Goal: Task Accomplishment & Management: Manage account settings

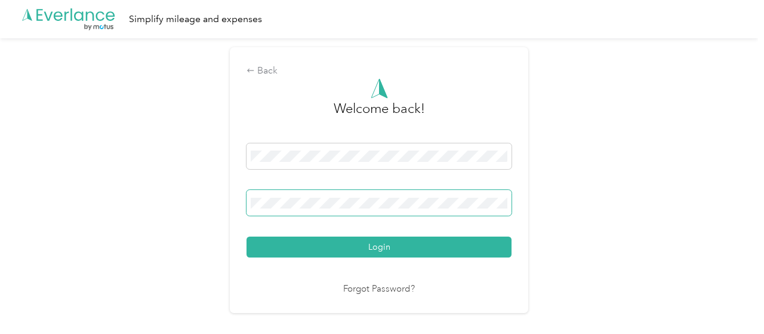
click at [313, 204] on span at bounding box center [378, 203] width 265 height 26
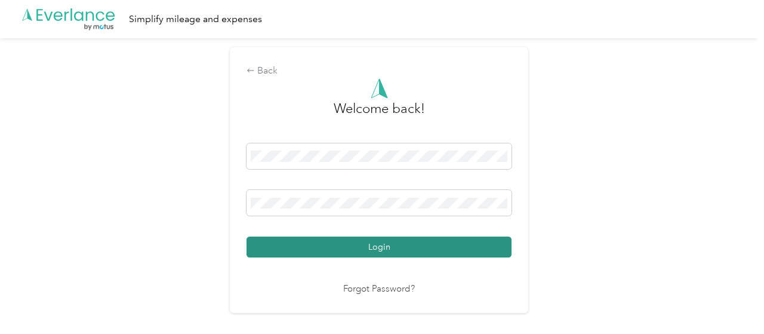
click at [332, 254] on button "Login" at bounding box center [378, 246] width 265 height 21
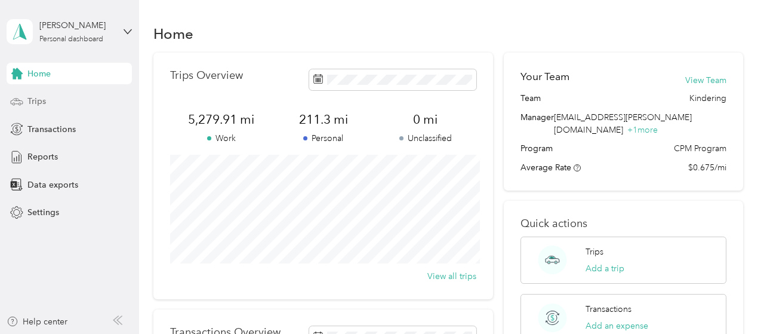
click at [29, 94] on div "Trips" at bounding box center [69, 101] width 125 height 21
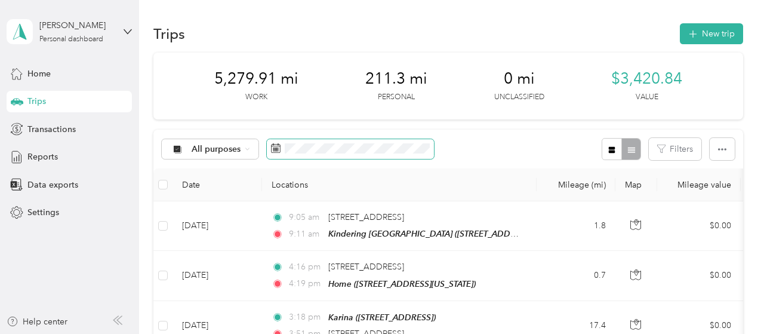
click at [275, 146] on icon at bounding box center [276, 148] width 10 height 10
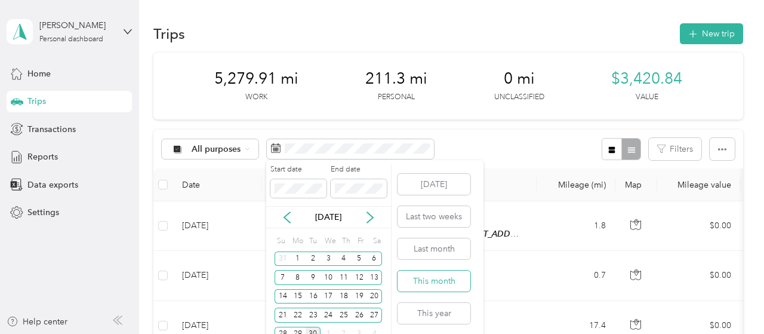
click at [420, 282] on button "This month" at bounding box center [433, 280] width 73 height 21
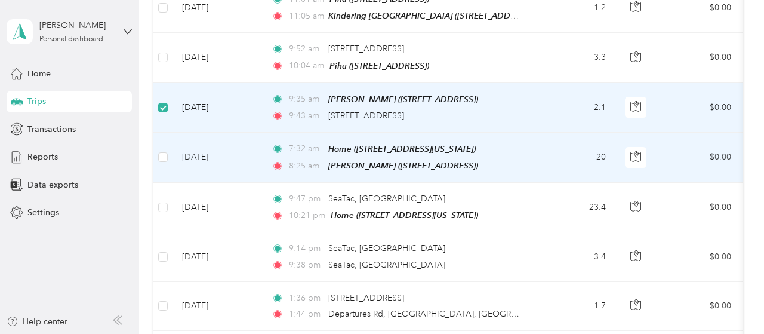
scroll to position [418, 0]
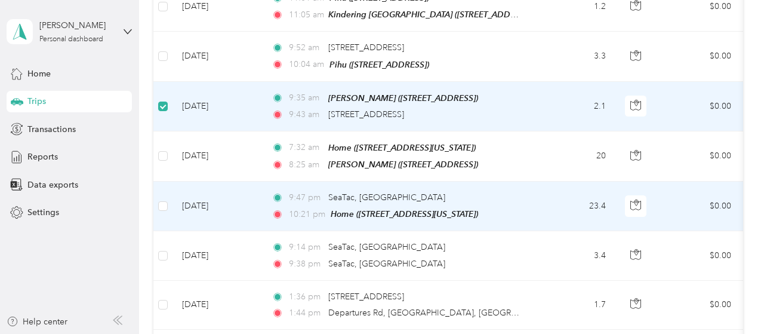
click at [169, 197] on td at bounding box center [162, 206] width 19 height 50
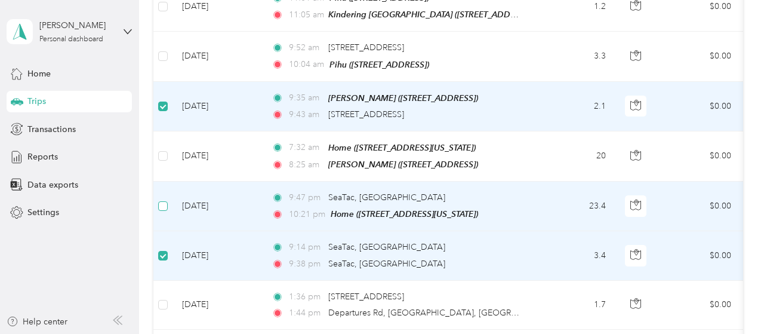
click at [159, 204] on label at bounding box center [163, 205] width 10 height 13
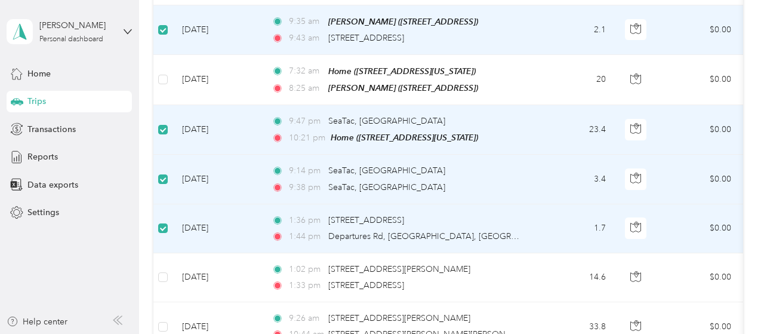
scroll to position [537, 0]
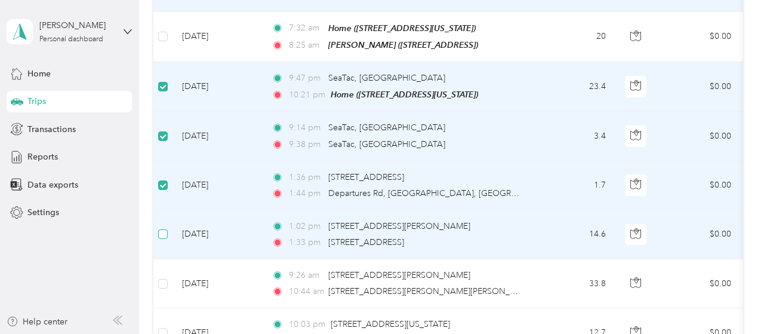
click at [168, 231] on td at bounding box center [162, 234] width 19 height 49
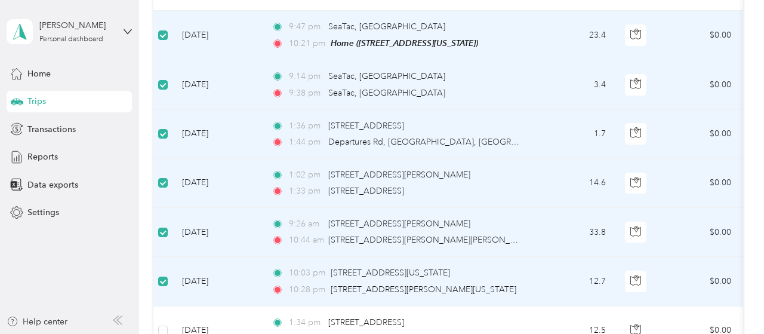
scroll to position [716, 0]
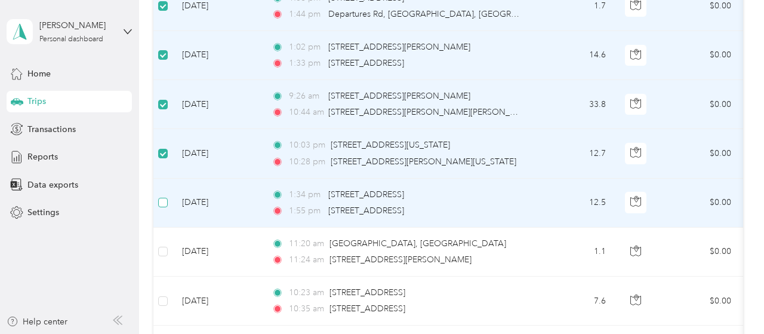
click at [162, 198] on label at bounding box center [163, 202] width 10 height 13
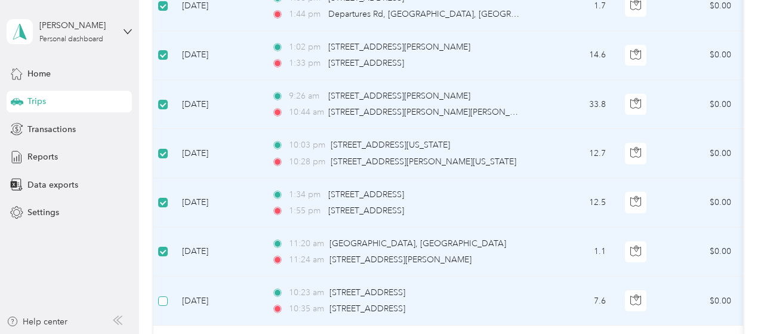
click at [164, 297] on td at bounding box center [162, 300] width 19 height 49
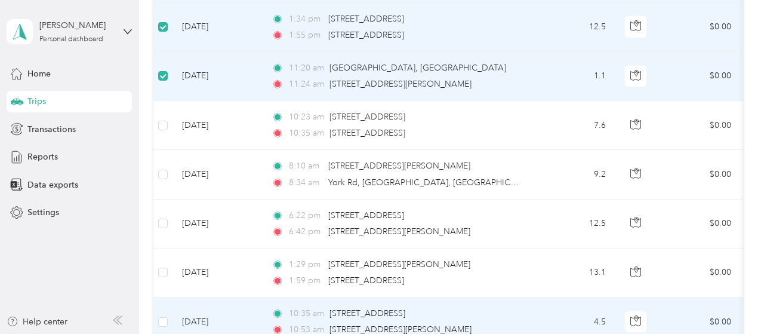
scroll to position [895, 0]
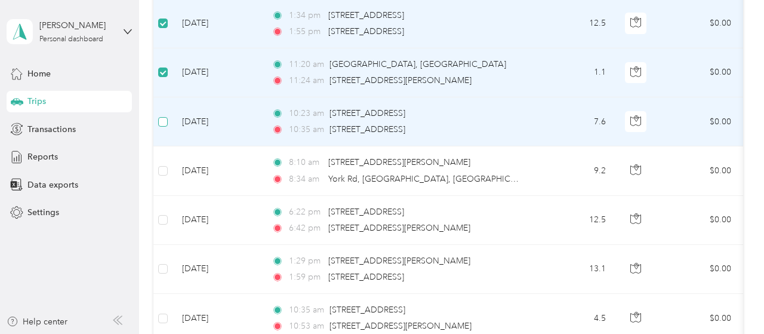
click at [167, 116] on label at bounding box center [163, 121] width 10 height 13
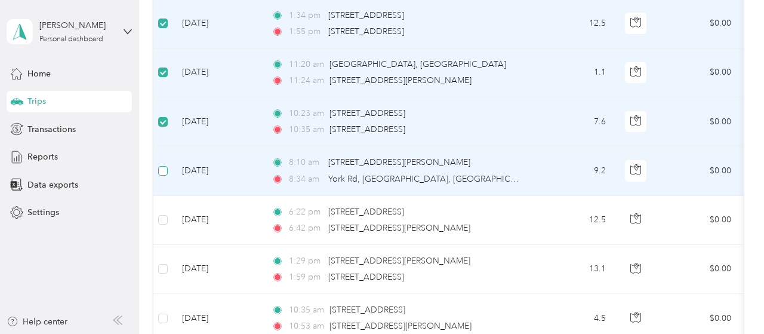
click at [162, 165] on label at bounding box center [163, 170] width 10 height 13
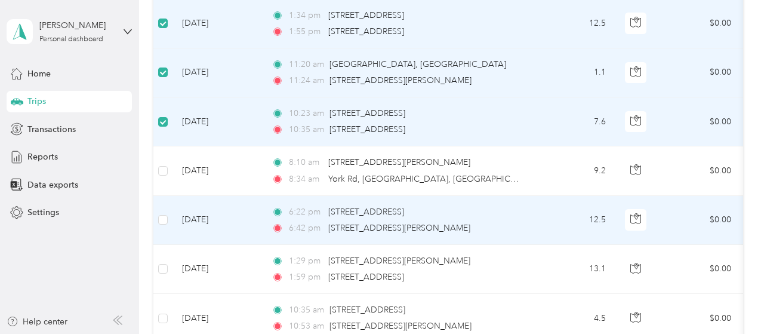
click at [163, 215] on td at bounding box center [162, 220] width 19 height 49
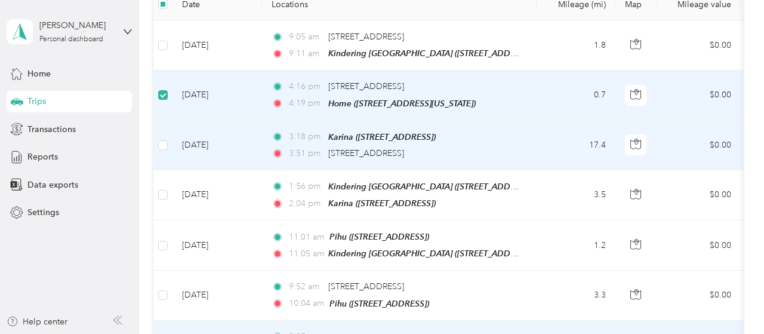
scroll to position [0, 0]
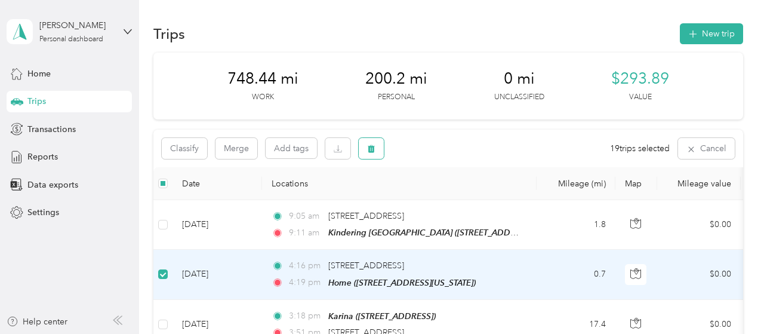
click at [374, 144] on span "button" at bounding box center [371, 148] width 8 height 10
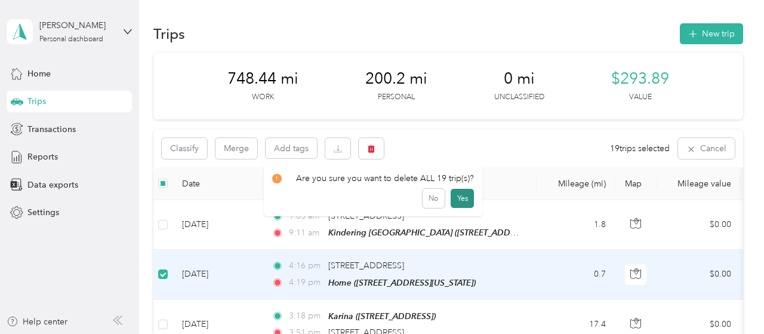
click at [456, 196] on button "Yes" at bounding box center [462, 198] width 23 height 19
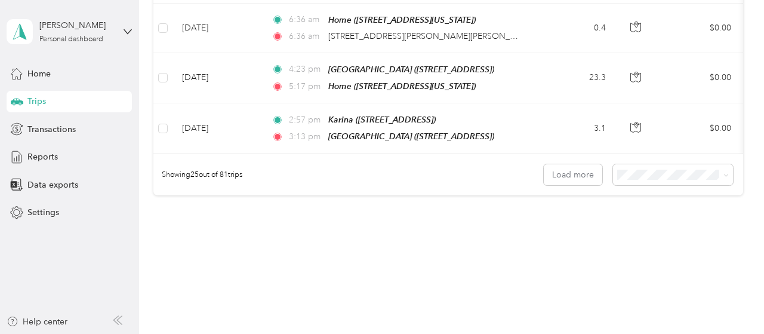
scroll to position [1296, 0]
click at [657, 215] on span "100 per load" at bounding box center [651, 211] width 49 height 10
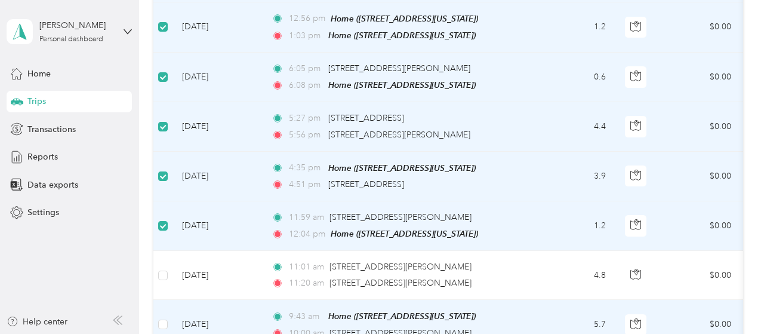
scroll to position [1789, 0]
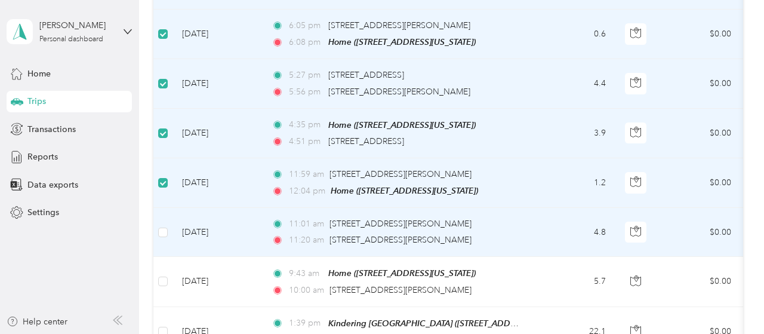
click at [168, 208] on td at bounding box center [162, 232] width 19 height 49
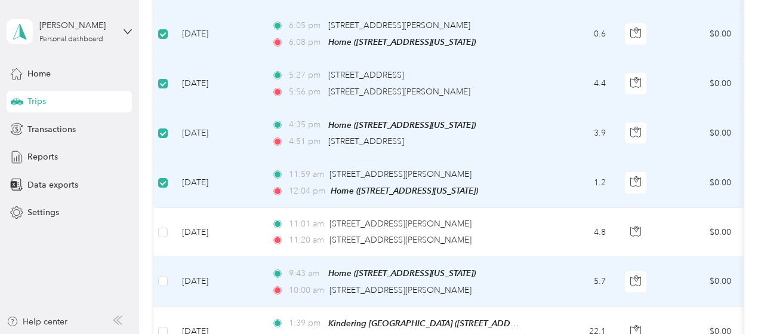
click at [164, 275] on label at bounding box center [163, 281] width 10 height 13
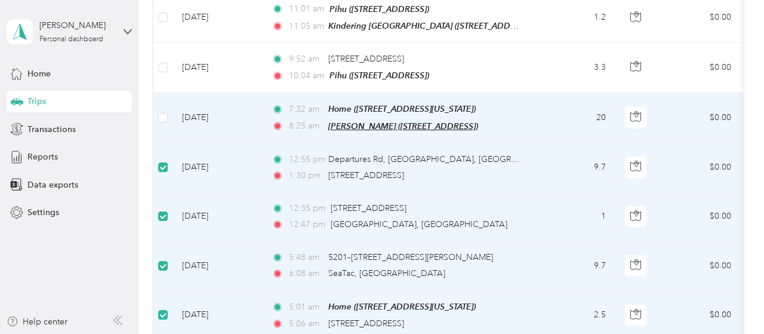
scroll to position [0, 0]
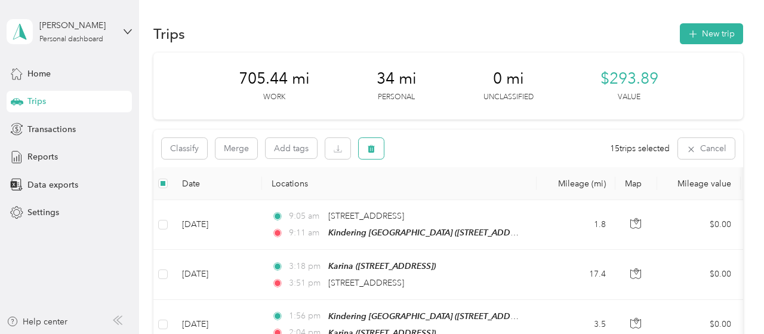
click at [373, 147] on icon "button" at bounding box center [371, 149] width 7 height 8
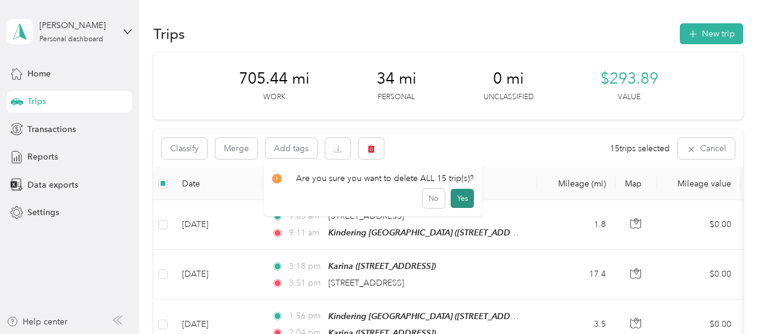
click at [456, 196] on button "Yes" at bounding box center [462, 198] width 23 height 19
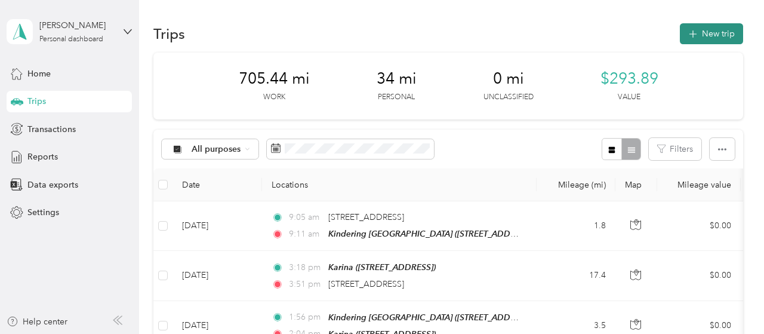
click at [714, 35] on button "New trip" at bounding box center [711, 33] width 63 height 21
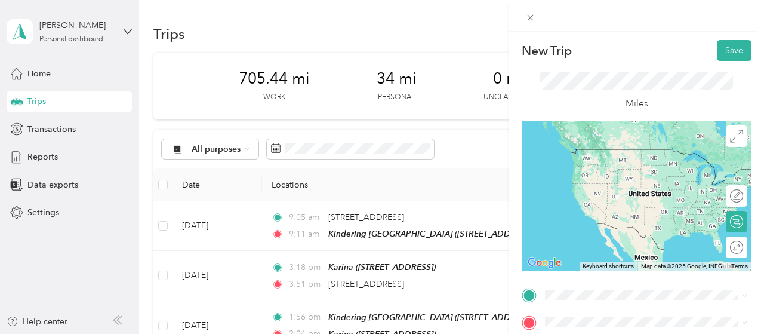
click at [608, 164] on span "13019 Meridian Avenue North, 98133, Seattle, Washington, United States" at bounding box center [627, 167] width 119 height 10
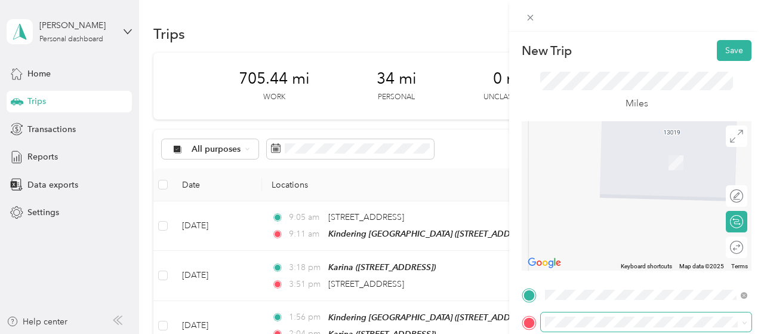
click at [594, 328] on span at bounding box center [646, 321] width 211 height 19
click at [625, 246] on span "2776 Tagore Avenue Northeast Redmond, Washington 98052, United States" at bounding box center [627, 245] width 119 height 11
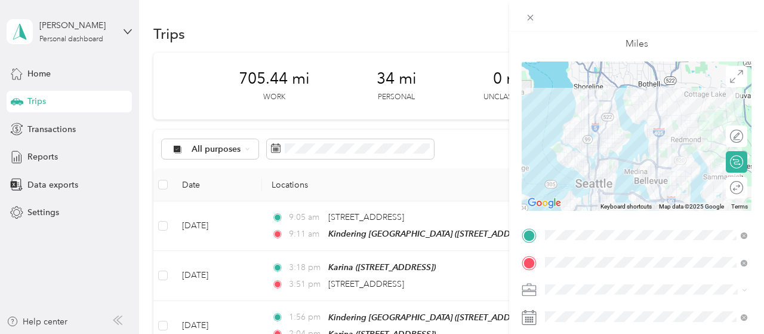
scroll to position [119, 0]
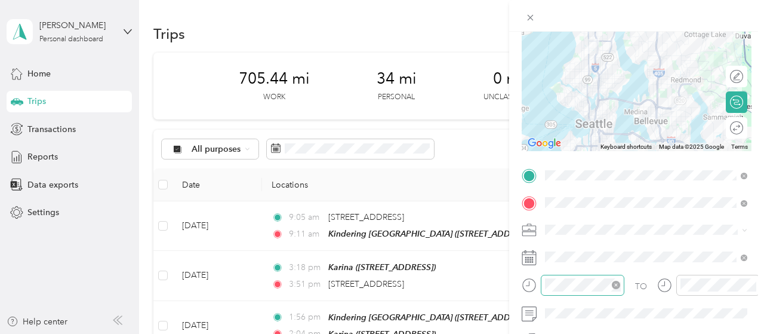
click at [613, 286] on icon "close-circle" at bounding box center [616, 284] width 8 height 8
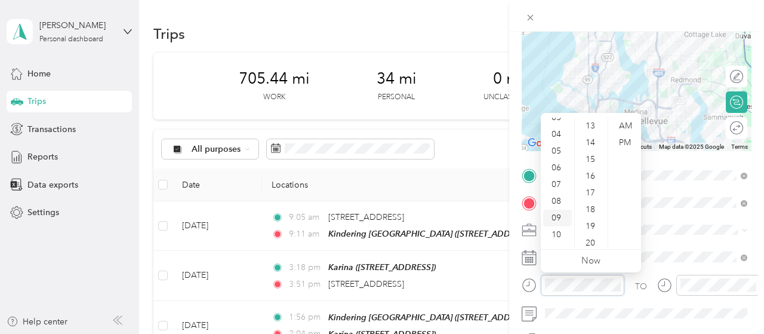
scroll to position [72, 0]
click at [556, 190] on div "08" at bounding box center [557, 188] width 29 height 17
click at [625, 121] on div "AM" at bounding box center [625, 126] width 29 height 17
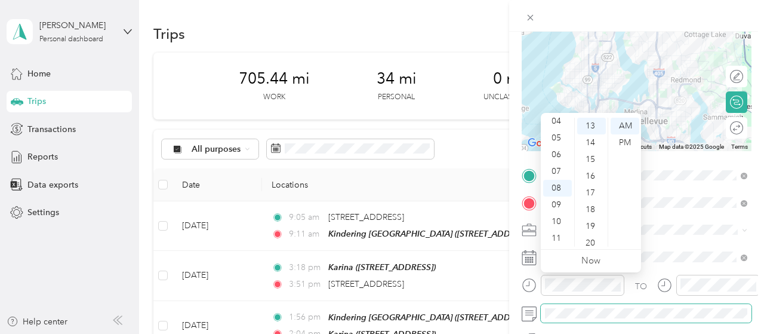
click at [671, 304] on span at bounding box center [646, 313] width 211 height 19
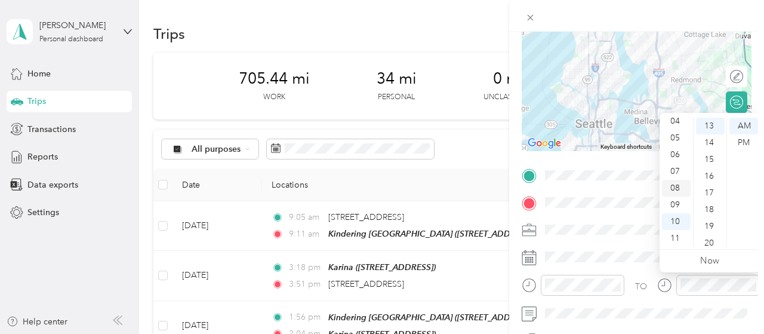
click at [668, 189] on div "08" at bounding box center [676, 188] width 29 height 17
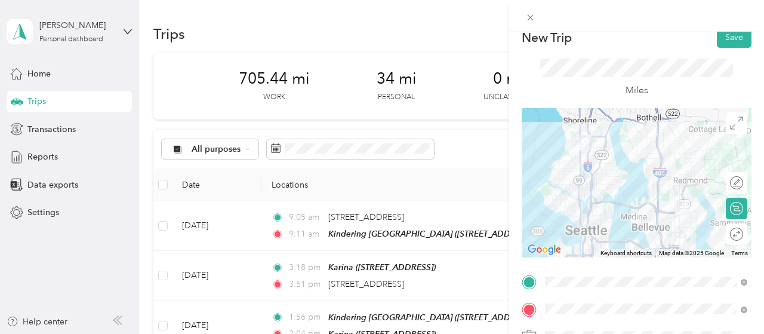
scroll to position [0, 0]
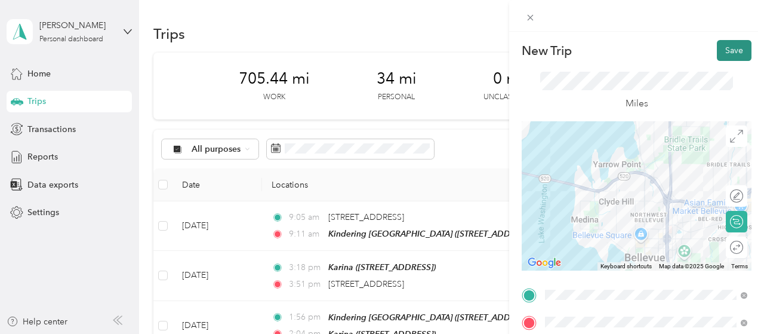
click at [727, 53] on button "Save" at bounding box center [734, 50] width 35 height 21
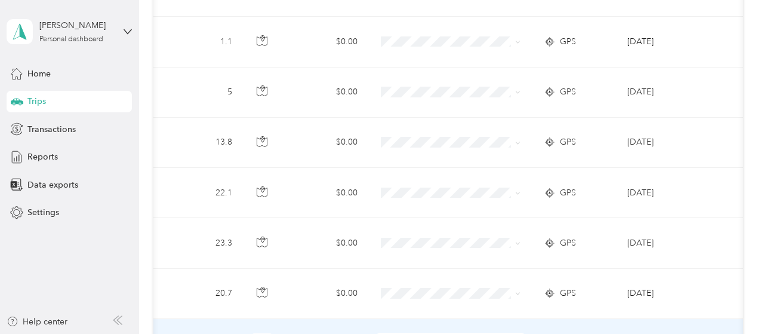
scroll to position [1260, 0]
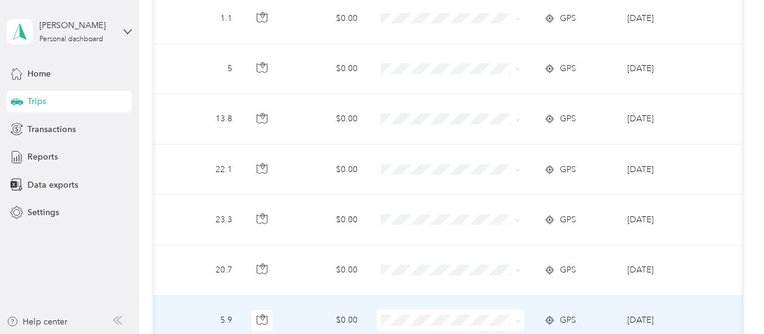
click at [421, 193] on span "Kindering 2025" at bounding box center [461, 189] width 110 height 13
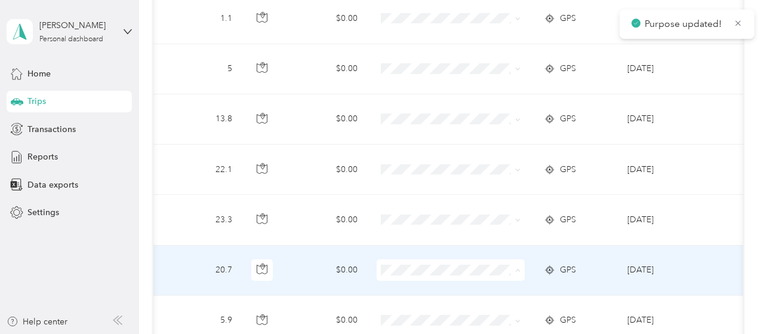
click at [413, 141] on span "Kindering 2025" at bounding box center [461, 142] width 110 height 13
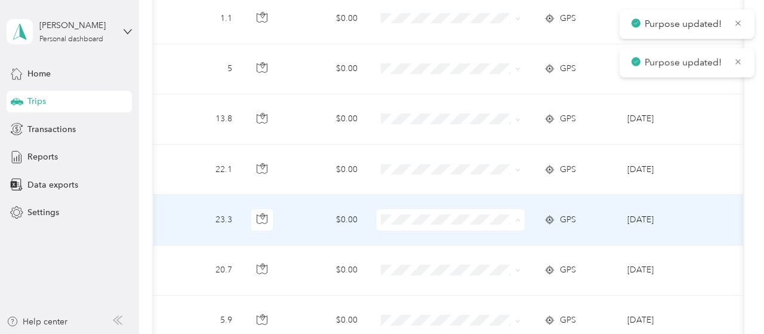
click at [414, 211] on span "Kindering 2025" at bounding box center [461, 210] width 110 height 13
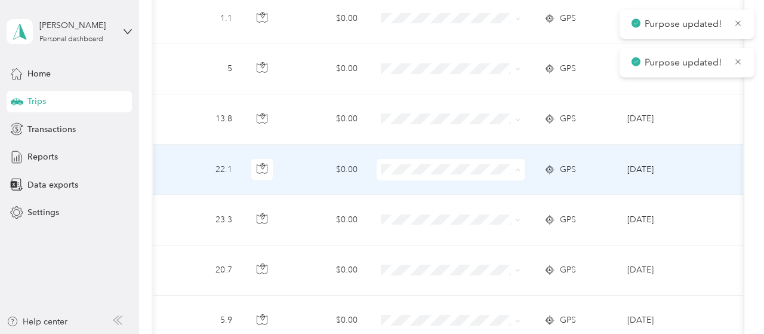
click at [411, 158] on span "Kindering 2025" at bounding box center [461, 161] width 110 height 13
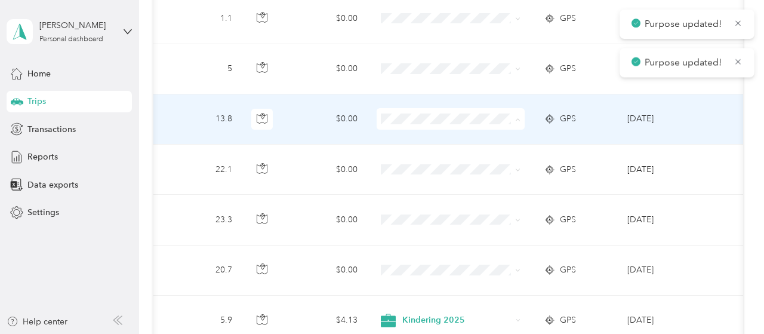
click at [402, 112] on span "Kindering 2025" at bounding box center [450, 112] width 131 height 15
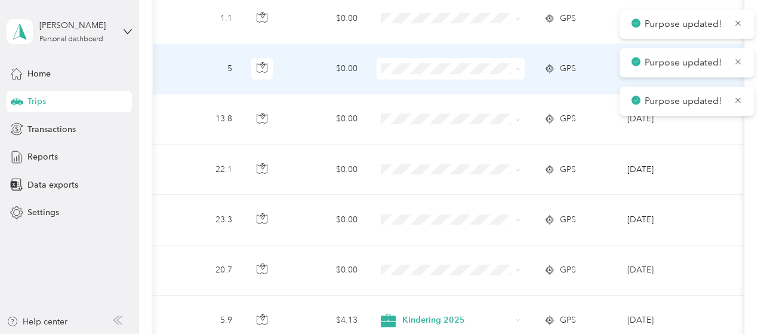
click at [415, 58] on span "Kindering 2025" at bounding box center [461, 63] width 110 height 13
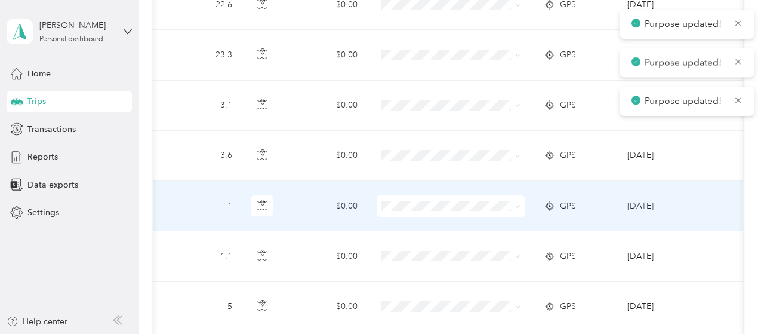
scroll to position [1021, 0]
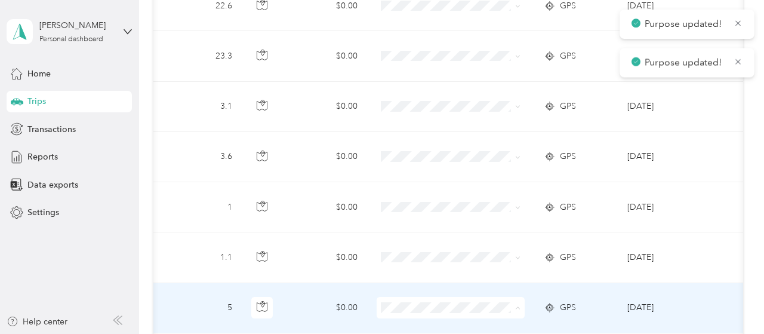
click at [424, 181] on span "Kindering 2025" at bounding box center [461, 185] width 110 height 13
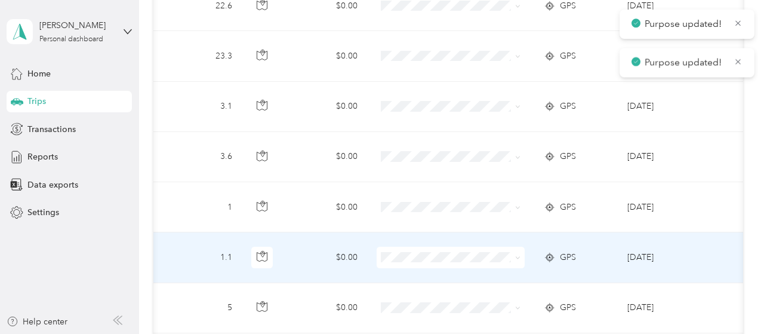
click at [390, 246] on span at bounding box center [451, 256] width 148 height 21
click at [410, 131] on span "Kindering 2025" at bounding box center [461, 137] width 110 height 13
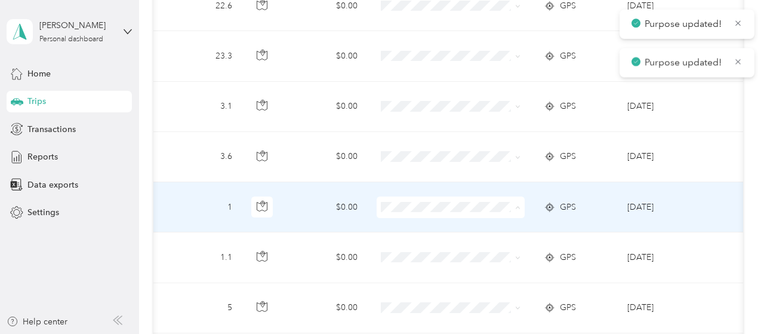
click at [422, 208] on span "Kindering 2025" at bounding box center [461, 205] width 110 height 13
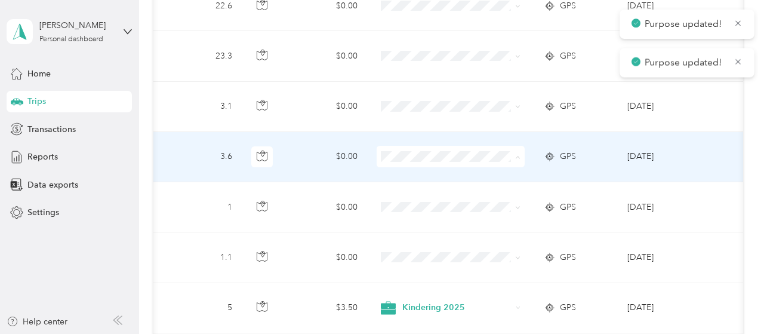
click at [409, 156] on span "Kindering 2025" at bounding box center [461, 156] width 110 height 13
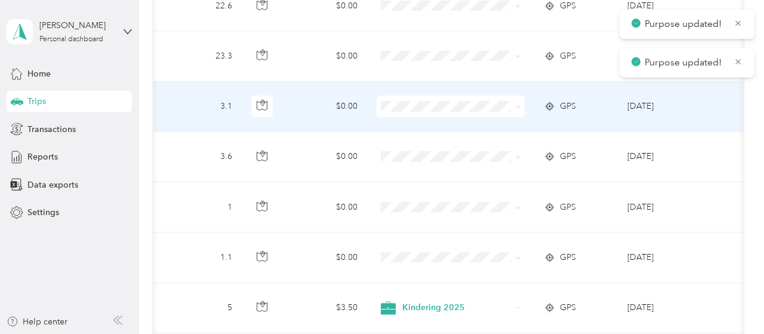
click at [412, 103] on span "Kindering 2025" at bounding box center [461, 107] width 110 height 13
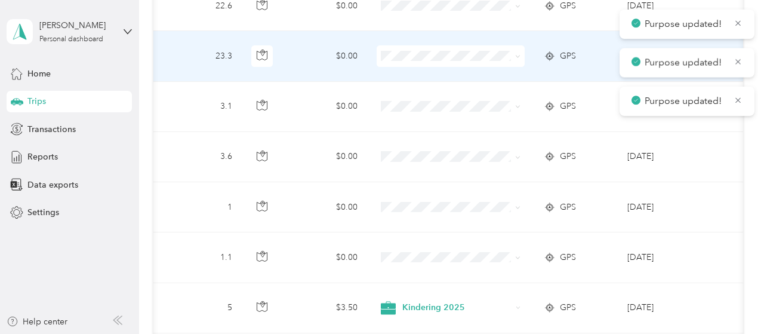
click at [396, 45] on span at bounding box center [451, 55] width 148 height 21
click at [397, 45] on span at bounding box center [451, 55] width 148 height 21
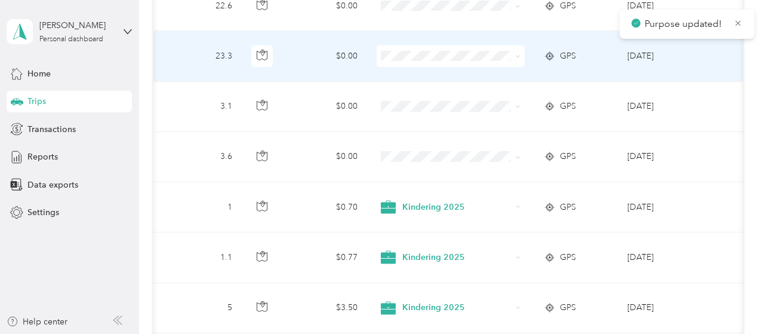
click at [412, 57] on span "Kindering 2025" at bounding box center [461, 56] width 110 height 13
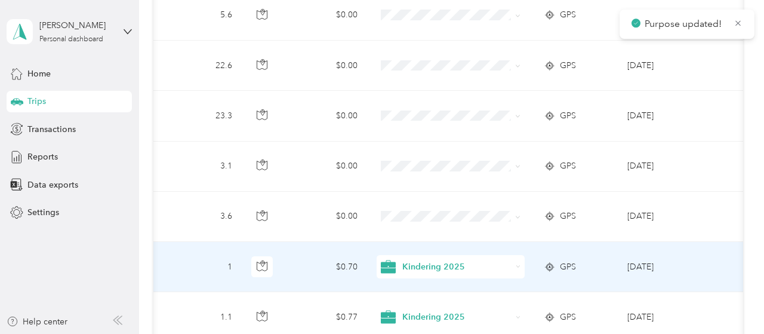
scroll to position [842, 0]
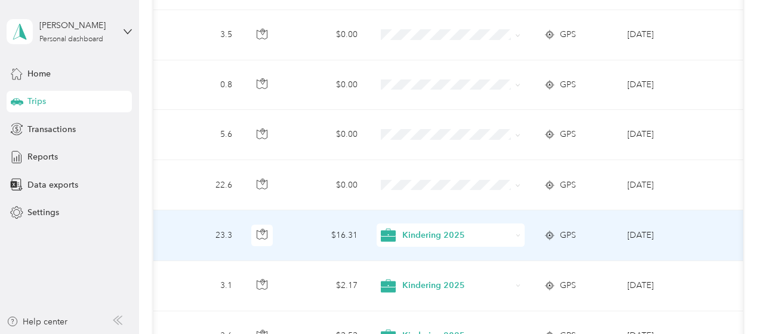
click at [411, 229] on span "Kindering 2025" at bounding box center [456, 235] width 109 height 13
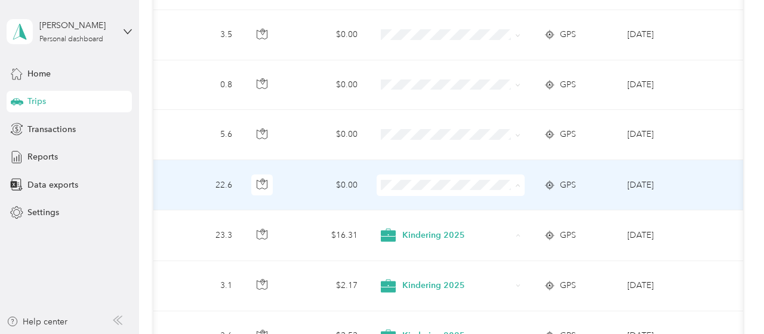
drag, startPoint x: 449, startPoint y: 192, endPoint x: 427, endPoint y: 141, distance: 54.8
click at [449, 190] on span "Kindering 2025" at bounding box center [461, 188] width 110 height 13
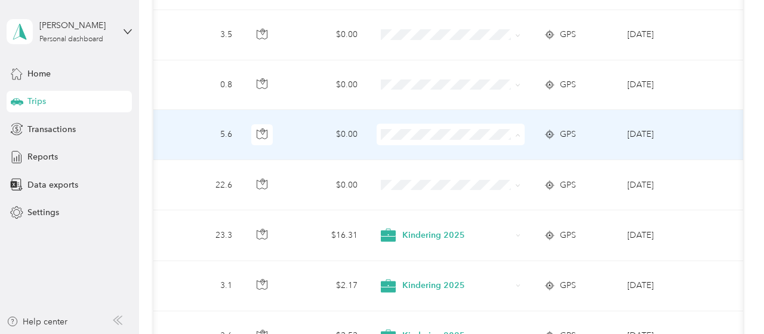
click at [420, 141] on span "Kindering 2025" at bounding box center [461, 139] width 110 height 13
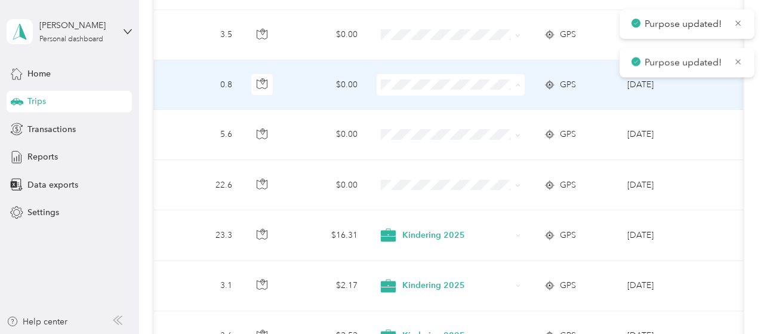
click at [406, 90] on span "Kindering 2025" at bounding box center [450, 90] width 131 height 15
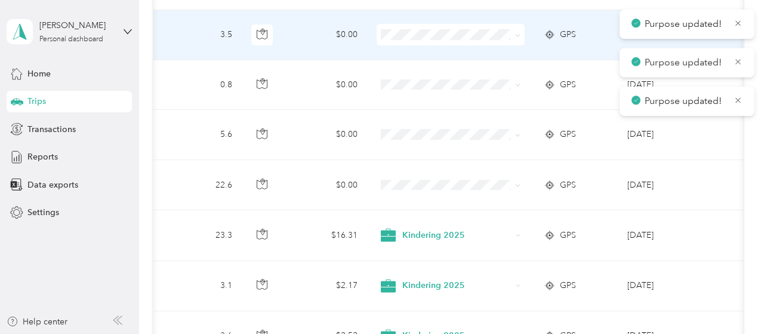
click at [399, 42] on icon at bounding box center [392, 41] width 15 height 13
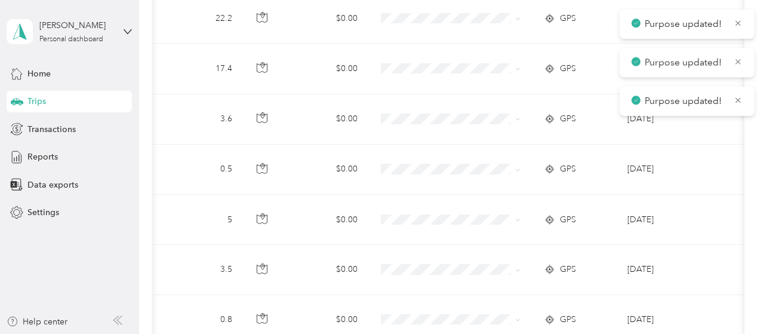
scroll to position [603, 0]
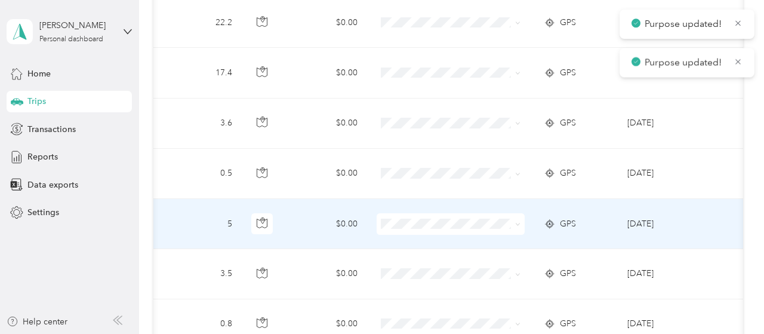
click at [409, 231] on span "Kindering 2025" at bounding box center [461, 231] width 110 height 13
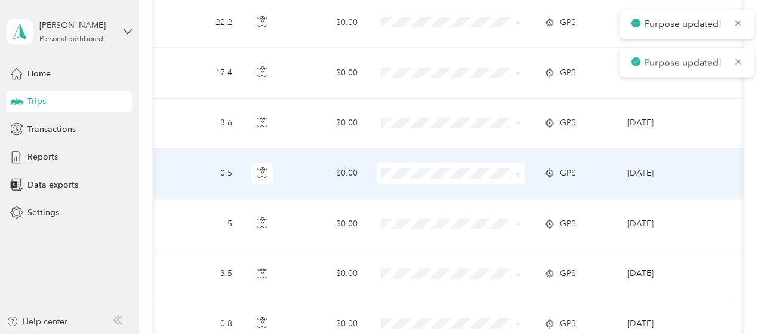
click at [411, 186] on span "Kindering 2025" at bounding box center [461, 181] width 110 height 13
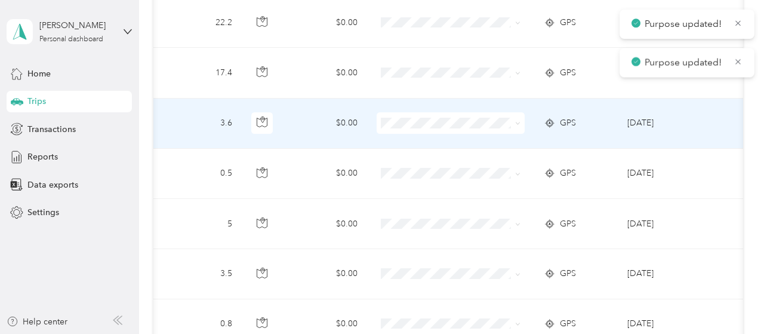
click at [391, 117] on span at bounding box center [451, 122] width 148 height 21
click at [380, 112] on span at bounding box center [451, 122] width 148 height 21
click at [408, 128] on span "Kindering 2025" at bounding box center [461, 131] width 110 height 13
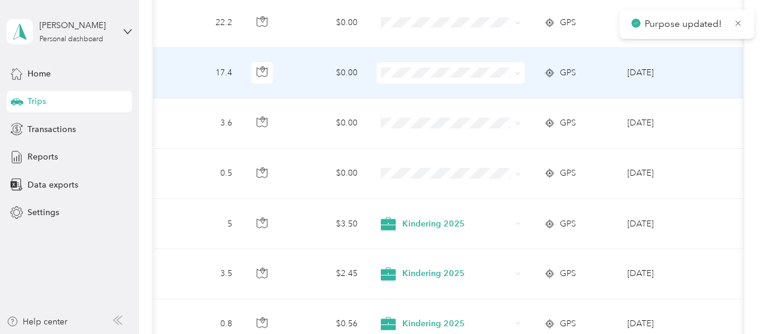
click at [409, 80] on span "Kindering 2025" at bounding box center [461, 85] width 110 height 13
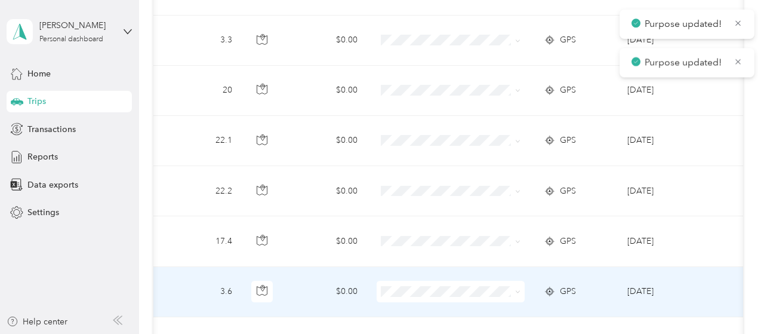
scroll to position [424, 0]
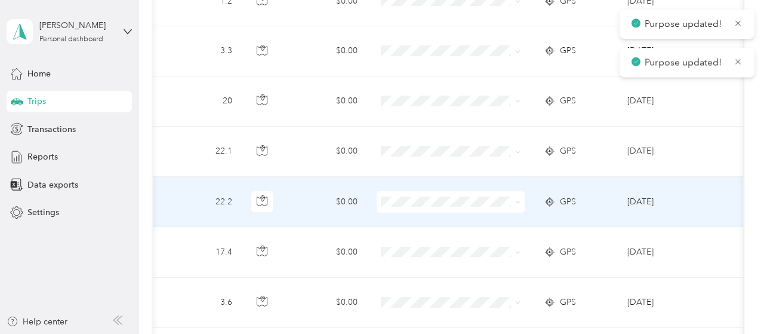
click at [394, 191] on span at bounding box center [451, 201] width 148 height 21
drag, startPoint x: 407, startPoint y: 213, endPoint x: 395, endPoint y: 162, distance: 52.7
click at [407, 212] on span "Kindering 2025" at bounding box center [461, 215] width 110 height 13
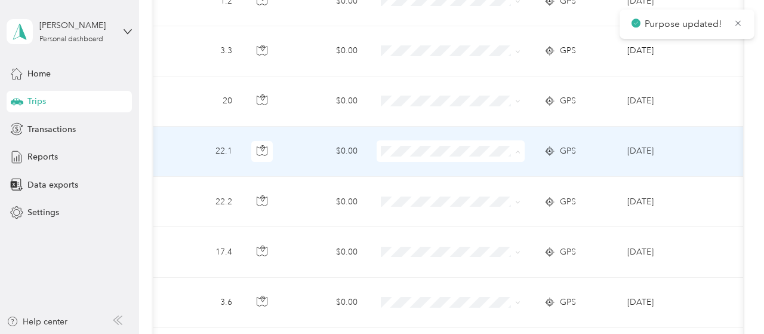
click at [406, 165] on span "Kindering 2025" at bounding box center [450, 166] width 131 height 15
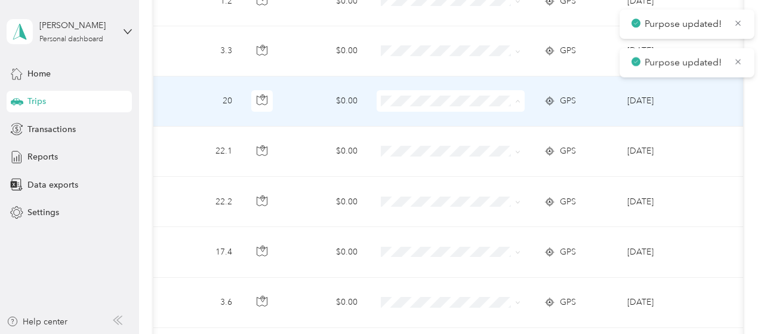
click at [400, 122] on span "Kindering 2025" at bounding box center [450, 117] width 131 height 15
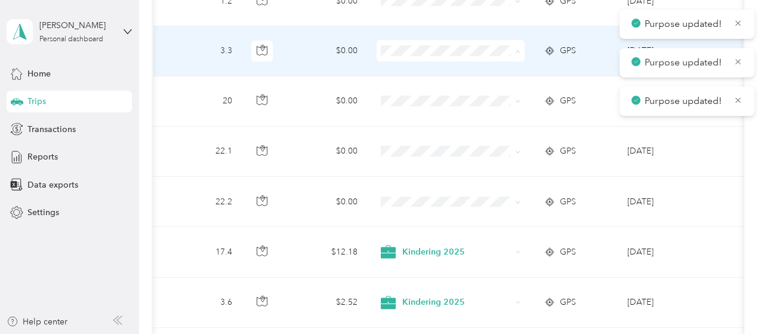
click at [400, 65] on span "Kindering 2025" at bounding box center [450, 68] width 131 height 15
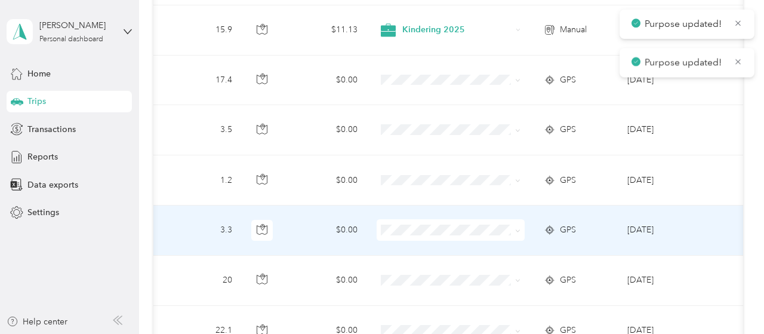
scroll to position [186, 0]
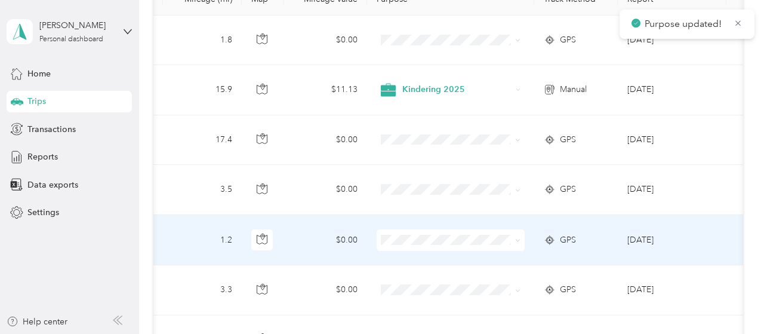
click at [420, 141] on span "Kindering 2025" at bounding box center [461, 137] width 110 height 13
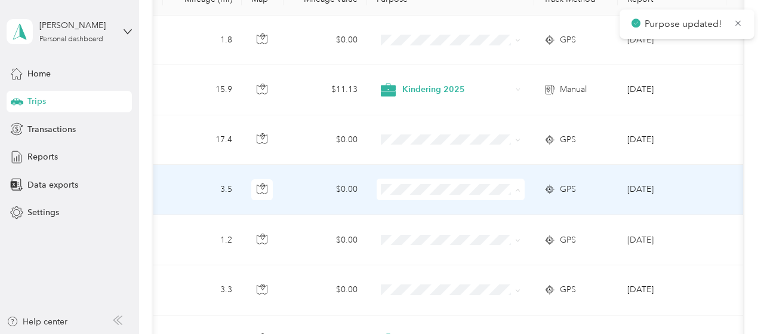
click at [430, 209] on span "Kindering 2025" at bounding box center [461, 209] width 110 height 13
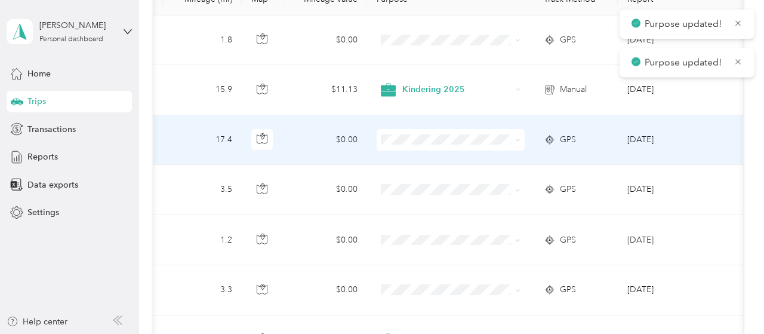
click at [426, 165] on span "Kindering 2025" at bounding box center [461, 160] width 110 height 13
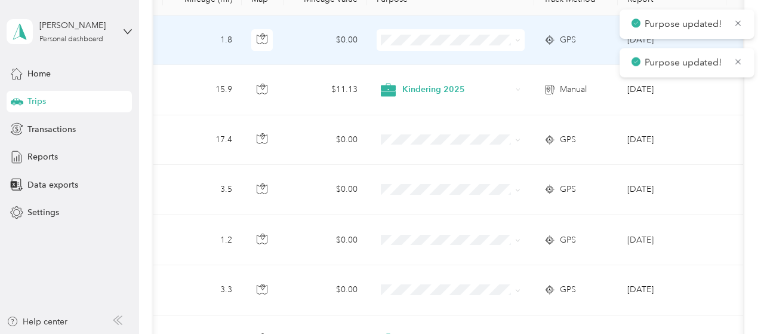
click at [414, 65] on span "Kindering 2025" at bounding box center [461, 62] width 110 height 13
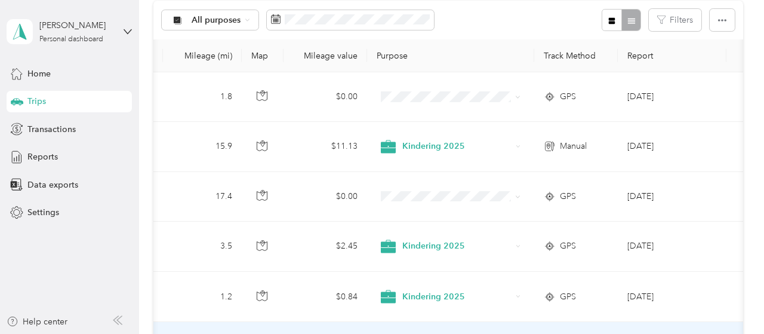
scroll to position [66, 0]
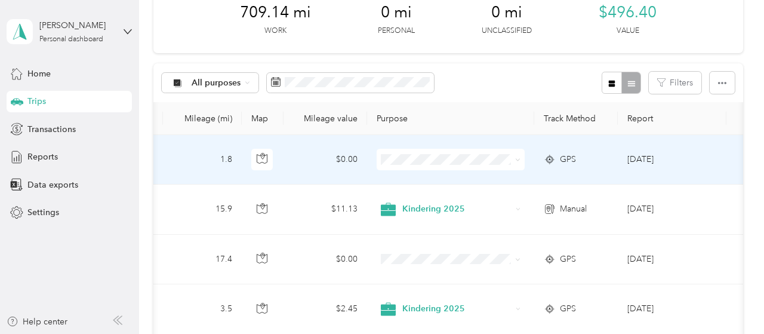
click at [412, 166] on span at bounding box center [451, 159] width 148 height 21
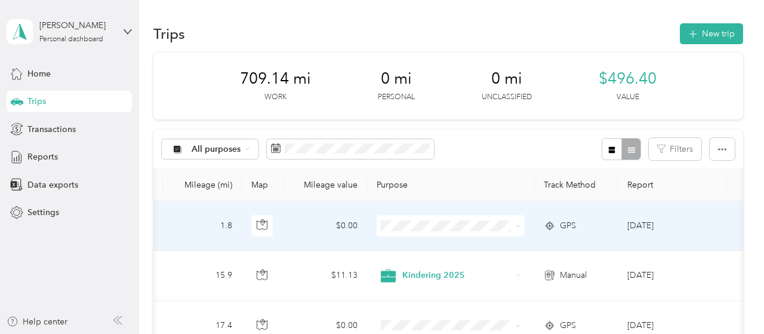
scroll to position [0, 0]
click at [442, 244] on span "Kindering 2025" at bounding box center [461, 248] width 110 height 13
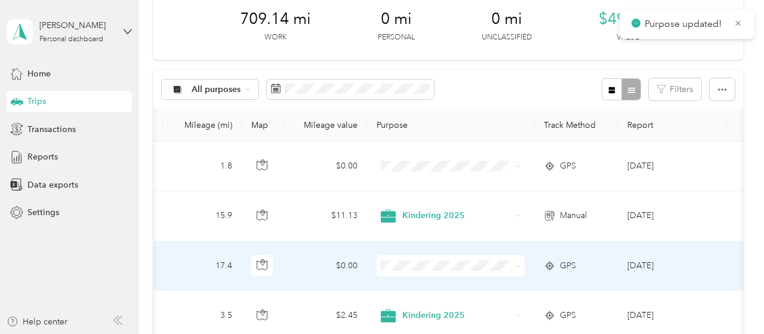
click at [440, 171] on span "Kindering 2025" at bounding box center [461, 169] width 110 height 13
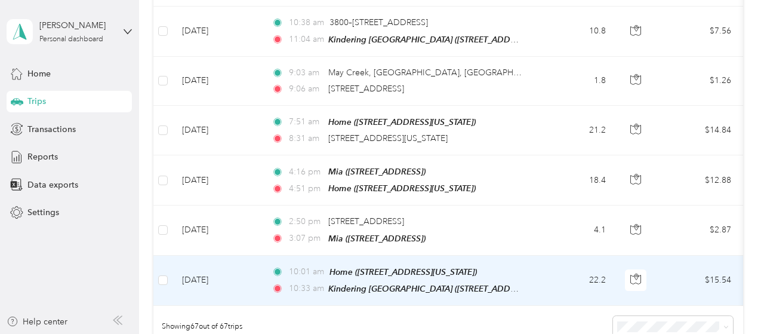
scroll to position [3229, 0]
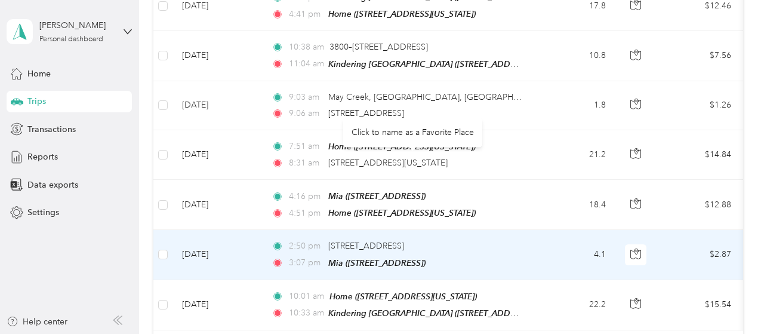
click at [534, 230] on td "2:50 pm 800 156th Ave NE, Crossroads, Bellevue, WA 3:07 pm Mia (433 Bellevue Wa…" at bounding box center [399, 255] width 275 height 50
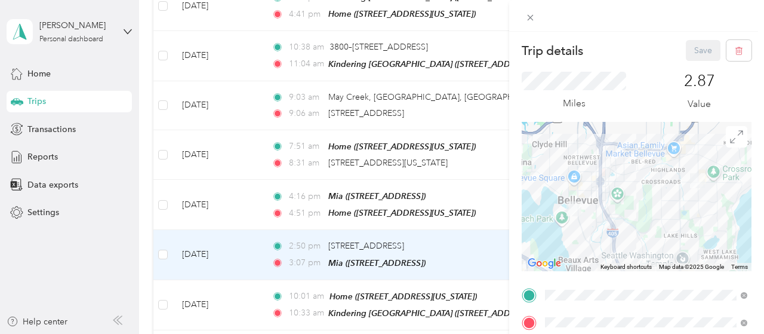
click at [640, 159] on div "TEAM Kindering Bellevue" at bounding box center [653, 155] width 171 height 15
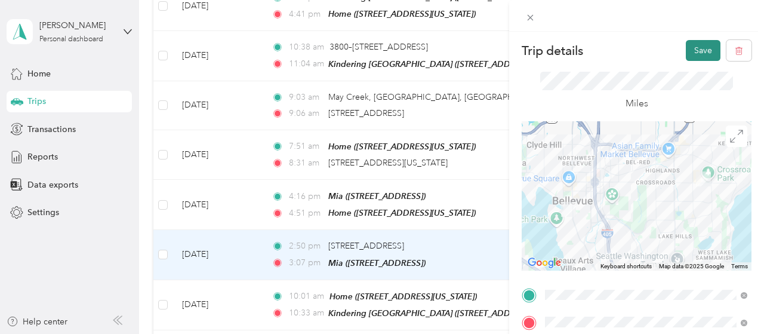
click at [705, 51] on button "Save" at bounding box center [703, 50] width 35 height 21
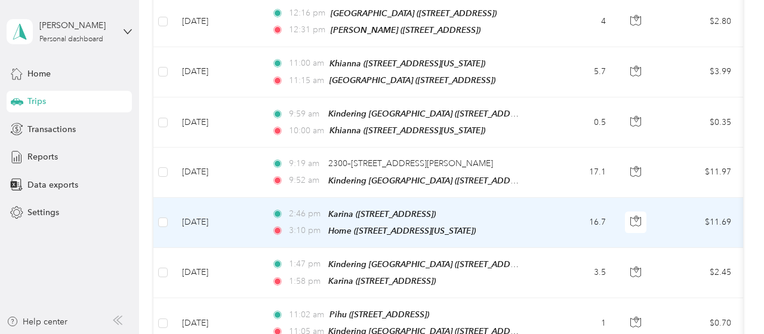
scroll to position [2692, 0]
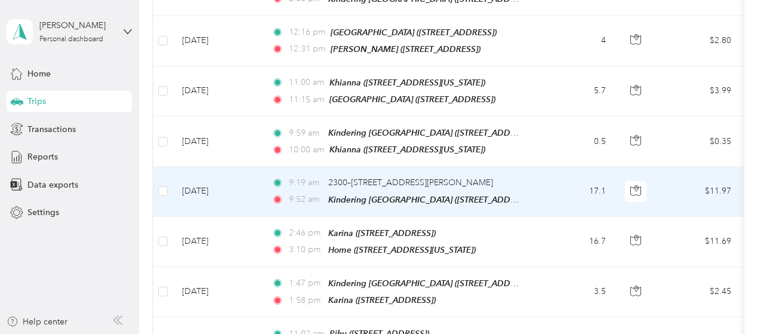
click at [525, 167] on td "9:19 am 2300–2326 N 130th St, Haller Lake, Seattle, WA 9:52 am Kindering Bellev…" at bounding box center [399, 192] width 275 height 50
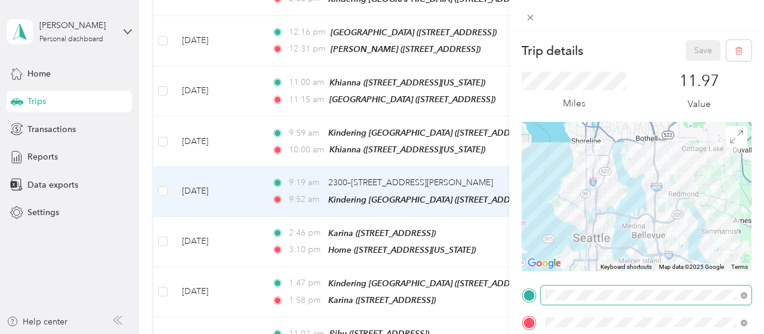
click at [638, 288] on span at bounding box center [646, 294] width 211 height 19
click at [601, 163] on span "13019 Meridian Avenue North, 98133, Seattle, Washington, United States" at bounding box center [627, 167] width 119 height 10
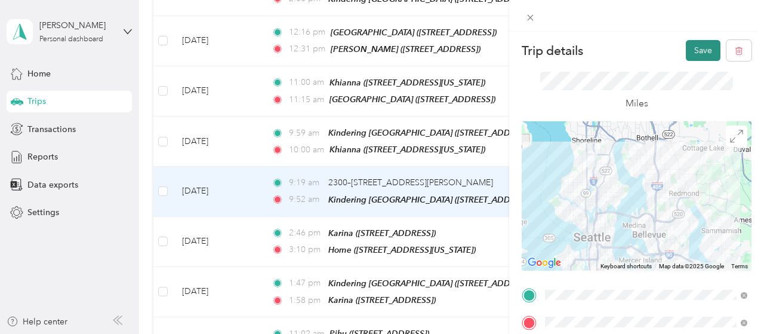
click at [702, 47] on button "Save" at bounding box center [703, 50] width 35 height 21
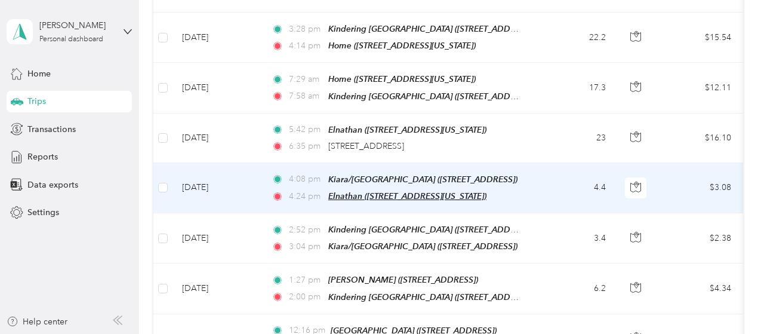
scroll to position [2394, 0]
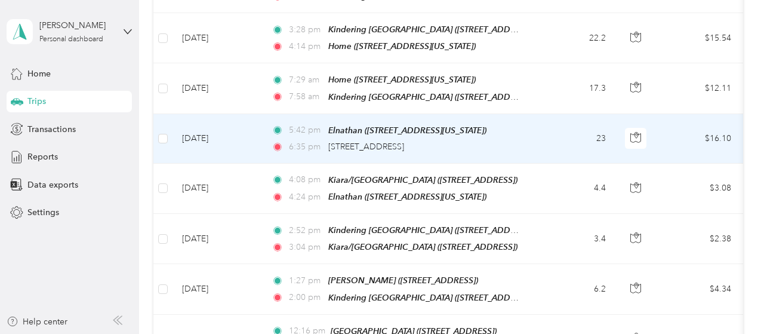
click at [541, 114] on td "23" at bounding box center [576, 139] width 79 height 50
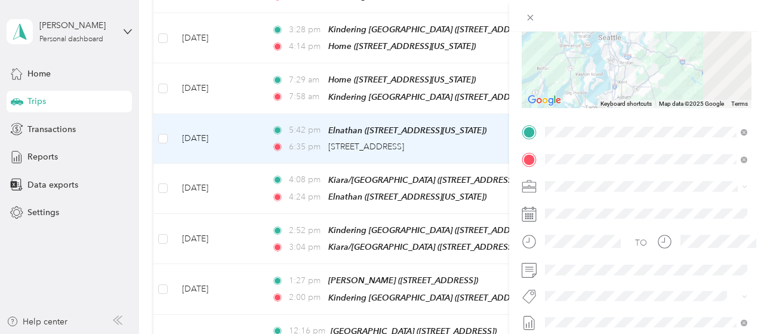
scroll to position [179, 0]
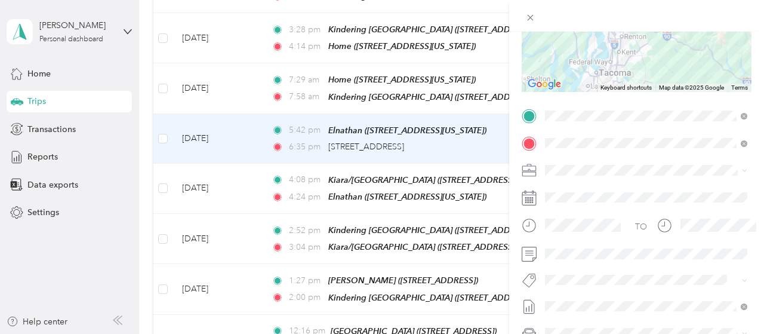
click at [753, 147] on form "Trip details Save This trip cannot be edited because it is either under review,…" at bounding box center [636, 128] width 255 height 534
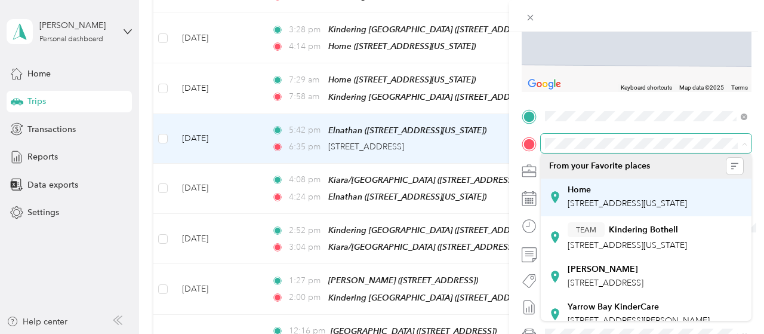
click at [600, 206] on span "13019 Meridian Avenue North, 98133, Seattle, Washington, United States" at bounding box center [627, 203] width 119 height 10
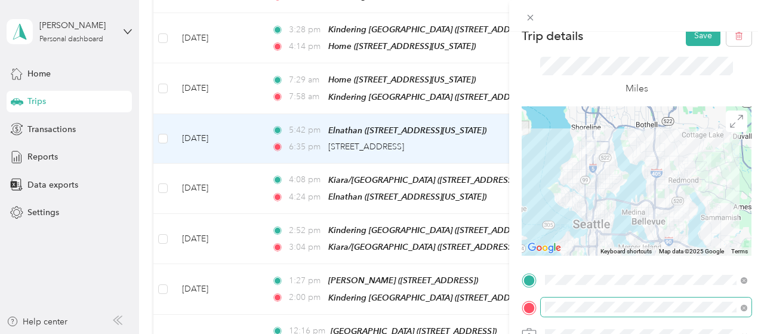
scroll to position [0, 0]
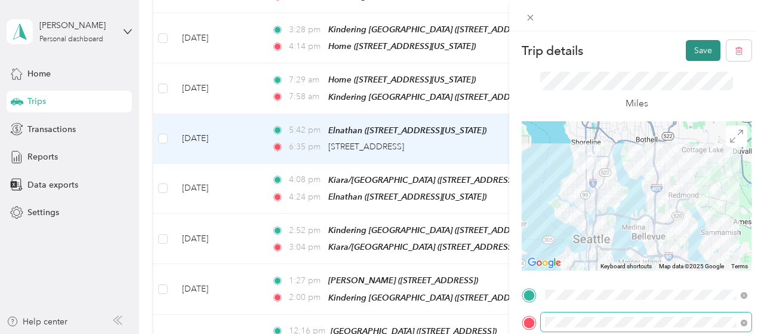
click at [700, 51] on button "Save" at bounding box center [703, 50] width 35 height 21
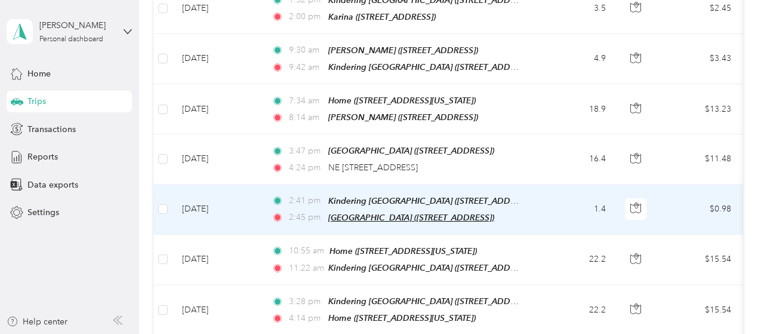
scroll to position [2095, 0]
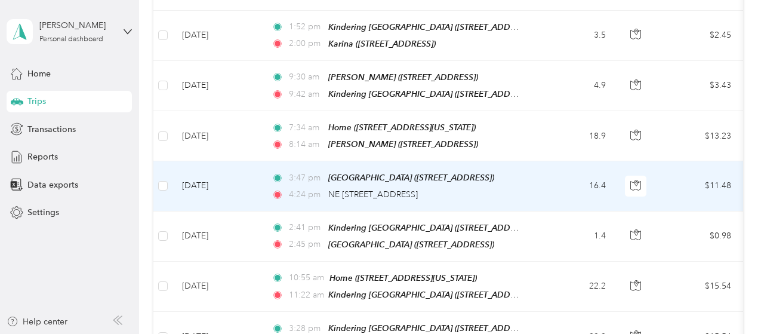
click at [513, 188] on div "4:24 pm NE 112th St, Northgate, Seattle, WA" at bounding box center [397, 194] width 251 height 13
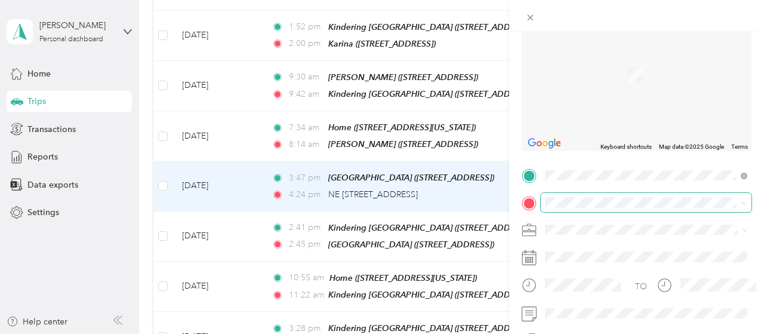
scroll to position [119, 0]
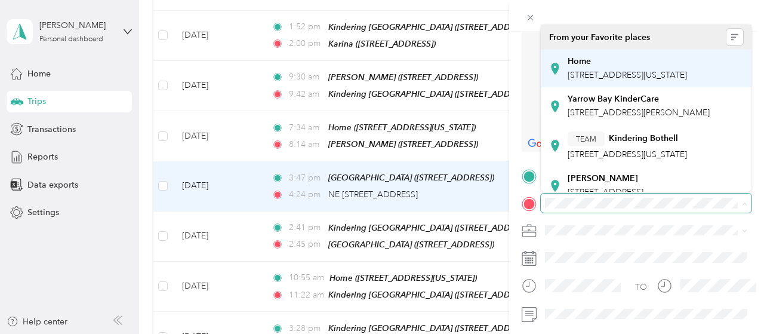
click at [612, 77] on span "13019 Meridian Avenue North, 98133, Seattle, Washington, United States" at bounding box center [627, 75] width 119 height 10
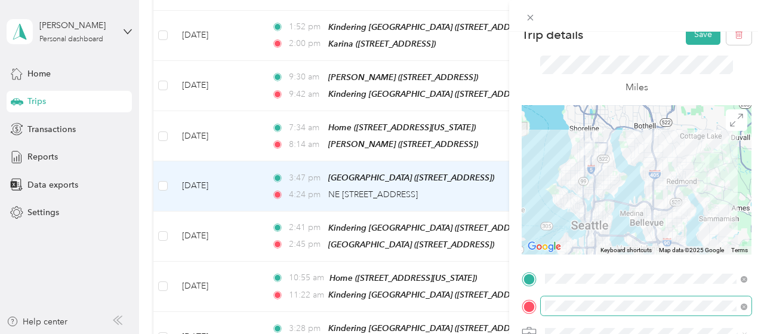
scroll to position [0, 0]
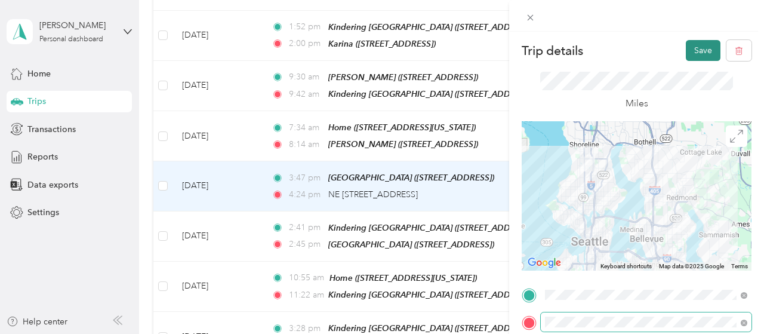
click at [702, 46] on button "Save" at bounding box center [703, 50] width 35 height 21
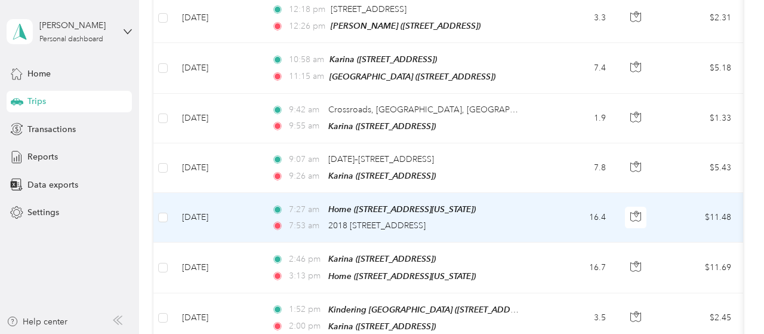
scroll to position [1797, 0]
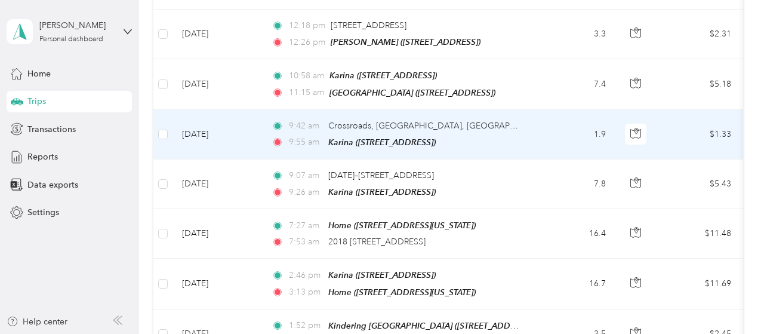
click at [514, 119] on div "9:42 am Crossroads, Bellevue, WA" at bounding box center [397, 125] width 251 height 13
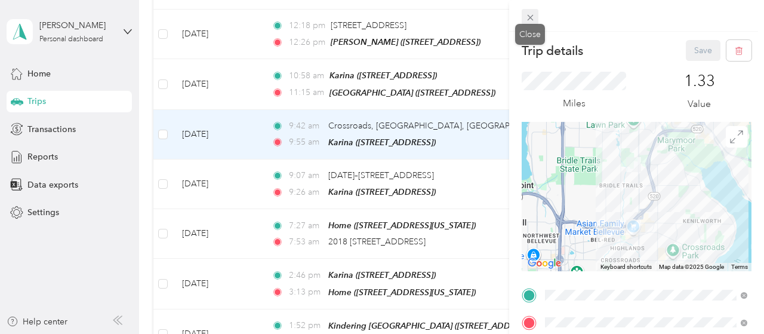
click at [534, 15] on icon at bounding box center [530, 18] width 10 height 10
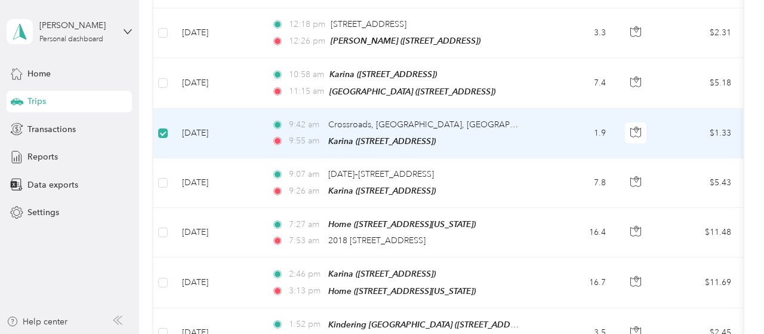
scroll to position [1796, 0]
click at [572, 109] on td "1.9" at bounding box center [576, 134] width 79 height 50
click at [532, 109] on td "9:42 am Crossroads, Bellevue, WA 9:55 am Karina (5013 148th Ave NE, Bellevue, W…" at bounding box center [399, 134] width 275 height 50
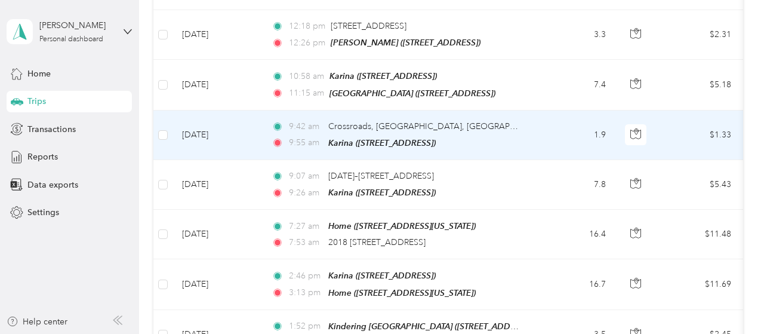
scroll to position [1797, 0]
click at [497, 119] on div "9:42 am Crossroads, Bellevue, WA" at bounding box center [397, 125] width 251 height 13
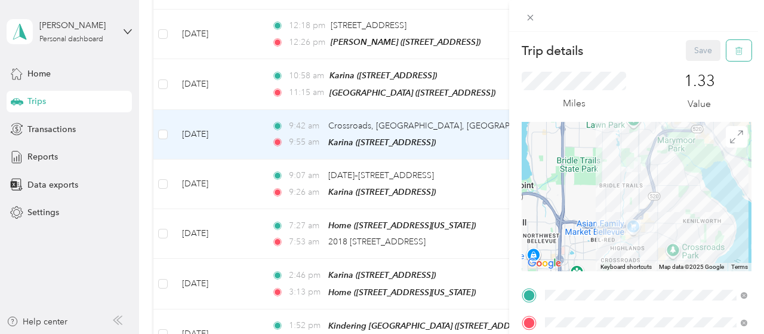
click at [736, 53] on icon "button" at bounding box center [739, 51] width 8 height 8
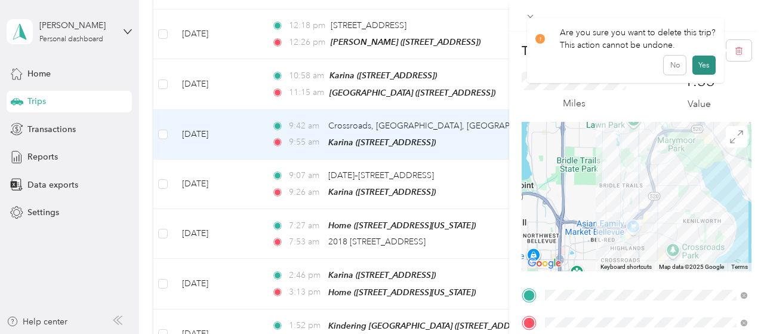
click at [688, 65] on div "No Yes" at bounding box center [625, 65] width 180 height 19
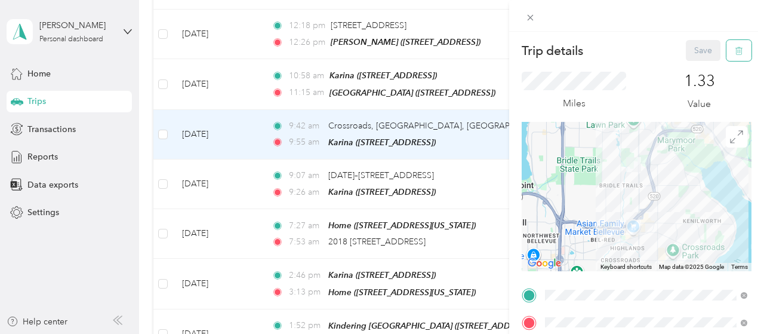
click at [740, 51] on icon "button" at bounding box center [740, 51] width 0 height 3
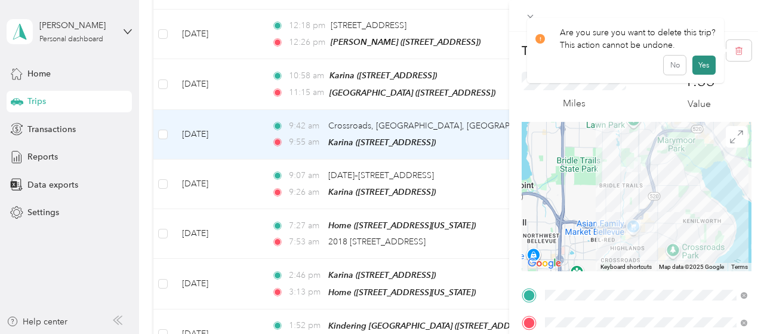
click at [703, 61] on button "Yes" at bounding box center [703, 65] width 23 height 19
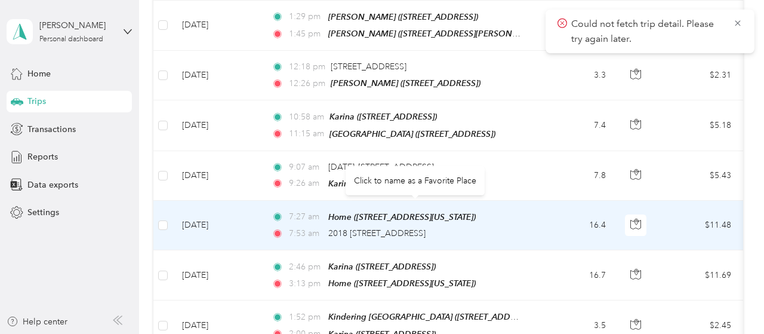
scroll to position [1737, 0]
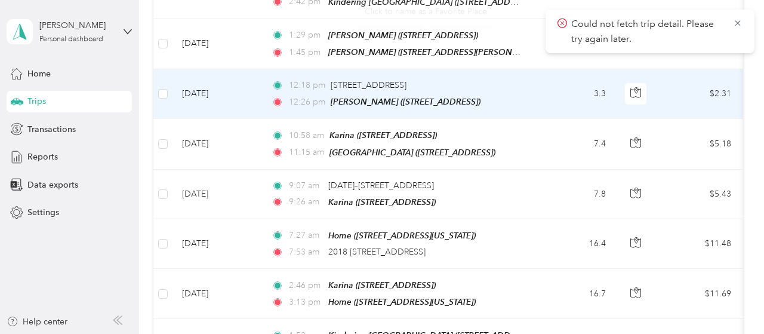
click at [505, 95] on div "12:26 pm Evelin (10030 SE Sixth St, Bellevue, WA)" at bounding box center [397, 102] width 251 height 14
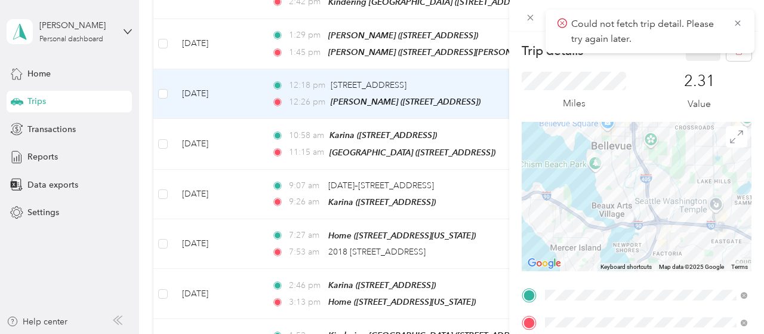
click at [640, 173] on div "Newport Children’s School 12930 SE Newport Way, Factoria, Bellevue, WA , 98006,…" at bounding box center [612, 160] width 89 height 25
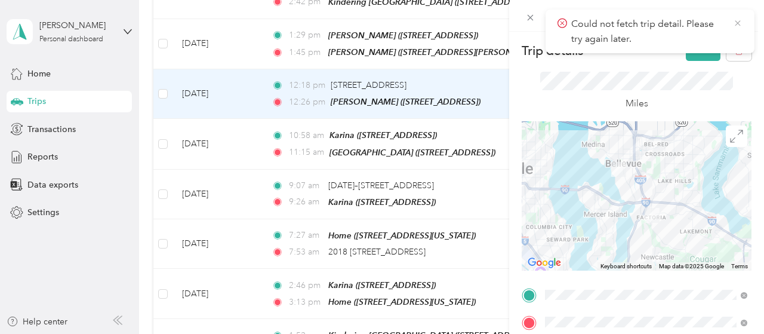
click at [739, 22] on icon at bounding box center [738, 23] width 10 height 11
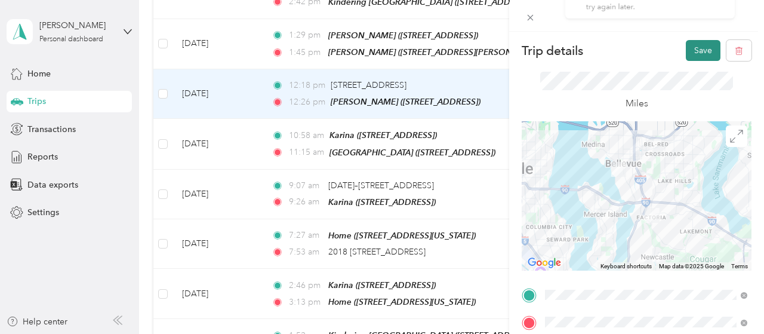
click at [701, 53] on button "Save" at bounding box center [703, 50] width 35 height 21
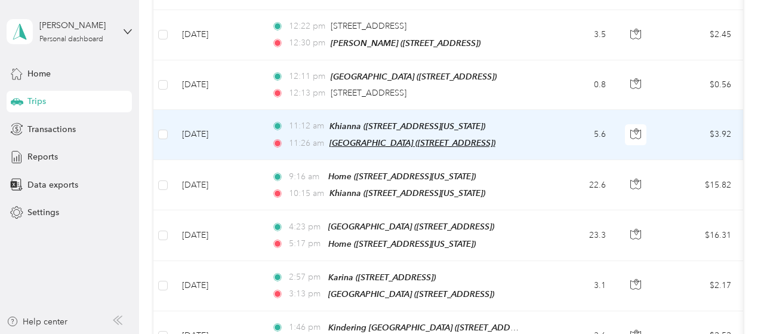
scroll to position [782, 0]
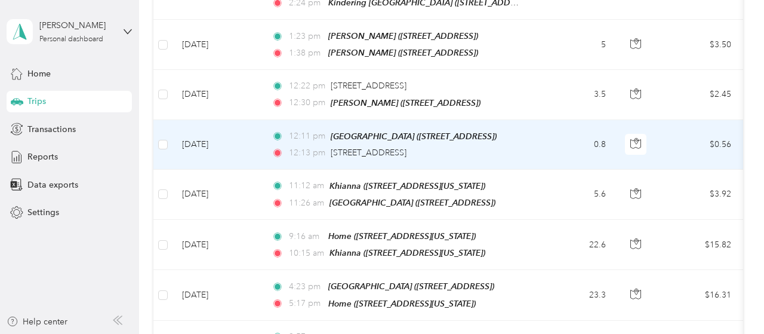
click at [572, 123] on td "0.8" at bounding box center [576, 145] width 79 height 50
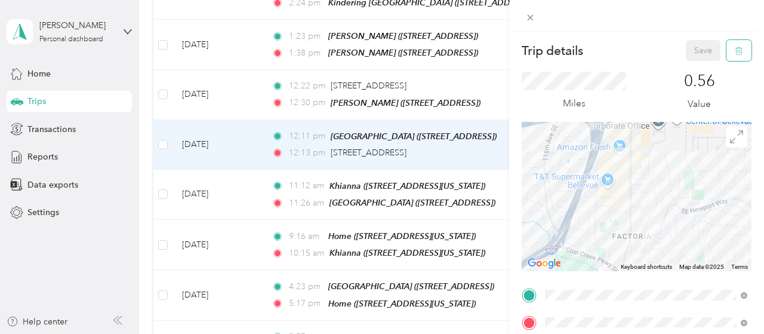
click at [730, 55] on button "button" at bounding box center [738, 50] width 25 height 21
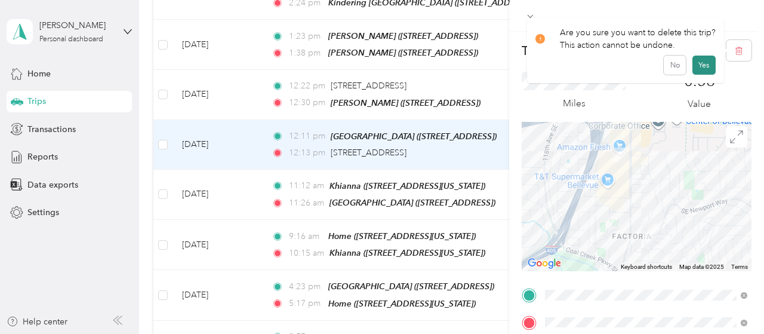
click at [706, 64] on button "Yes" at bounding box center [703, 65] width 23 height 19
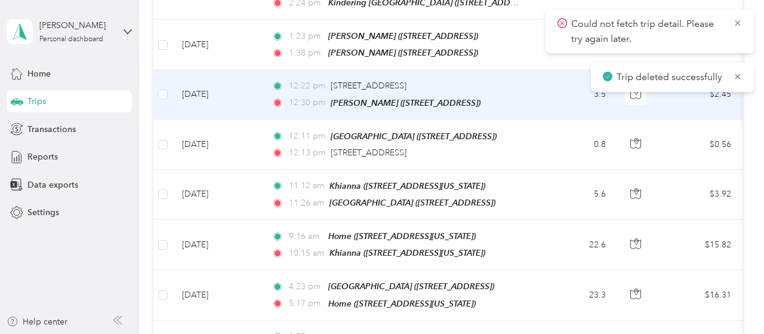
click at [520, 96] on div "12:30 pm Evelin (10030 SE Sixth St, Bellevue, WA)" at bounding box center [397, 103] width 251 height 14
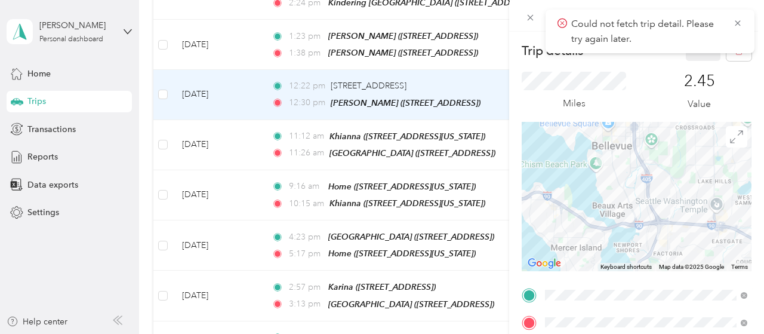
click at [608, 148] on div "Newport Children’s School 12930 SE Newport Way, Factoria, Bellevue, WA , 98006,…" at bounding box center [646, 160] width 194 height 29
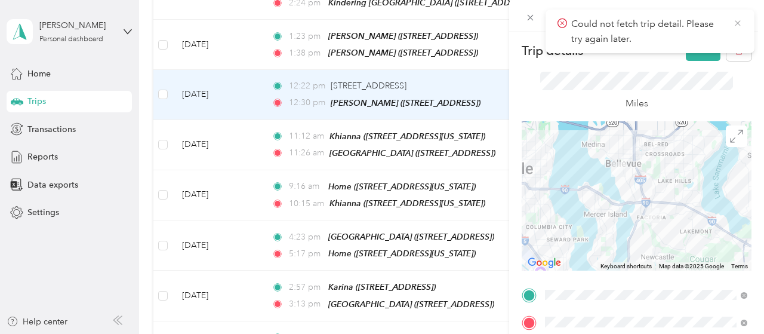
click at [736, 23] on icon at bounding box center [738, 23] width 10 height 11
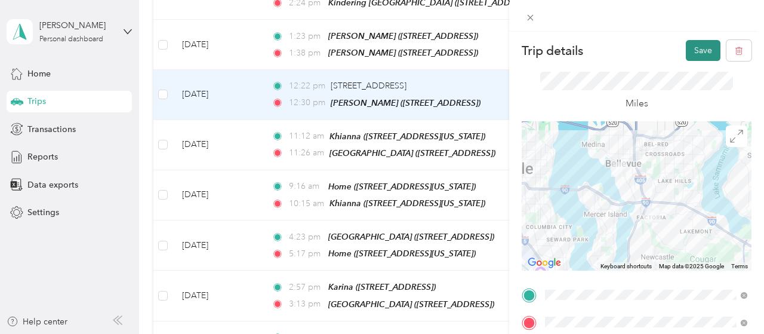
click at [706, 46] on button "Save" at bounding box center [703, 50] width 35 height 21
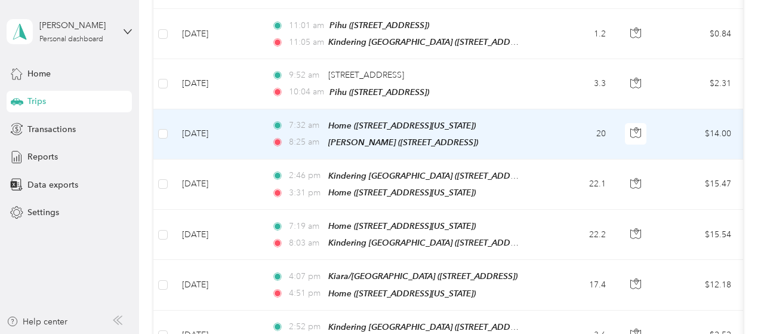
scroll to position [365, 0]
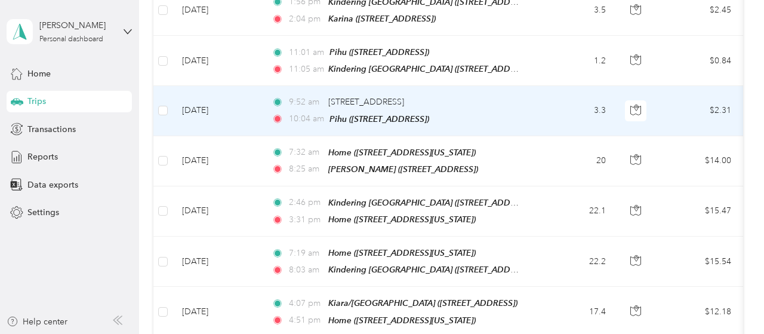
click at [544, 114] on td "3.3" at bounding box center [576, 111] width 79 height 50
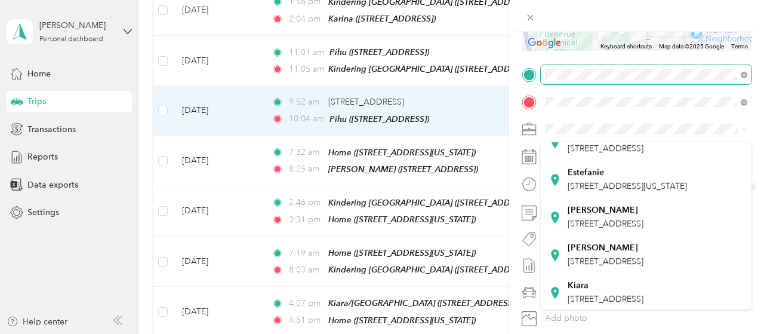
scroll to position [164, 0]
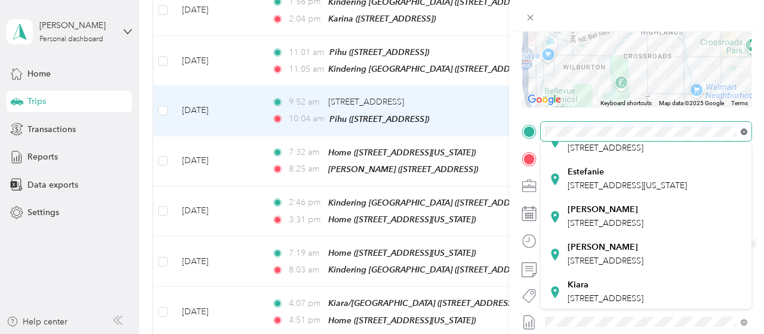
click at [747, 132] on icon at bounding box center [744, 131] width 7 height 7
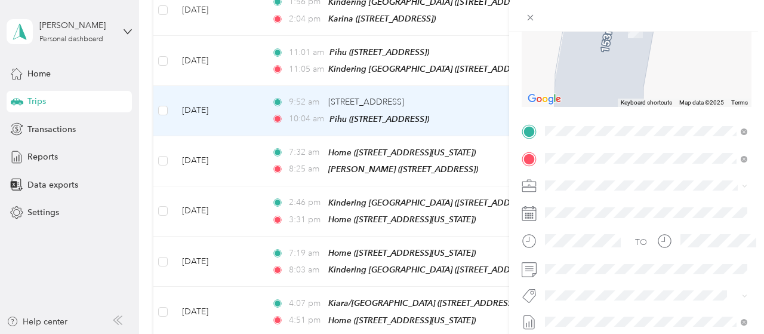
click at [645, 189] on ol "From your Favorite places Morgan 10044 SE Seventh St, Bellevue, WA, United Stat…" at bounding box center [646, 224] width 211 height 167
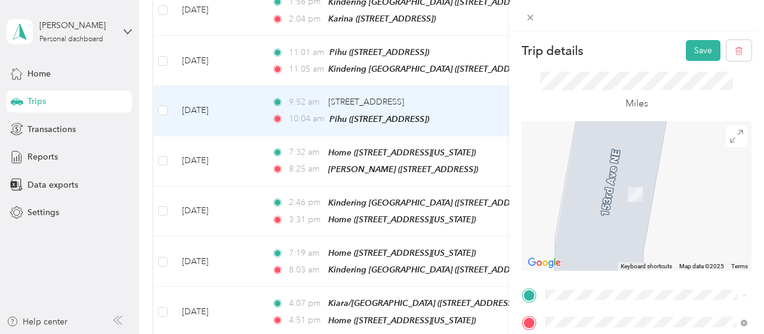
click at [601, 173] on div "Morgan 10044 SE Seventh St, Bellevue, WA, United States , 98004, Bellevue, WA, …" at bounding box center [606, 160] width 76 height 25
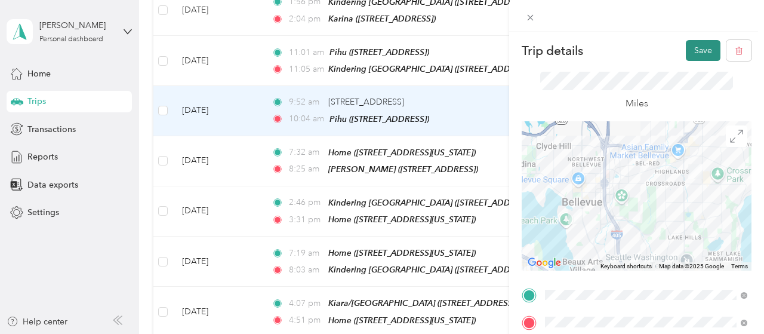
click at [708, 50] on button "Save" at bounding box center [703, 50] width 35 height 21
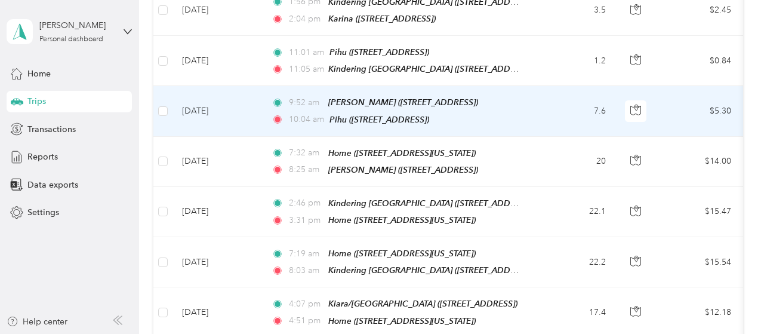
scroll to position [305, 0]
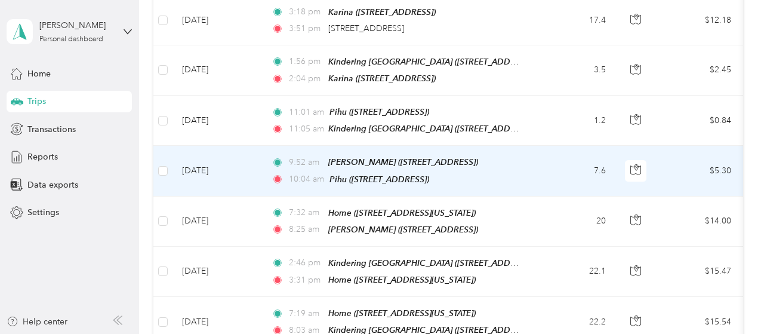
click at [541, 163] on td "7.6" at bounding box center [576, 171] width 79 height 50
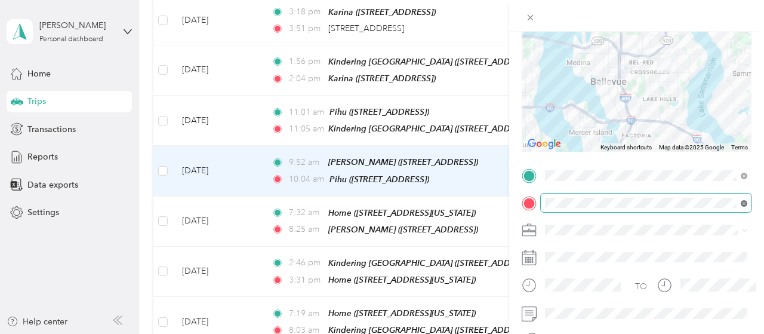
click at [747, 204] on icon at bounding box center [744, 203] width 7 height 7
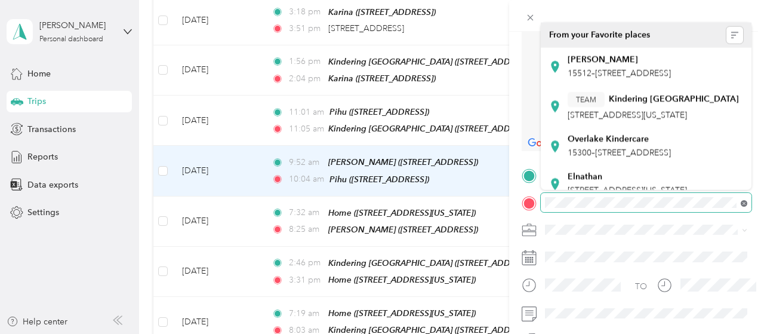
scroll to position [119, 0]
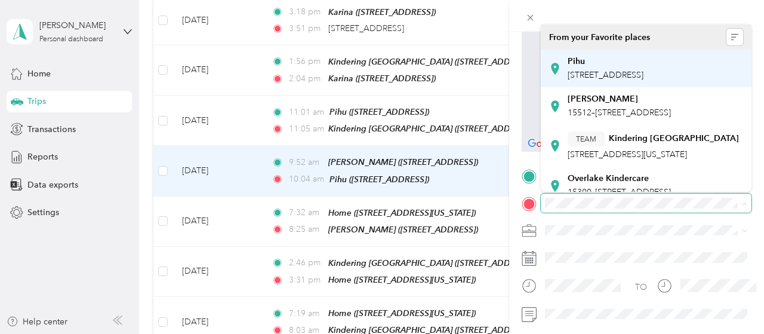
click at [596, 68] on div "Pihu 15401 NE 13th Pl, Crossroads, Bellevue, WA , 98007, Bellevue, WA, United S…" at bounding box center [606, 68] width 76 height 25
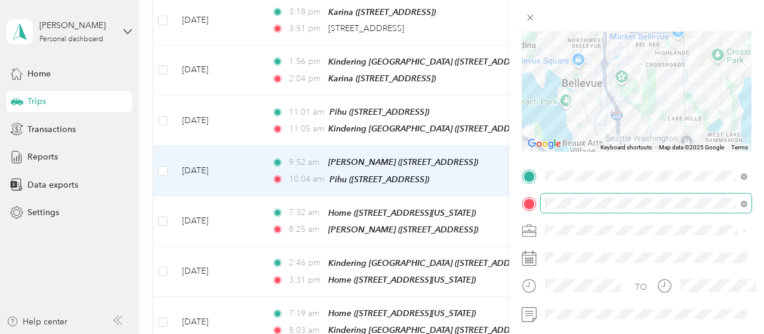
click at [624, 82] on div at bounding box center [637, 76] width 230 height 149
click at [633, 57] on div at bounding box center [637, 76] width 230 height 149
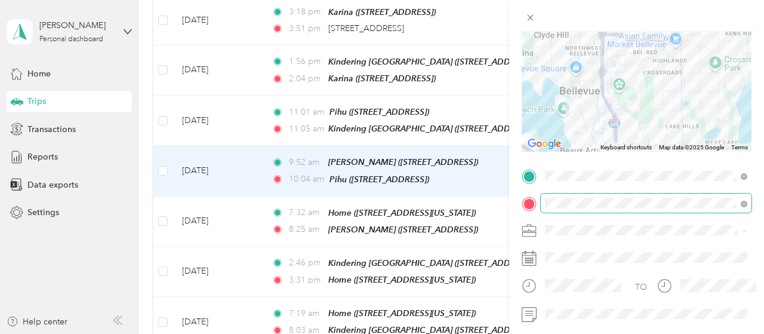
scroll to position [0, 0]
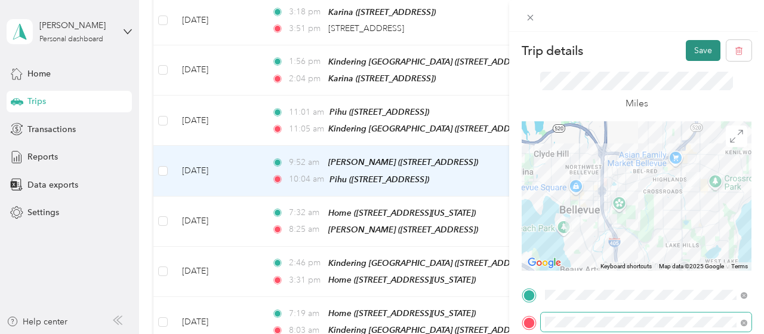
click at [707, 49] on button "Save" at bounding box center [703, 50] width 35 height 21
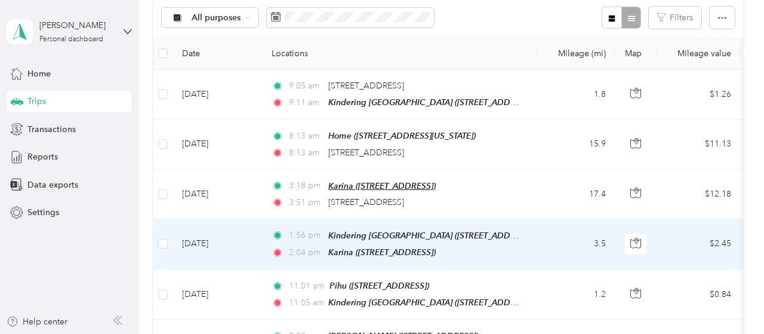
scroll to position [126, 0]
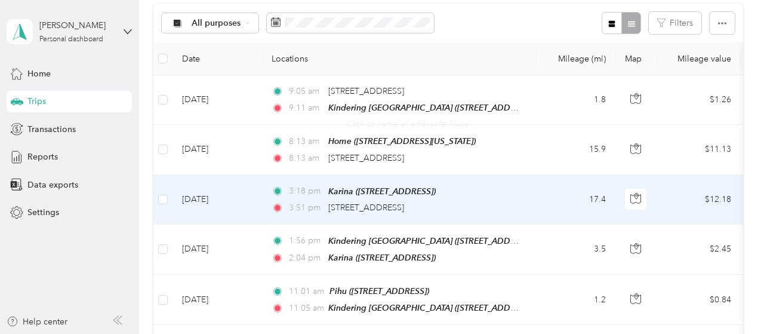
click at [521, 195] on div "3:18 pm Karina (5013 148th Ave NE, Bellevue, WA)" at bounding box center [397, 191] width 251 height 14
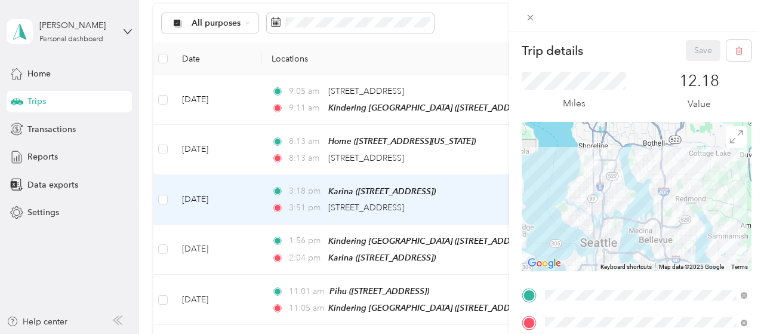
click at [620, 193] on span "13019 Meridian Avenue North, 98133, Seattle, Washington, United States" at bounding box center [627, 194] width 119 height 10
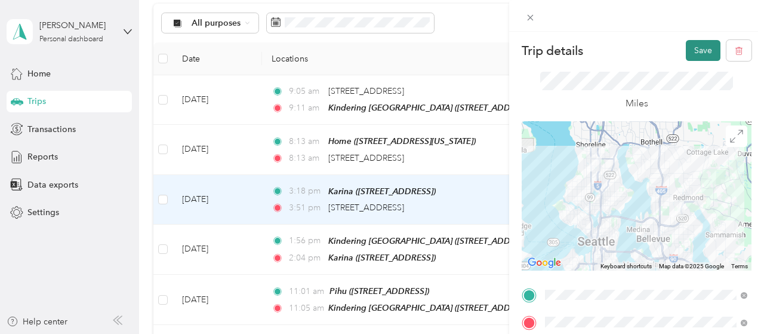
click at [705, 48] on button "Save" at bounding box center [703, 50] width 35 height 21
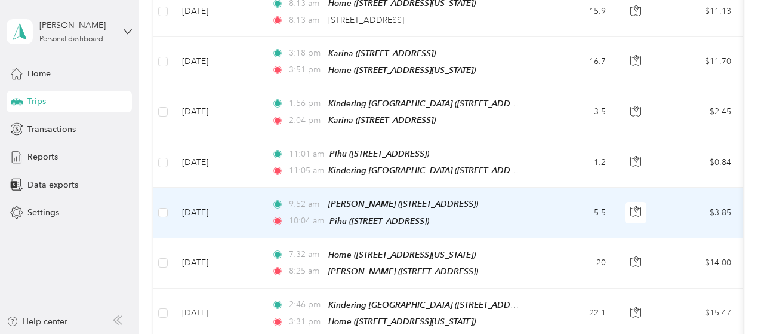
scroll to position [305, 0]
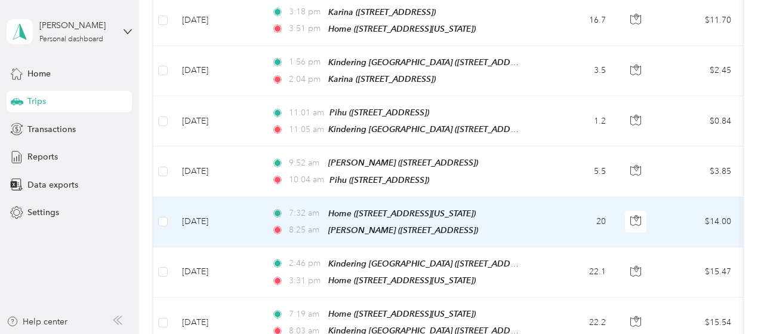
click at [542, 218] on td "20" at bounding box center [576, 222] width 79 height 50
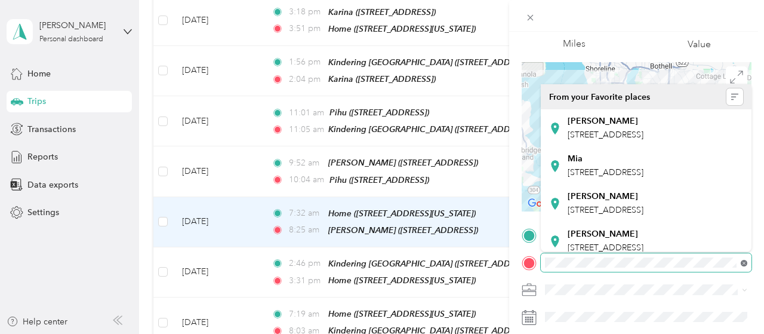
click at [743, 263] on icon at bounding box center [744, 263] width 7 height 7
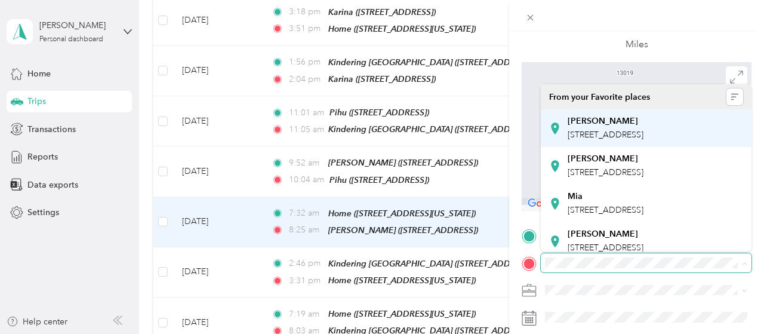
click at [587, 137] on span "10044 SE Seventh St, Bellevue, WA, United States , 98004, Bellevue, WA, United …" at bounding box center [606, 135] width 76 height 10
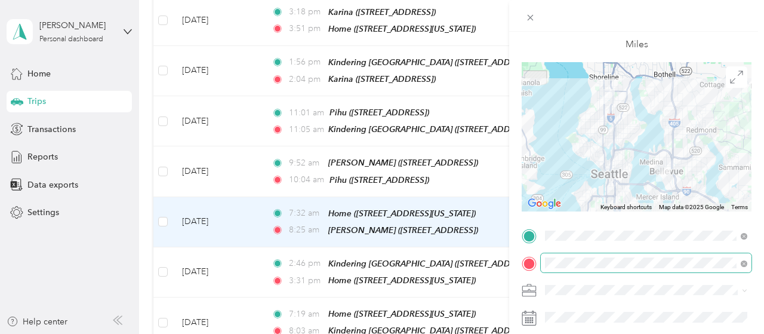
scroll to position [0, 0]
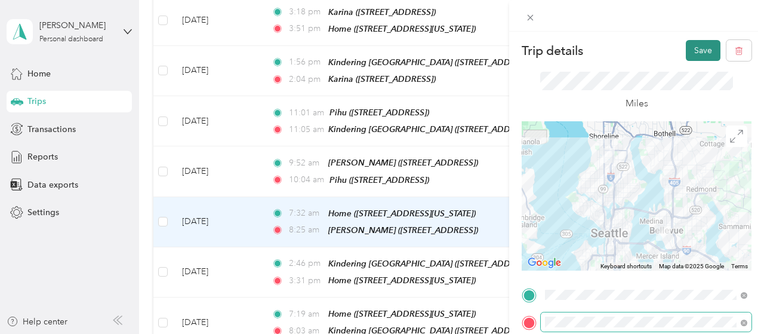
click at [693, 42] on button "Save" at bounding box center [703, 50] width 35 height 21
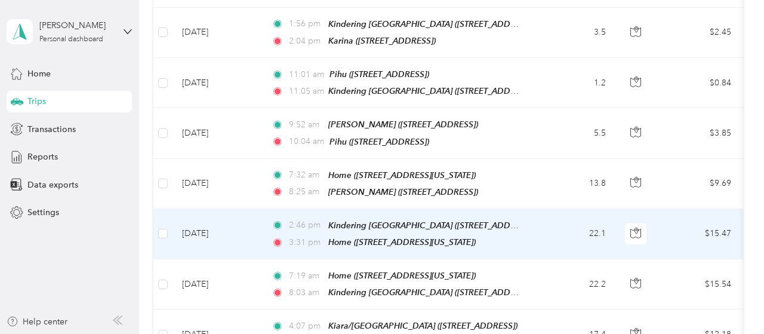
scroll to position [365, 0]
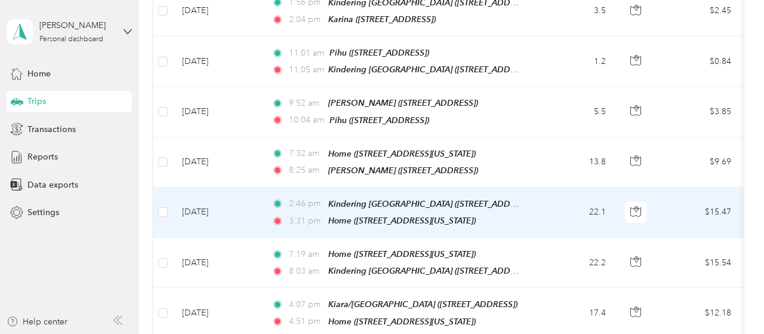
click at [541, 207] on td "22.1" at bounding box center [576, 212] width 79 height 50
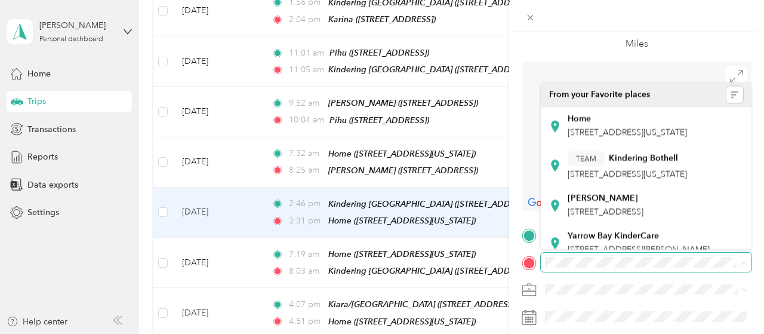
scroll to position [59, 0]
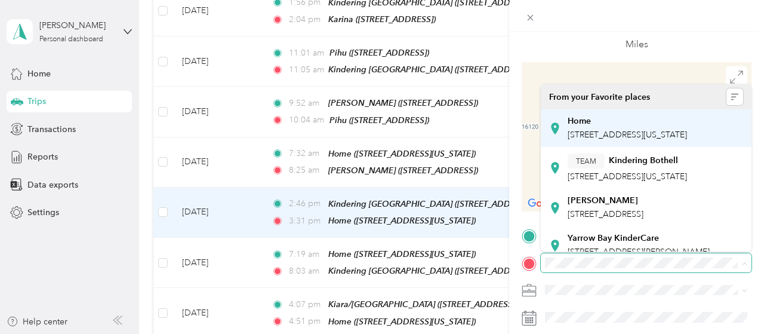
click at [620, 140] on div "Home 13019 Meridian Avenue North, 98133, Seattle, Washington, United States" at bounding box center [627, 128] width 119 height 25
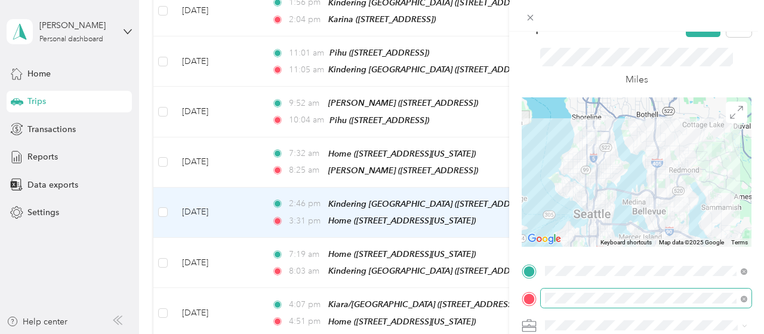
scroll to position [0, 0]
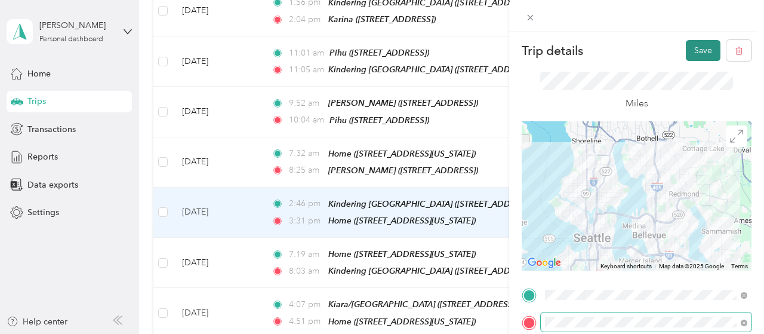
click at [692, 48] on button "Save" at bounding box center [703, 50] width 35 height 21
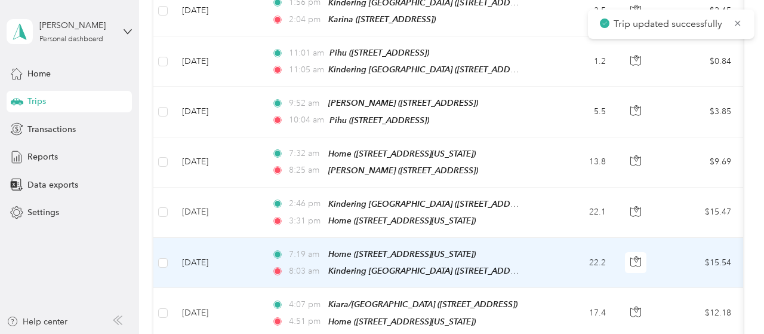
click at [560, 252] on td "22.2" at bounding box center [576, 263] width 79 height 50
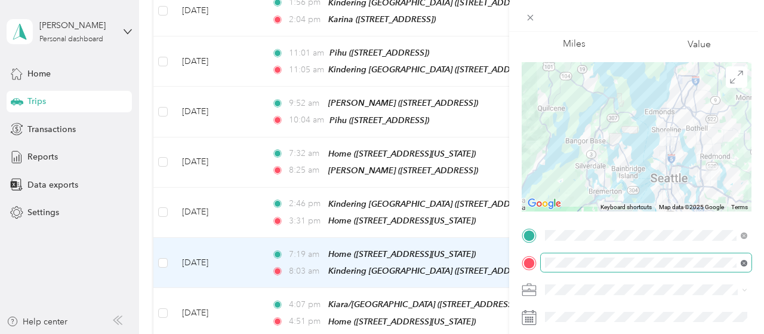
scroll to position [59, 0]
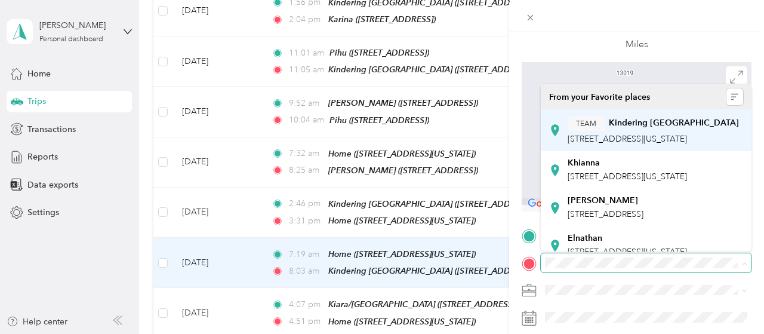
click at [645, 134] on span "16120 Northeast 8th Street, 98008, Bellevue, Washington, United States" at bounding box center [627, 139] width 119 height 10
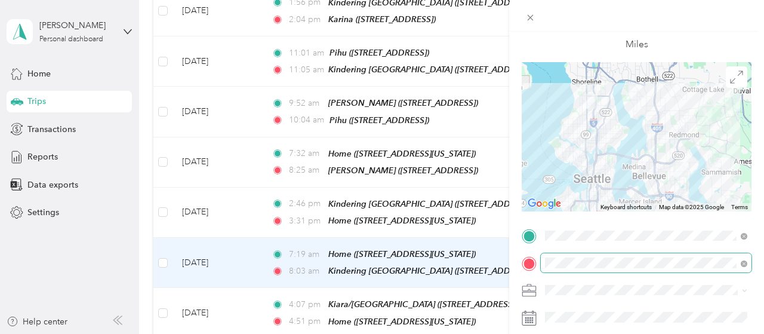
scroll to position [0, 0]
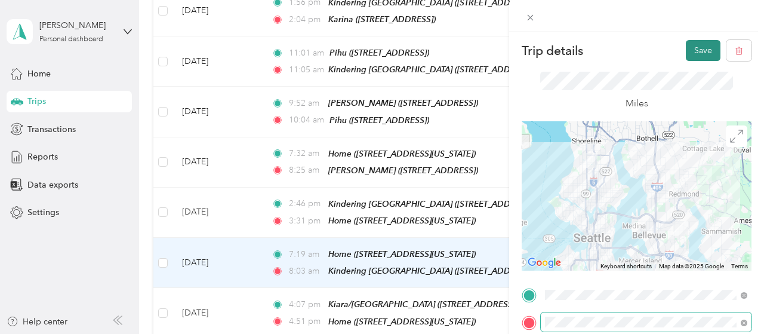
click at [699, 50] on button "Save" at bounding box center [703, 50] width 35 height 21
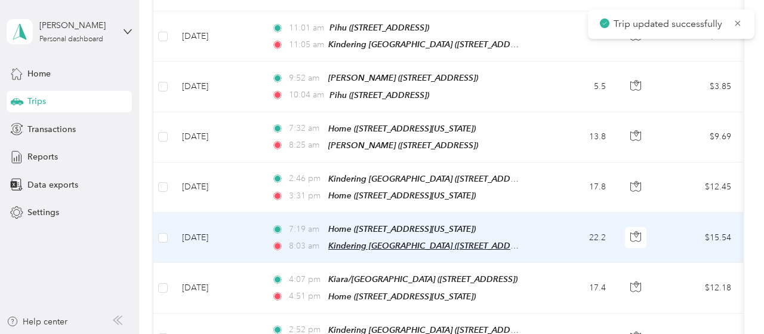
scroll to position [424, 0]
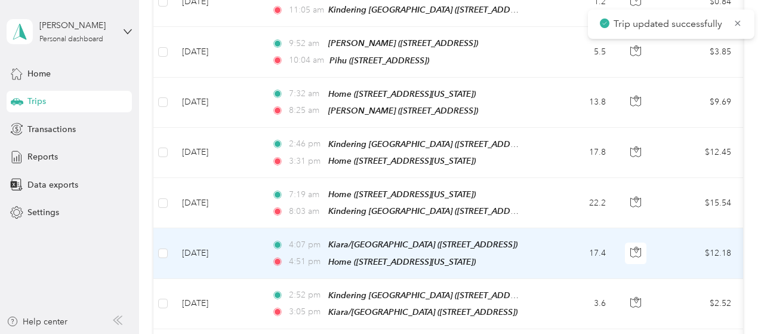
click at [548, 246] on td "17.4" at bounding box center [576, 253] width 79 height 50
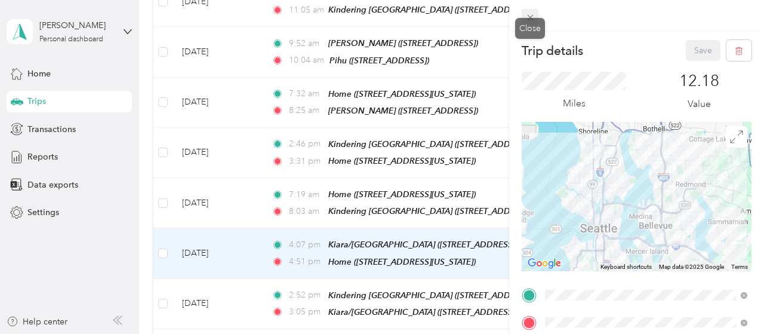
click at [528, 16] on icon at bounding box center [530, 18] width 6 height 6
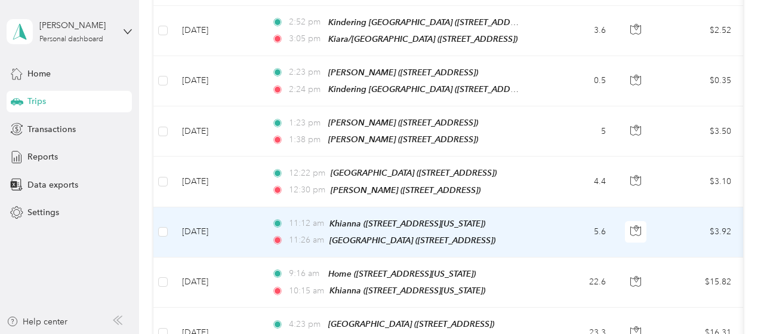
scroll to position [723, 0]
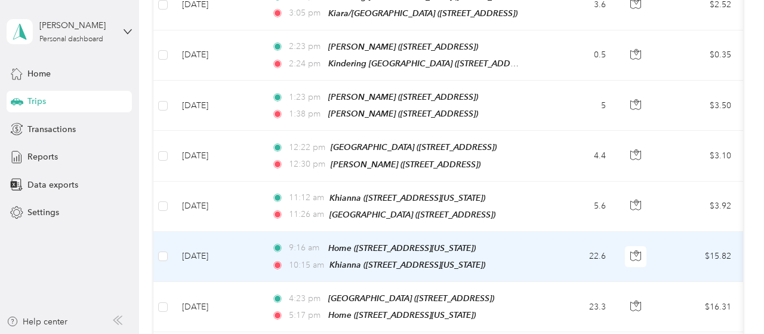
click at [557, 235] on td "22.6" at bounding box center [576, 257] width 79 height 50
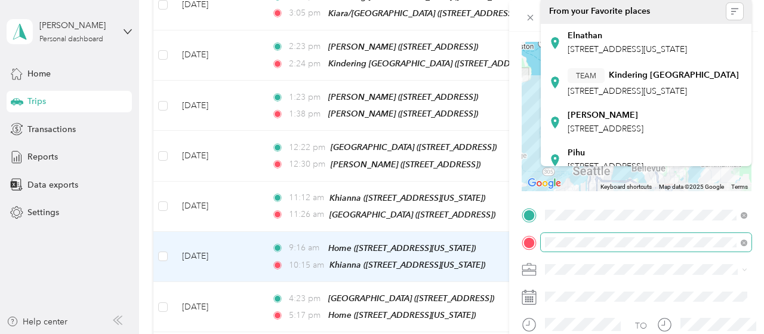
scroll to position [179, 0]
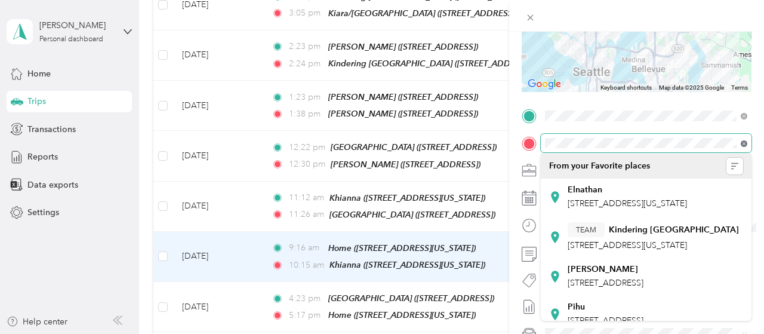
click at [743, 141] on icon at bounding box center [744, 143] width 7 height 7
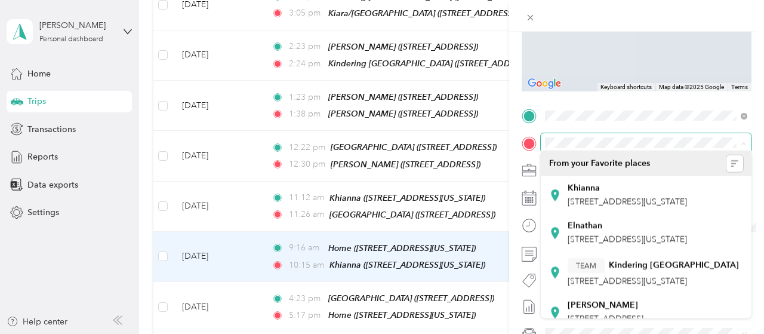
scroll to position [178, 0]
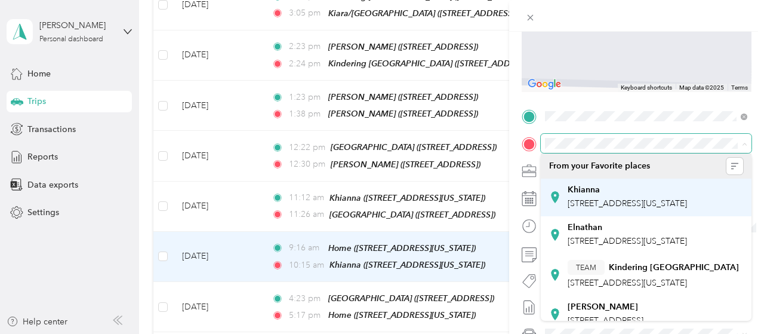
click at [621, 201] on span "16310 Northeast 12th Court, Bellevue, 98008, Bellevue, Washington, United States" at bounding box center [627, 203] width 119 height 10
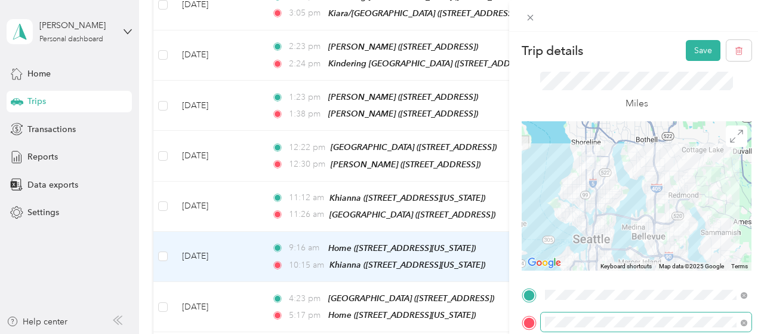
scroll to position [0, 0]
click at [706, 52] on button "Save" at bounding box center [703, 50] width 35 height 21
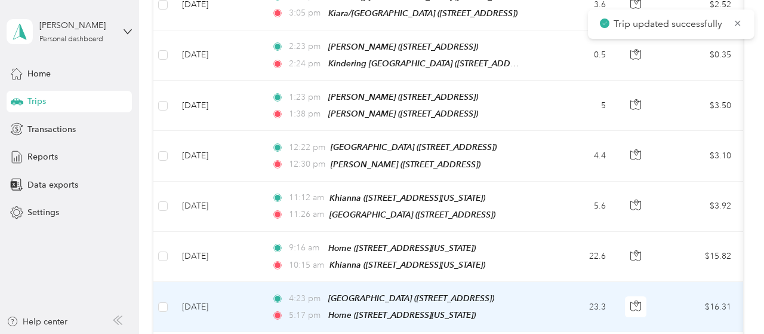
click at [559, 293] on td "23.3" at bounding box center [576, 307] width 79 height 50
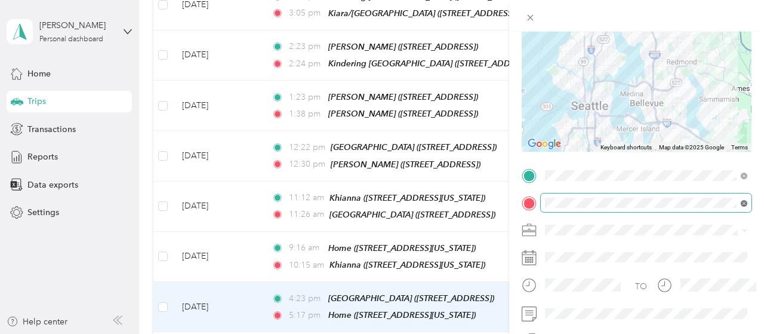
scroll to position [119, 0]
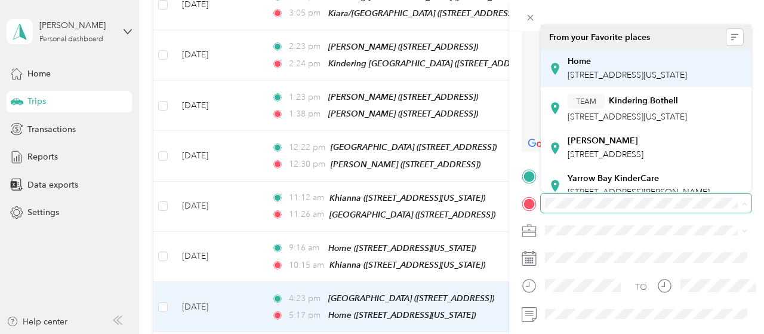
click at [589, 78] on span "13019 Meridian Avenue North, 98133, Seattle, Washington, United States" at bounding box center [627, 75] width 119 height 10
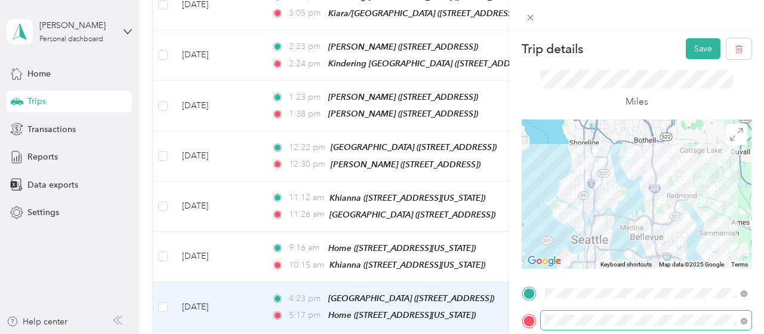
scroll to position [0, 0]
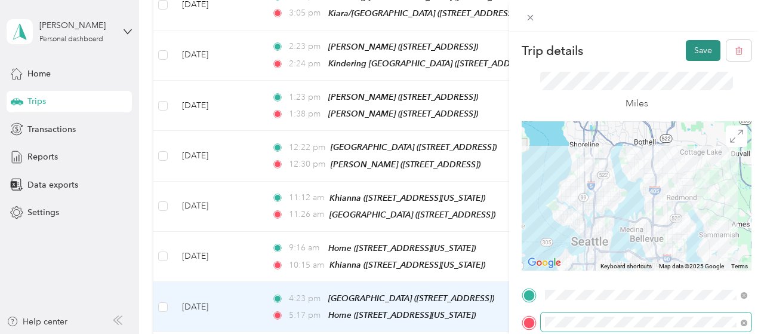
click at [710, 44] on button "Save" at bounding box center [703, 50] width 35 height 21
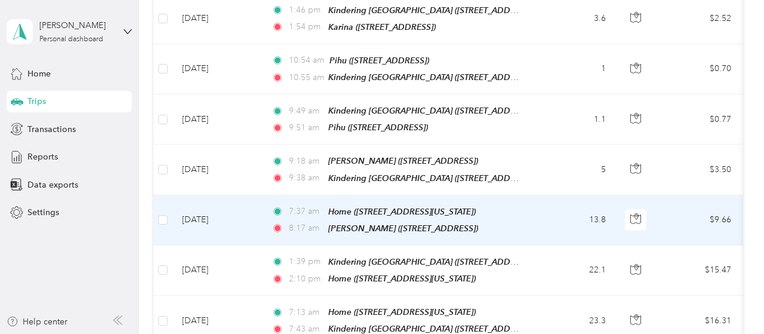
scroll to position [1140, 0]
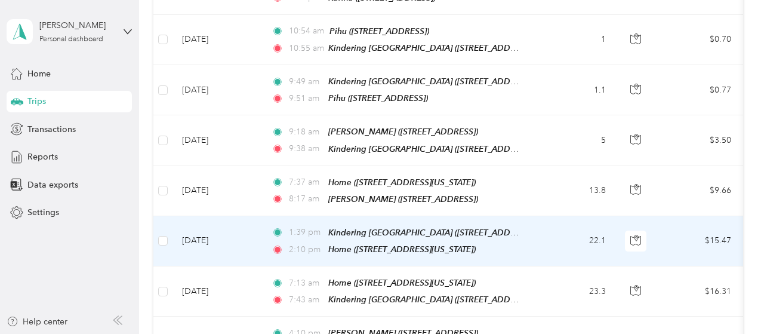
click at [538, 216] on td "22.1" at bounding box center [576, 241] width 79 height 50
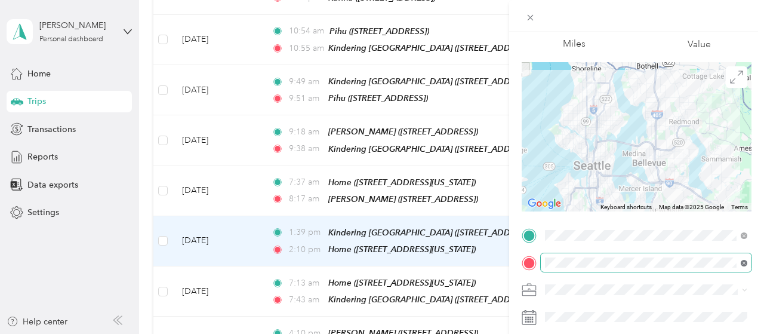
scroll to position [59, 0]
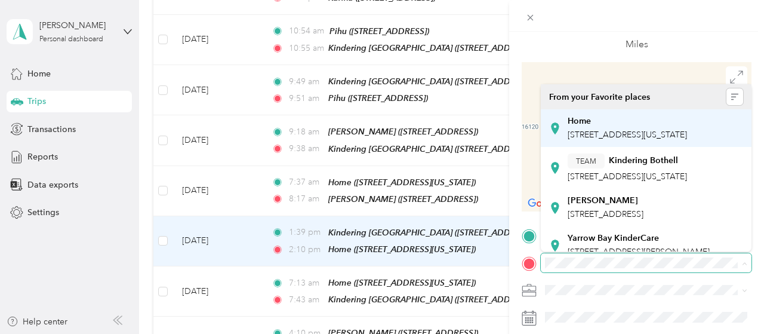
click at [621, 132] on span "13019 Meridian Avenue North, 98133, Seattle, Washington, United States" at bounding box center [627, 135] width 119 height 10
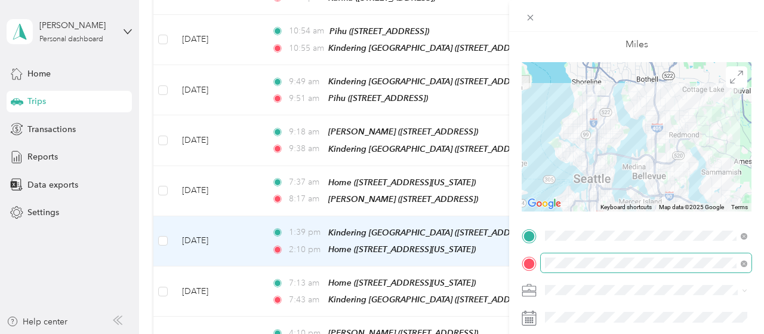
scroll to position [0, 0]
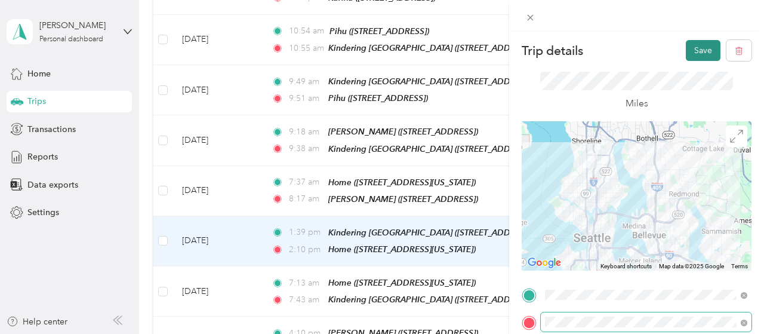
click at [701, 55] on button "Save" at bounding box center [703, 50] width 35 height 21
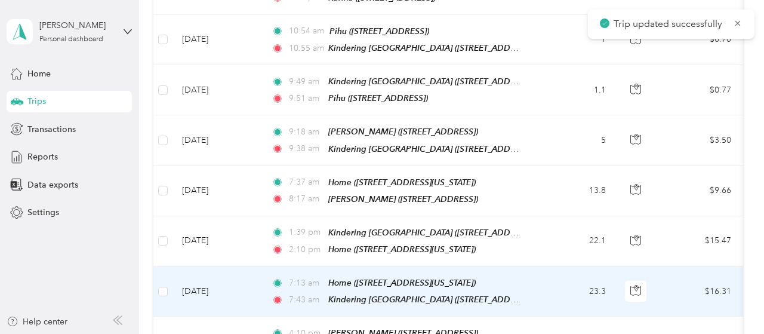
click at [568, 266] on td "23.3" at bounding box center [576, 291] width 79 height 50
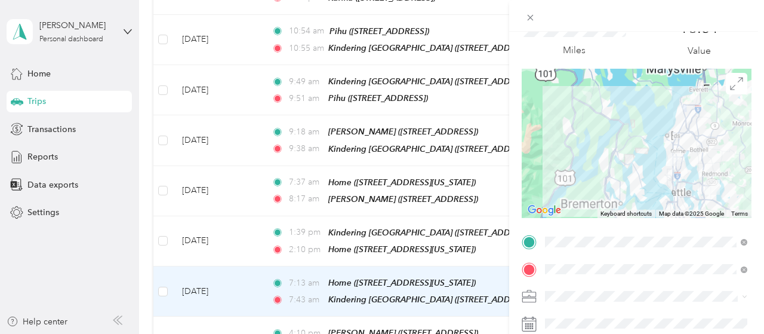
scroll to position [60, 0]
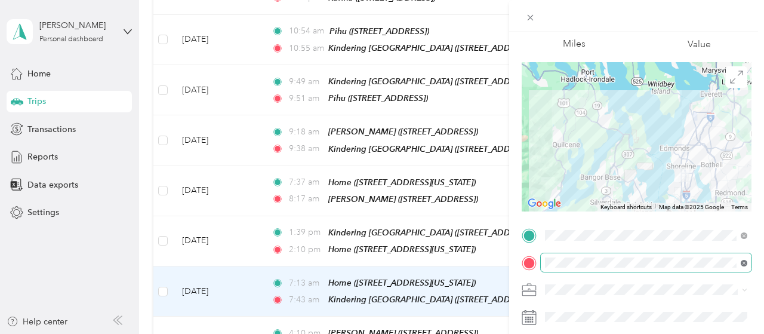
click at [743, 262] on icon at bounding box center [743, 262] width 3 height 3
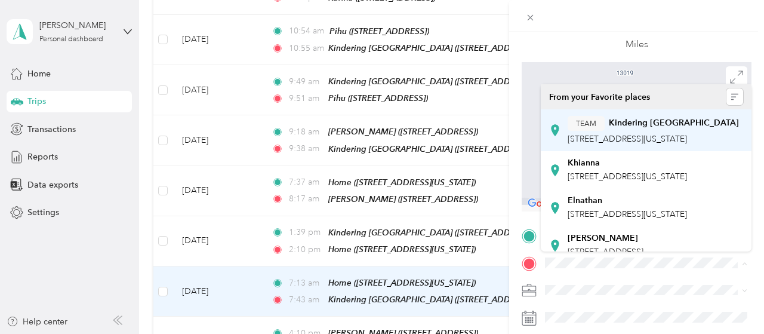
click at [633, 134] on div "TEAM Kindering Bellevue 16120 Northeast 8th Street, 98008, Bellevue, Washington…" at bounding box center [653, 130] width 171 height 29
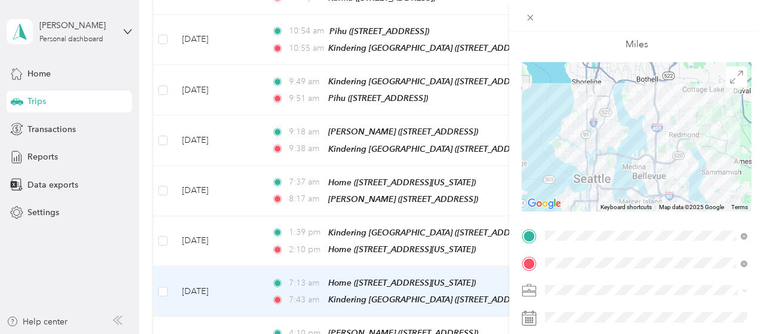
scroll to position [0, 0]
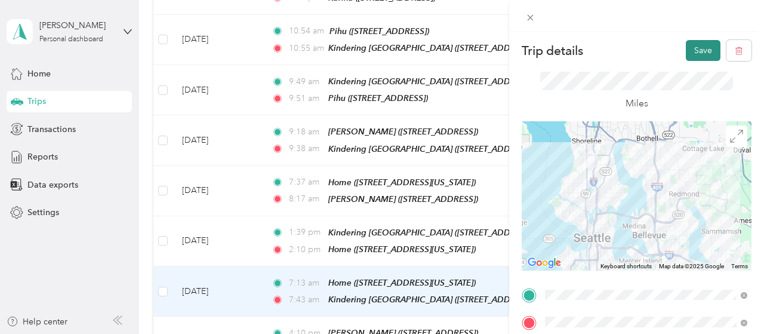
click at [695, 50] on button "Save" at bounding box center [703, 50] width 35 height 21
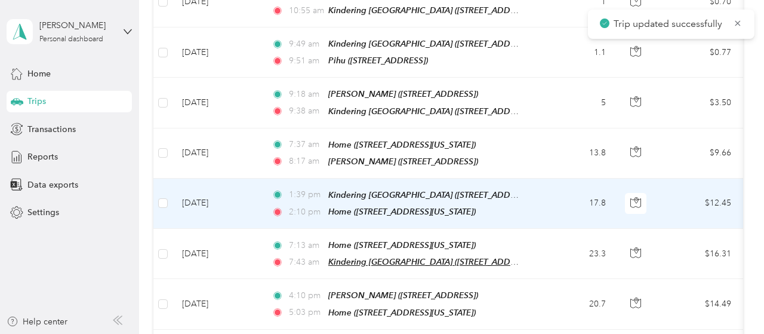
scroll to position [1200, 0]
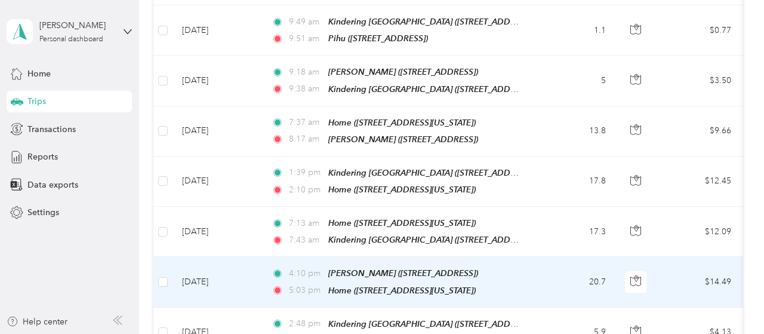
click at [554, 257] on td "20.7" at bounding box center [576, 282] width 79 height 50
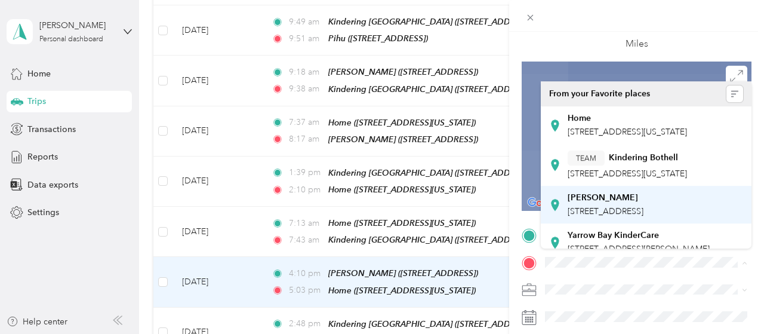
scroll to position [59, 0]
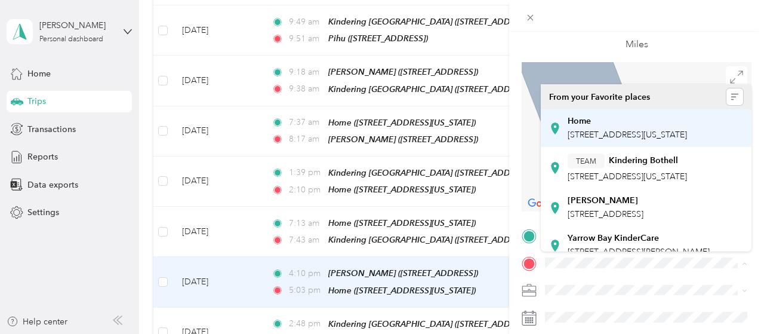
click at [586, 136] on span "13019 Meridian Avenue North, 98133, Seattle, Washington, United States" at bounding box center [627, 135] width 119 height 10
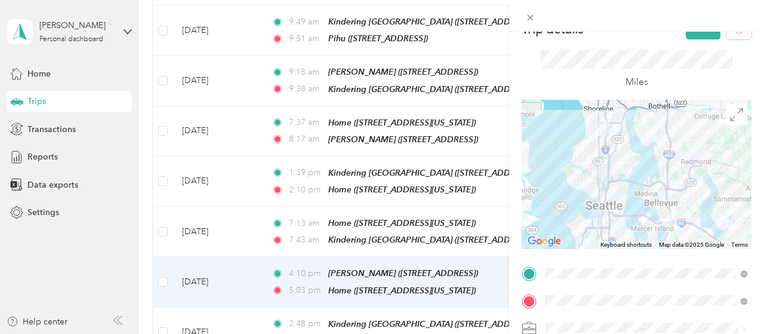
scroll to position [0, 0]
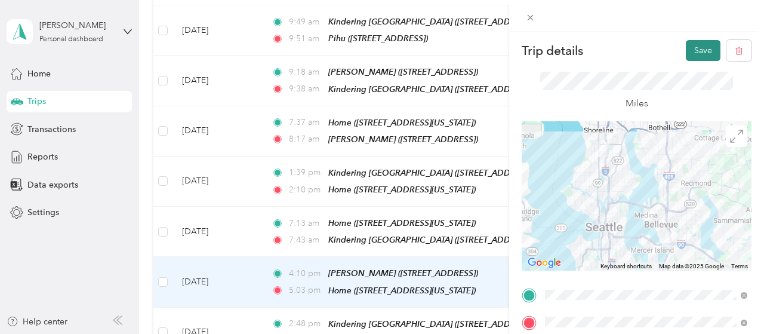
click at [695, 47] on button "Save" at bounding box center [703, 50] width 35 height 21
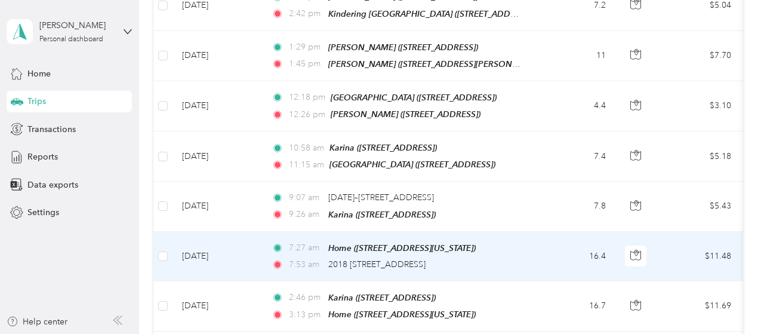
scroll to position [1737, 0]
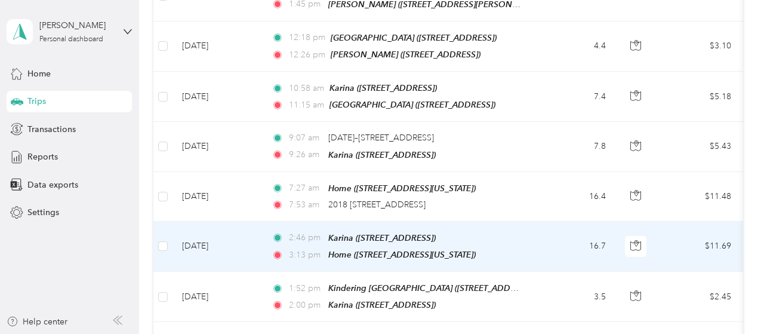
click at [545, 221] on td "16.7" at bounding box center [576, 246] width 79 height 50
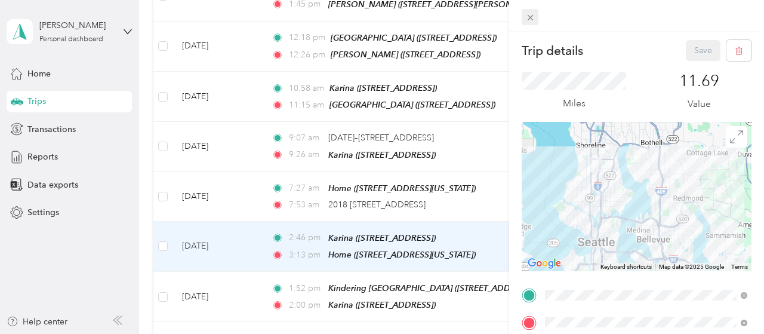
click at [532, 17] on icon at bounding box center [530, 18] width 10 height 10
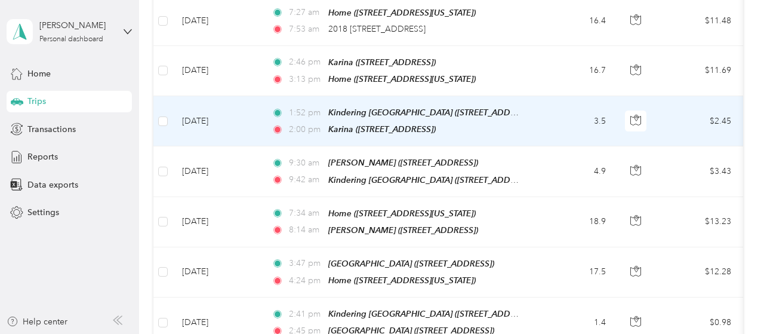
scroll to position [1916, 0]
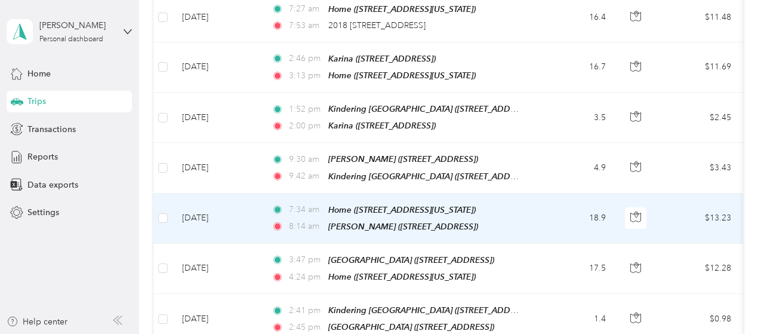
click at [548, 193] on td "18.9" at bounding box center [576, 218] width 79 height 50
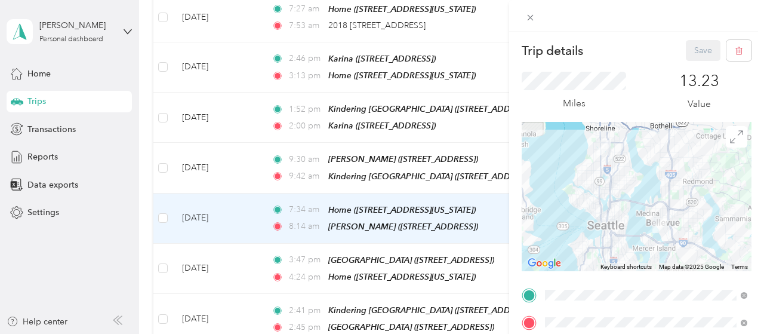
click at [639, 59] on div "Trip details Save" at bounding box center [637, 50] width 230 height 21
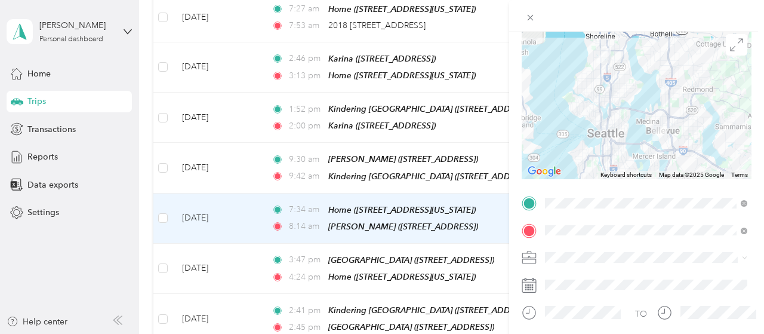
scroll to position [119, 0]
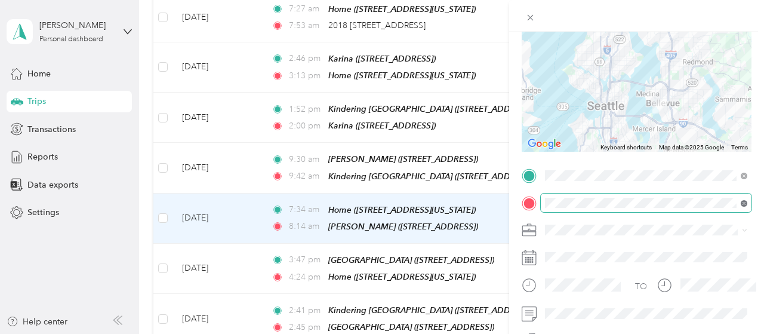
click at [745, 204] on icon at bounding box center [744, 203] width 7 height 7
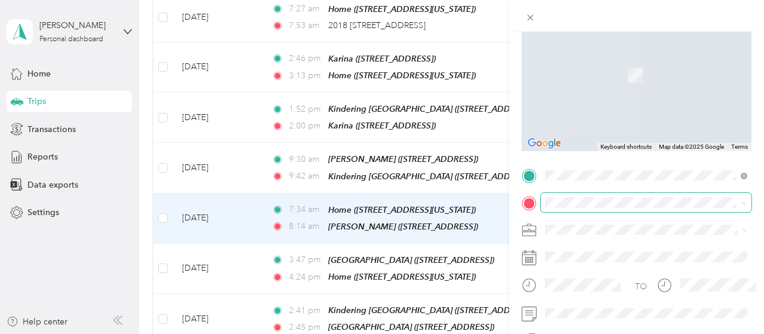
scroll to position [119, 0]
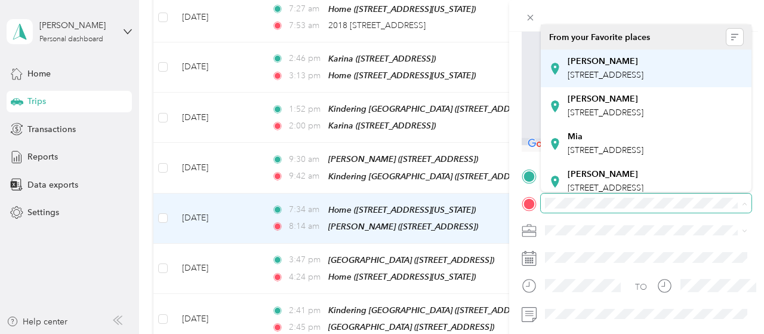
click at [630, 75] on span "10044 SE Seventh St, Bellevue, WA, United States , 98004, Bellevue, WA, United …" at bounding box center [606, 75] width 76 height 10
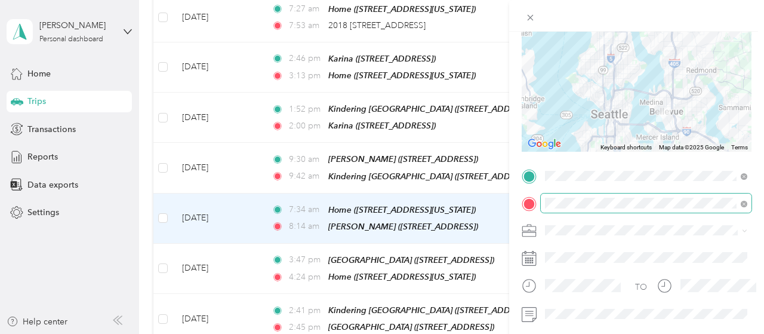
click at [609, 7] on div at bounding box center [636, 16] width 255 height 32
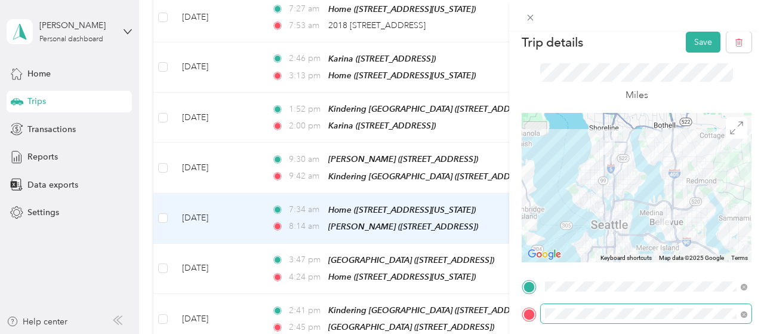
scroll to position [0, 0]
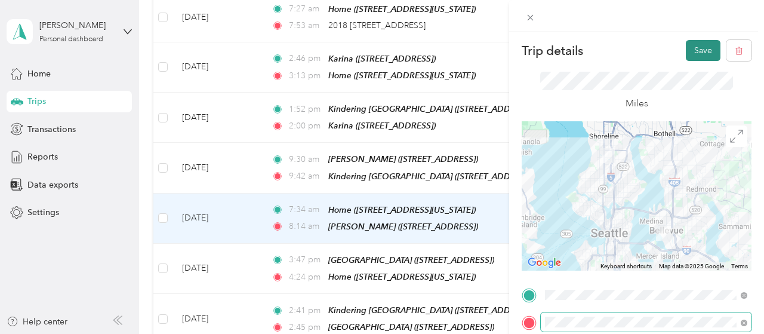
click at [694, 56] on button "Save" at bounding box center [703, 50] width 35 height 21
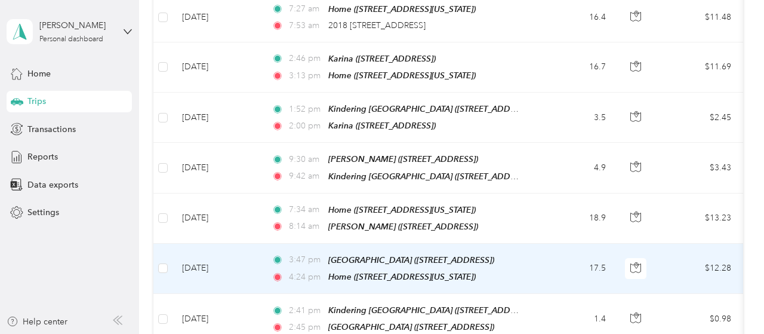
click at [551, 243] on td "17.5" at bounding box center [576, 268] width 79 height 50
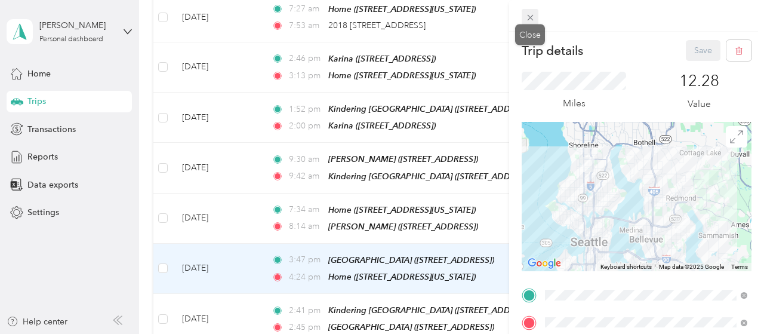
click at [532, 16] on icon at bounding box center [530, 18] width 6 height 6
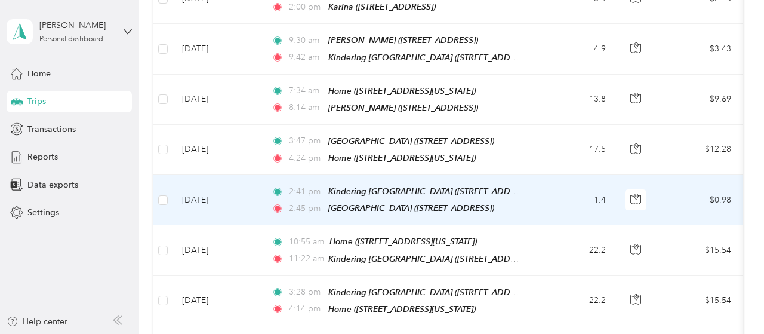
scroll to position [2036, 0]
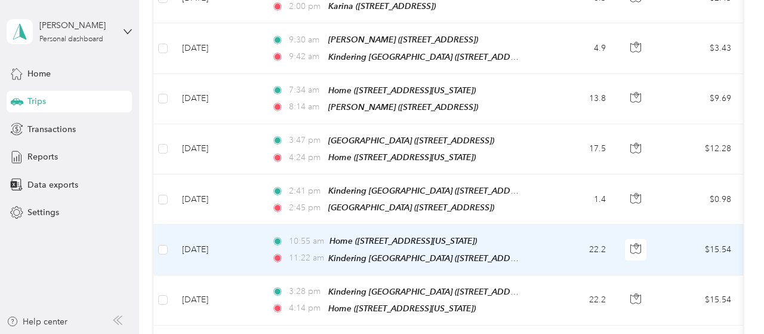
click at [545, 224] on td "22.2" at bounding box center [576, 249] width 79 height 50
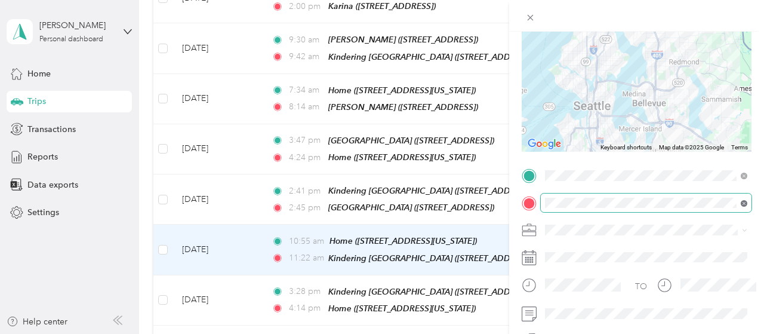
scroll to position [119, 0]
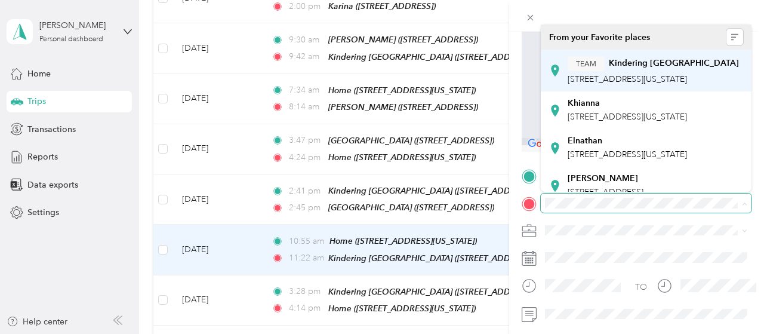
click at [648, 84] on span "16120 Northeast 8th Street, 98008, Bellevue, Washington, United States" at bounding box center [627, 79] width 119 height 10
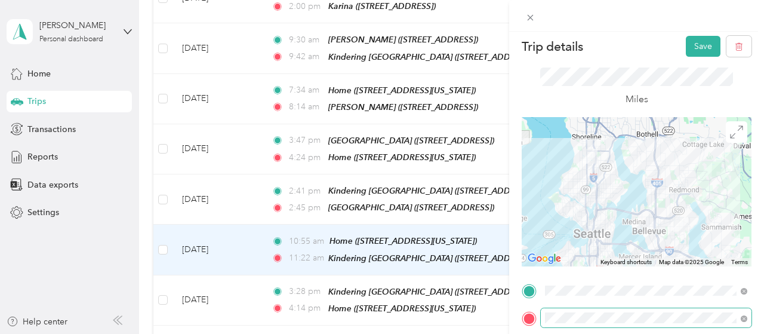
scroll to position [0, 0]
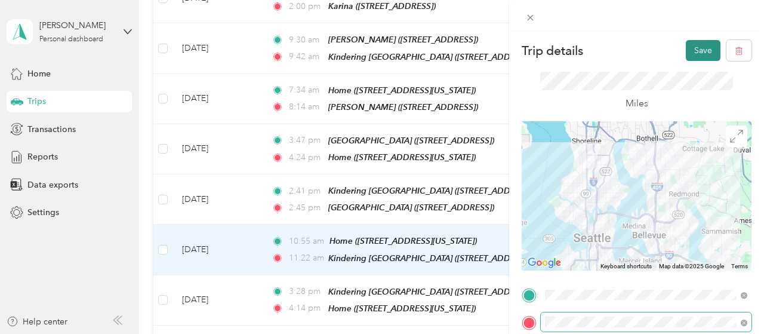
drag, startPoint x: 695, startPoint y: 53, endPoint x: 695, endPoint y: 44, distance: 8.4
click at [695, 49] on button "Save" at bounding box center [703, 50] width 35 height 21
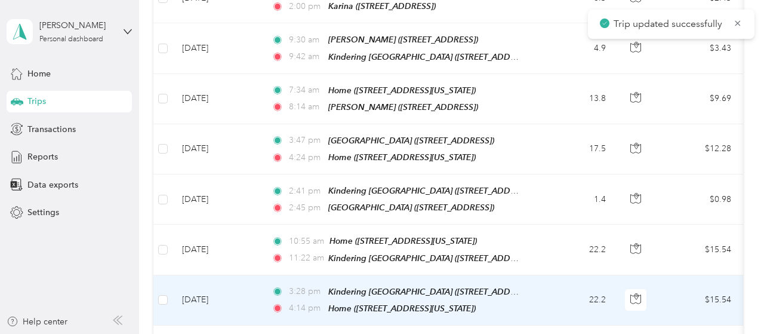
click at [551, 275] on td "22.2" at bounding box center [576, 300] width 79 height 50
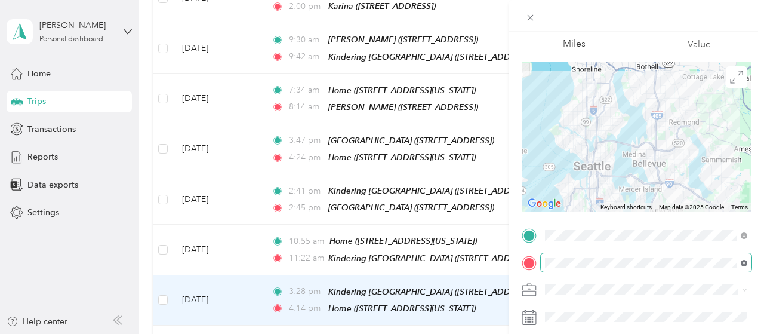
scroll to position [59, 0]
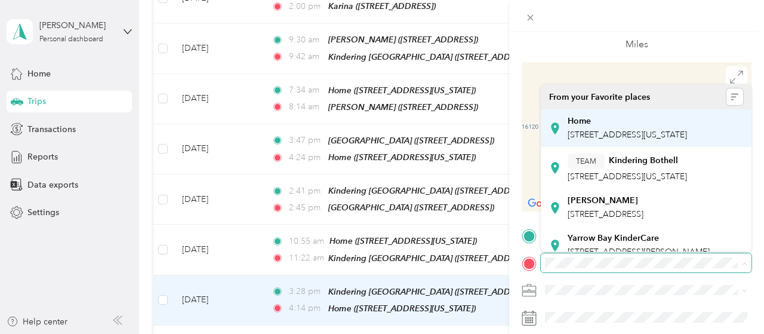
click at [630, 140] on span "13019 Meridian Avenue North, 98133, Seattle, Washington, United States" at bounding box center [627, 135] width 119 height 10
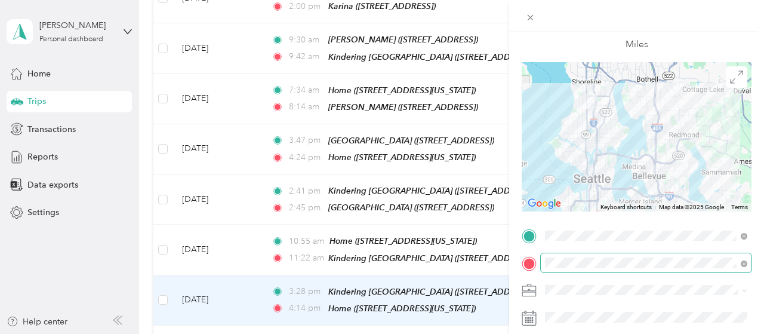
click at [585, 19] on div at bounding box center [636, 16] width 255 height 32
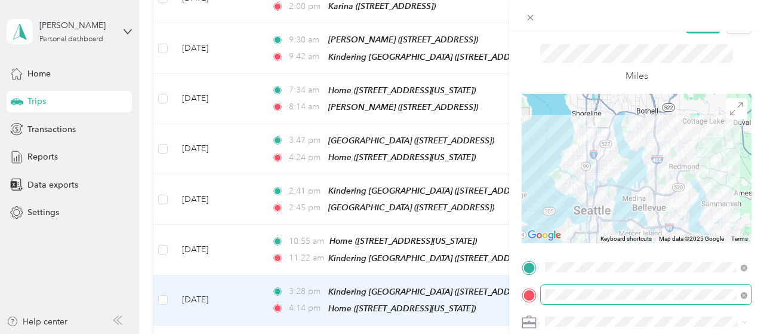
scroll to position [0, 0]
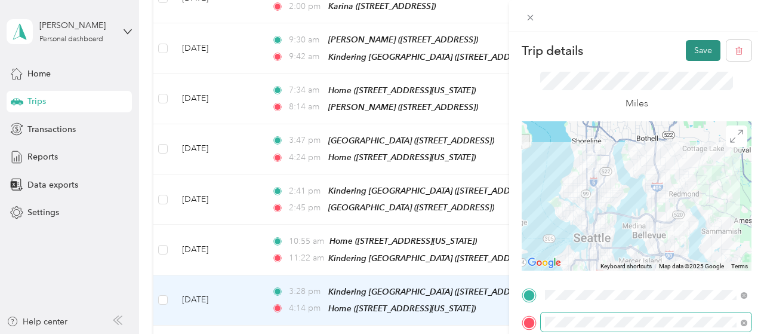
click at [694, 46] on button "Save" at bounding box center [703, 50] width 35 height 21
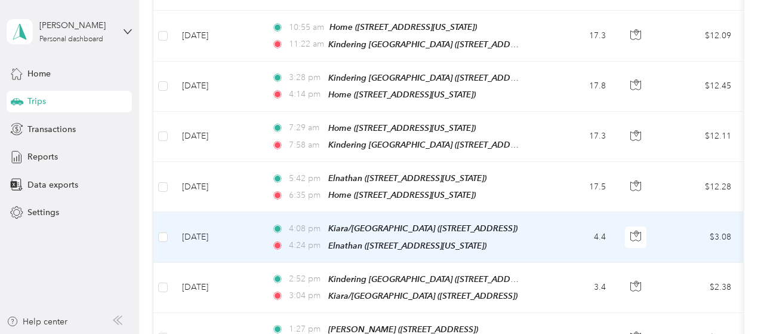
scroll to position [2274, 0]
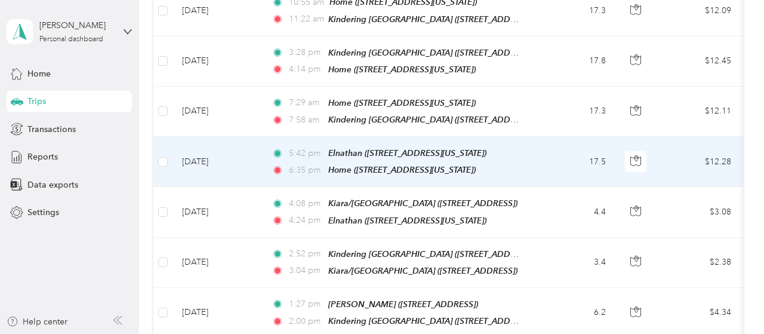
click at [551, 137] on td "17.5" at bounding box center [576, 162] width 79 height 50
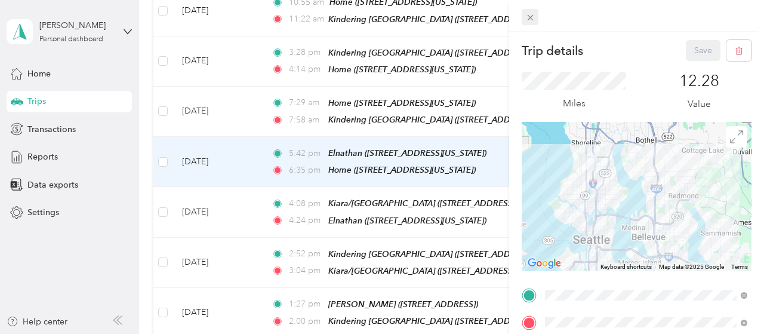
click at [533, 17] on icon at bounding box center [530, 18] width 10 height 10
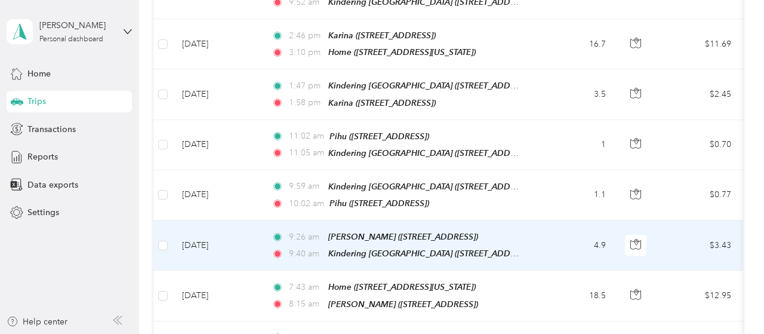
scroll to position [2812, 0]
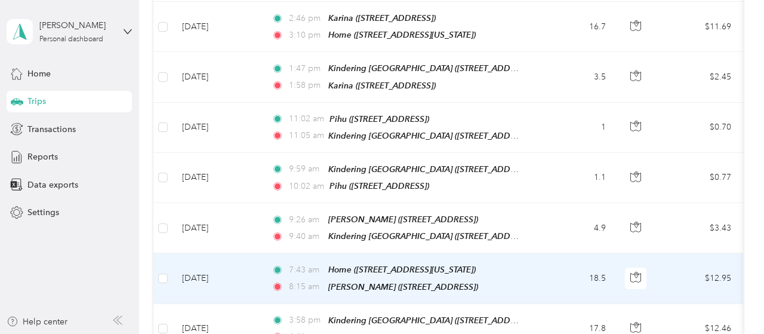
click at [540, 253] on td "18.5" at bounding box center [576, 278] width 79 height 50
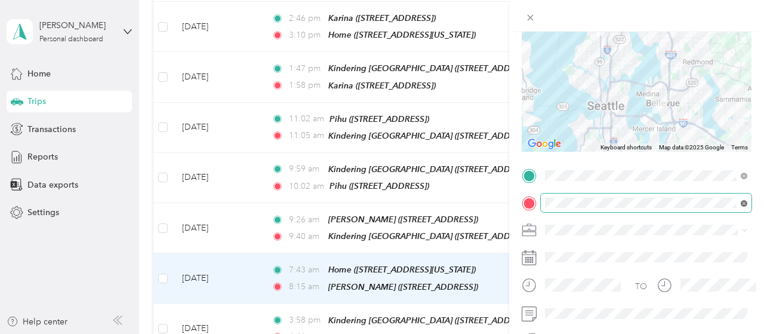
scroll to position [119, 0]
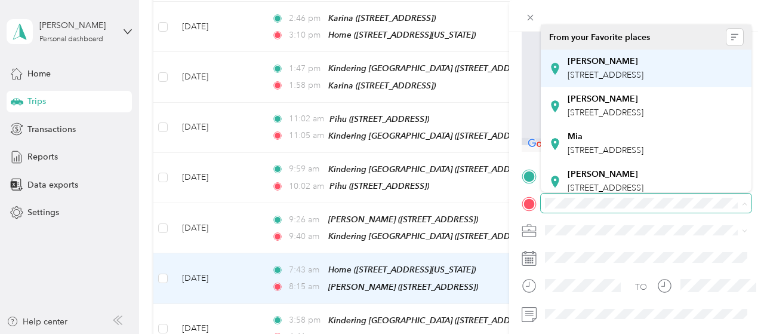
click at [643, 79] on span "10044 SE Seventh St, Bellevue, WA, United States , 98004, Bellevue, WA, United …" at bounding box center [606, 75] width 76 height 10
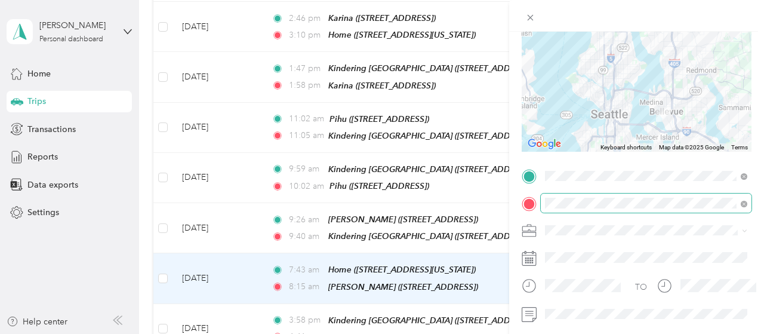
scroll to position [0, 0]
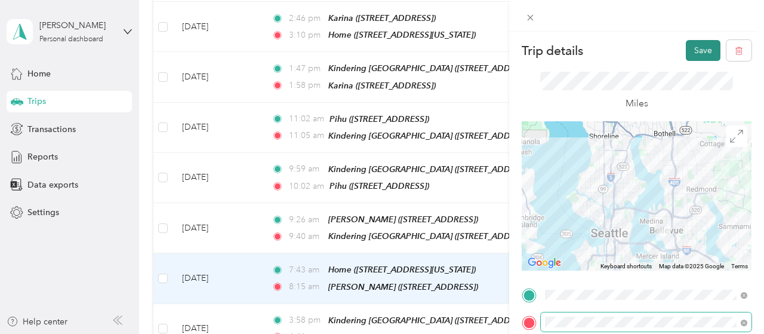
click at [698, 52] on button "Save" at bounding box center [703, 50] width 35 height 21
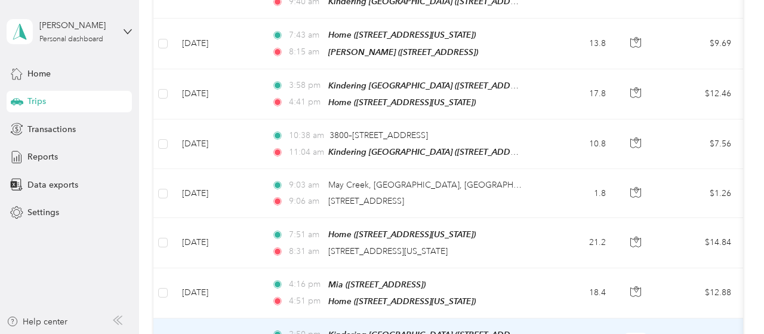
scroll to position [3110, 0]
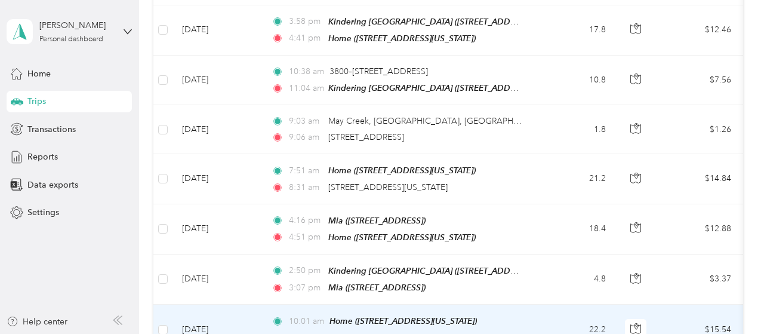
click at [552, 304] on td "22.2" at bounding box center [576, 329] width 79 height 50
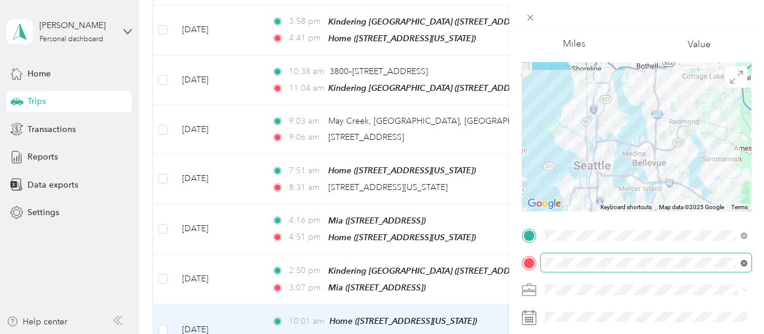
scroll to position [59, 0]
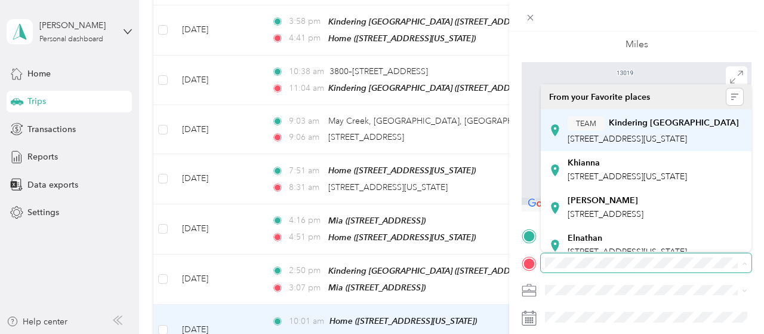
click at [652, 144] on span "16120 Northeast 8th Street, 98008, Bellevue, Washington, United States" at bounding box center [627, 139] width 119 height 10
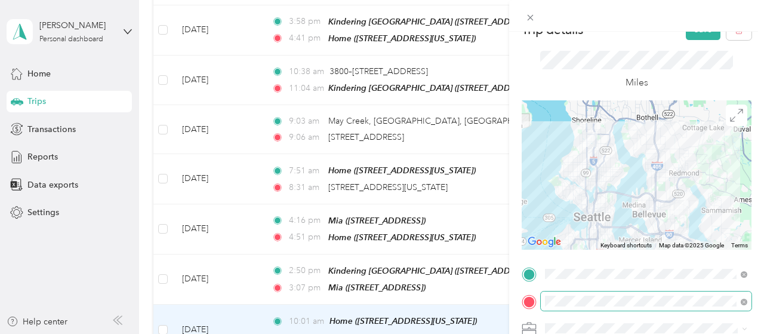
scroll to position [0, 0]
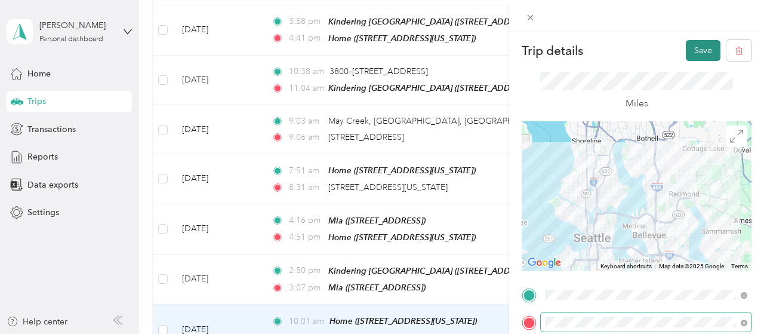
click at [698, 50] on button "Save" at bounding box center [703, 50] width 35 height 21
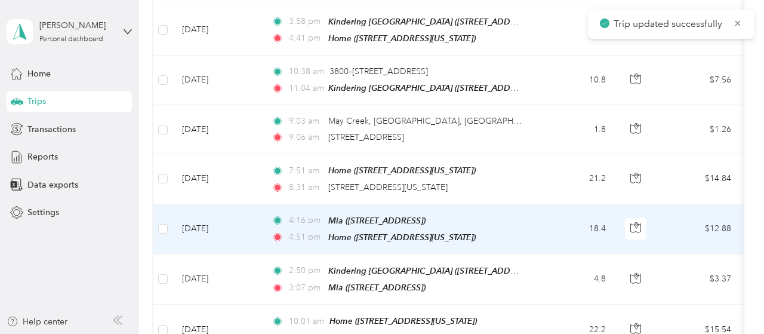
click at [547, 204] on td "18.4" at bounding box center [576, 229] width 79 height 50
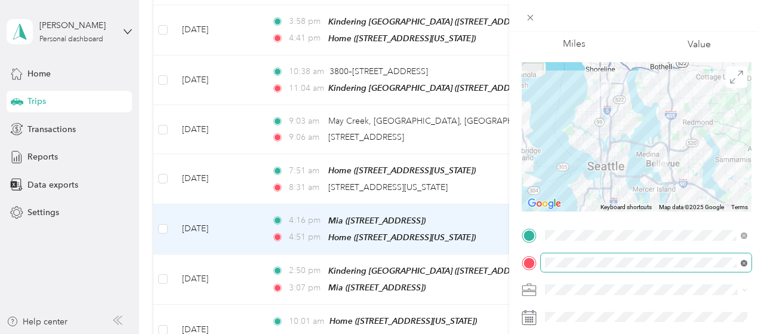
scroll to position [59, 0]
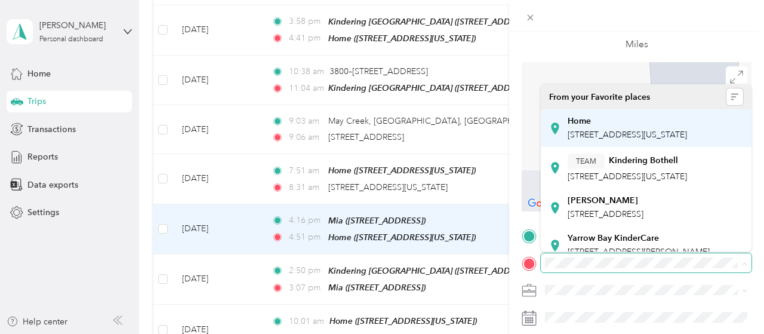
click at [596, 118] on div "Home" at bounding box center [627, 121] width 119 height 11
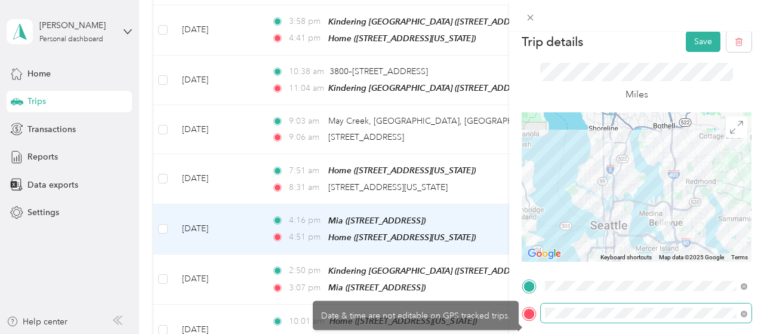
scroll to position [0, 0]
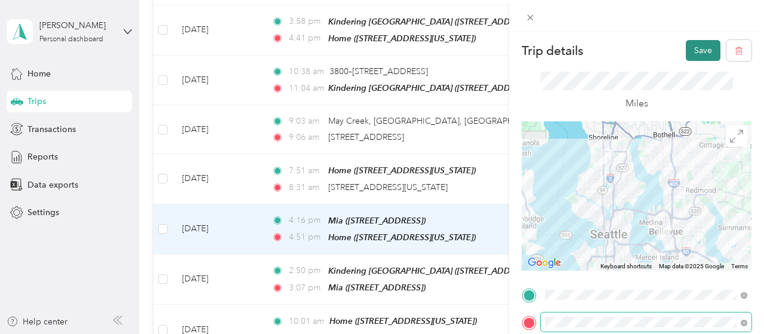
click at [696, 50] on button "Save" at bounding box center [703, 50] width 35 height 21
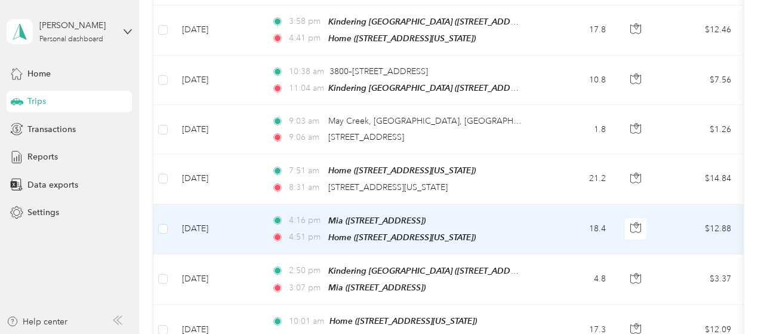
scroll to position [3050, 0]
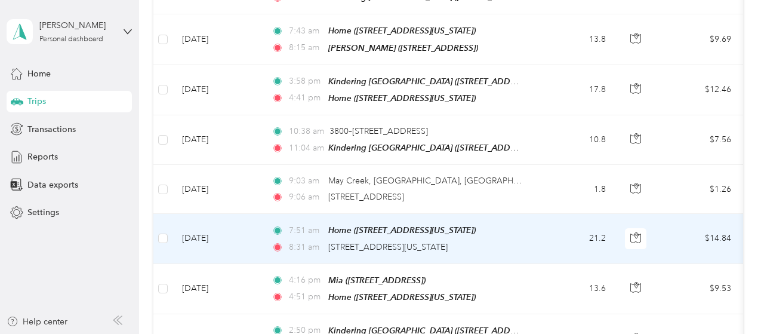
click at [544, 214] on td "21.2" at bounding box center [576, 239] width 79 height 50
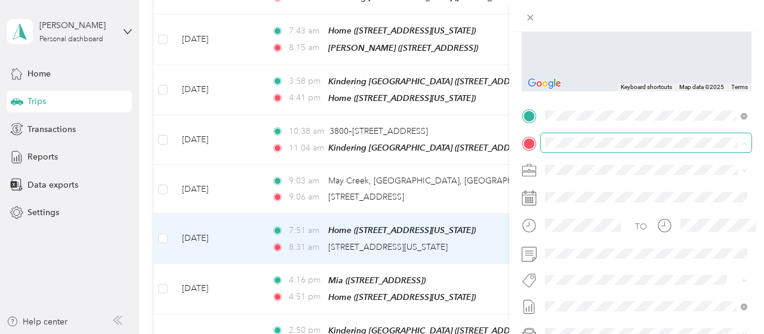
scroll to position [178, 0]
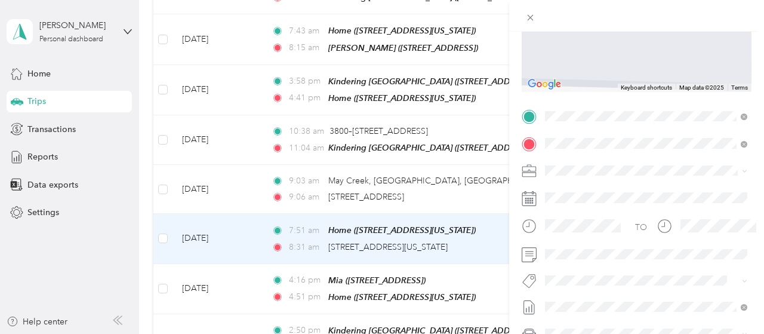
click at [634, 188] on span "3710 Northeast 27th Place Renton, Washington 98059, United States" at bounding box center [627, 185] width 119 height 11
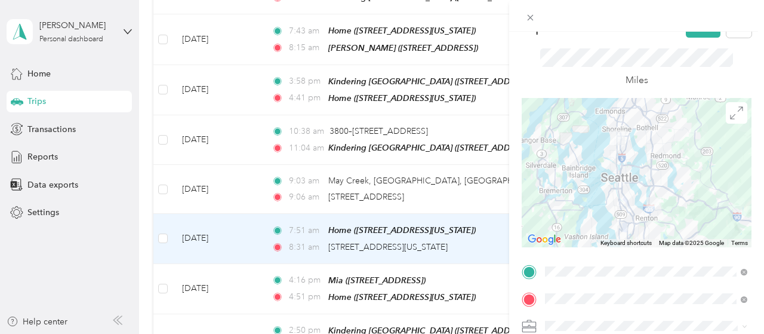
scroll to position [0, 0]
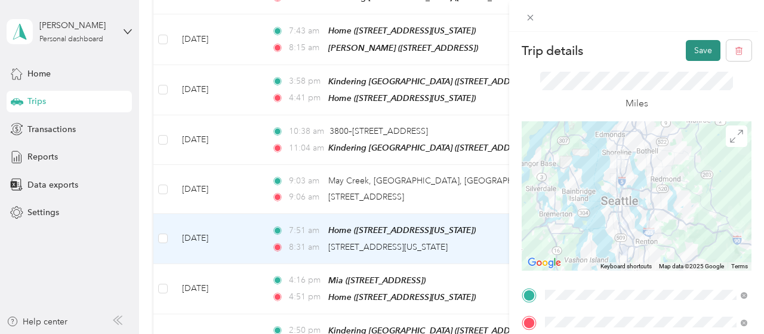
click at [705, 51] on button "Save" at bounding box center [703, 50] width 35 height 21
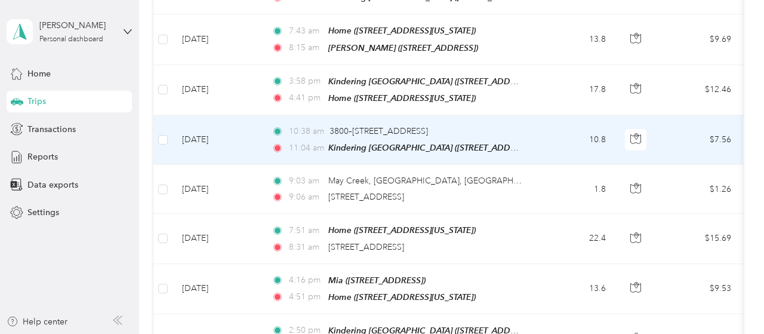
click at [540, 115] on td "10.8" at bounding box center [576, 140] width 79 height 50
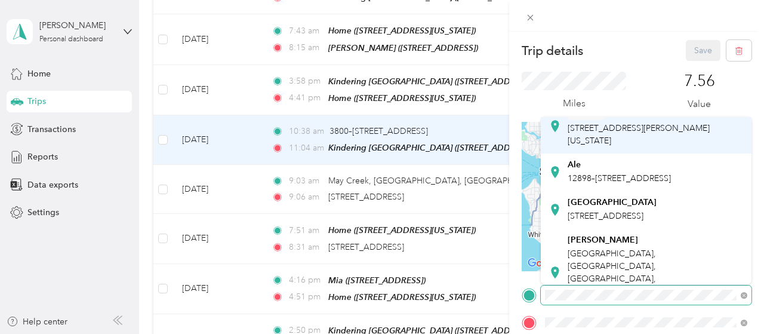
scroll to position [60, 0]
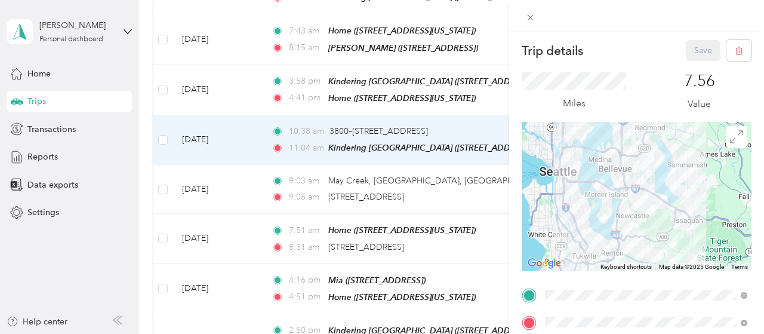
click at [640, 47] on div "Trip details Save" at bounding box center [637, 50] width 230 height 21
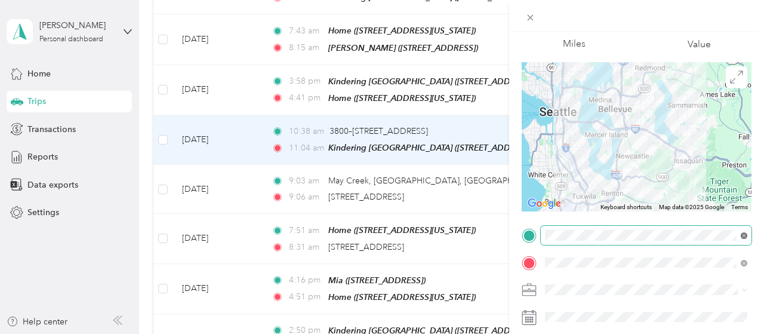
click at [745, 233] on icon at bounding box center [744, 235] width 7 height 7
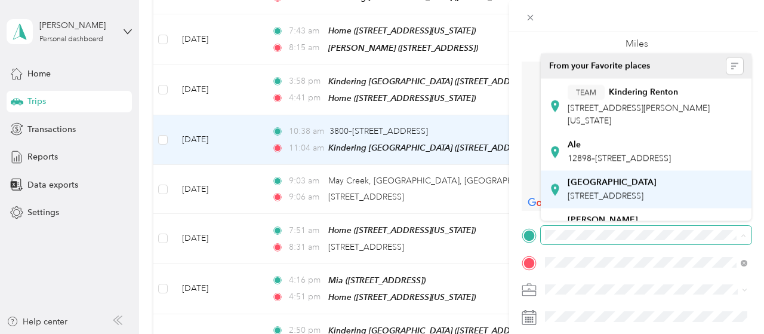
scroll to position [59, 0]
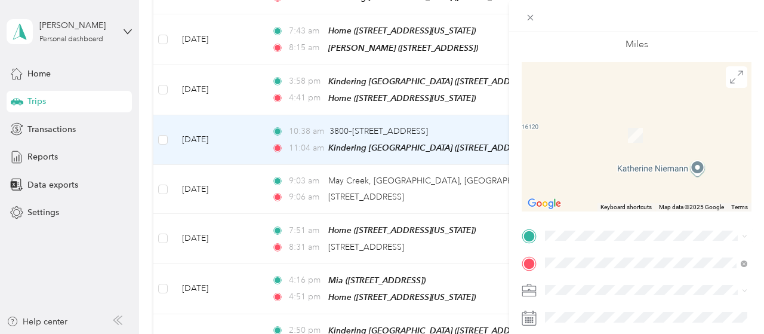
click at [626, 88] on span "3710 Northeast 27th Place Renton, Washington 98059, United States" at bounding box center [627, 89] width 119 height 11
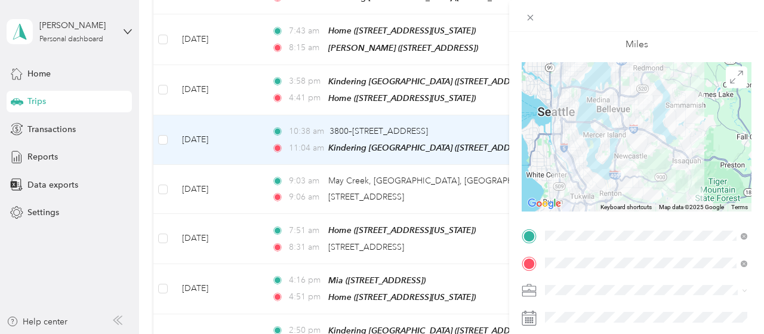
scroll to position [0, 0]
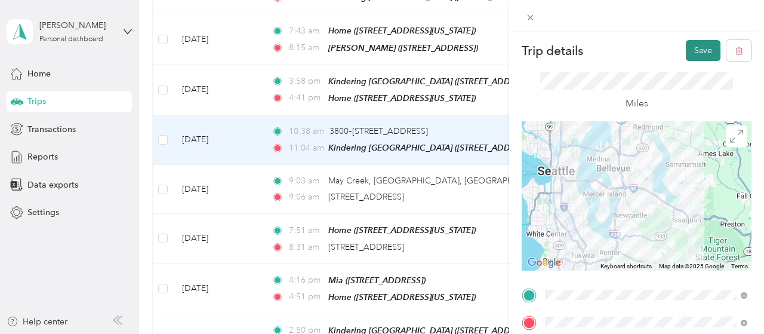
click at [701, 55] on button "Save" at bounding box center [703, 50] width 35 height 21
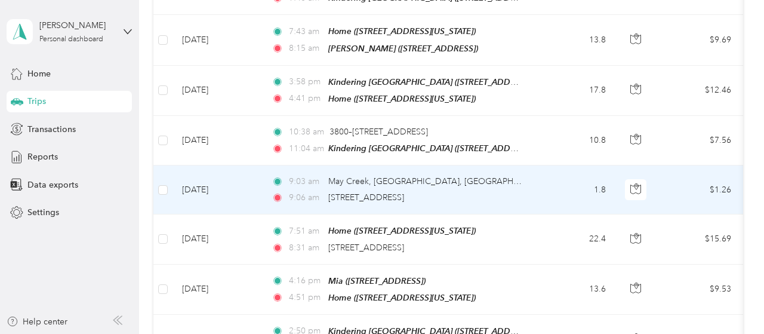
scroll to position [3050, 0]
click at [503, 174] on div "9:03 am May Creek, Newcastle, WA" at bounding box center [397, 180] width 251 height 13
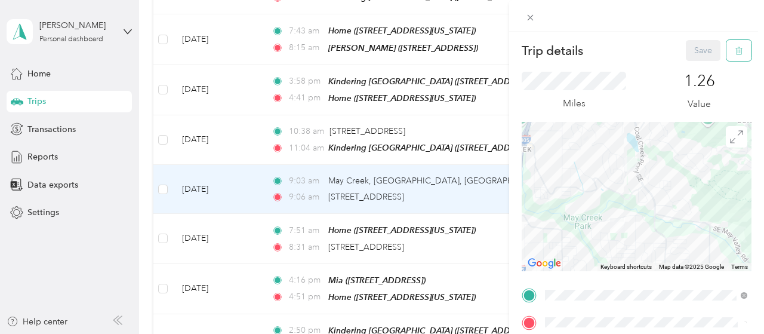
click at [741, 57] on button "button" at bounding box center [738, 50] width 25 height 21
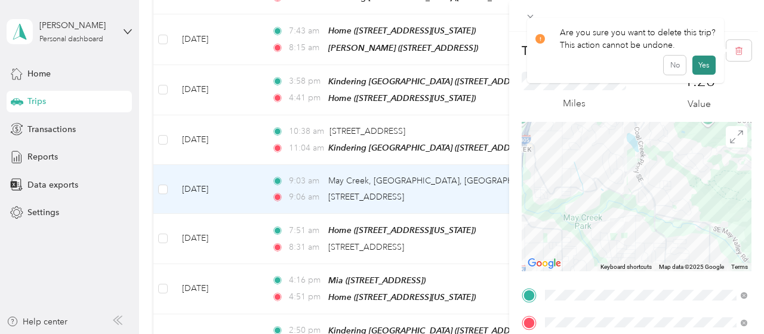
click at [702, 70] on button "Yes" at bounding box center [703, 65] width 23 height 19
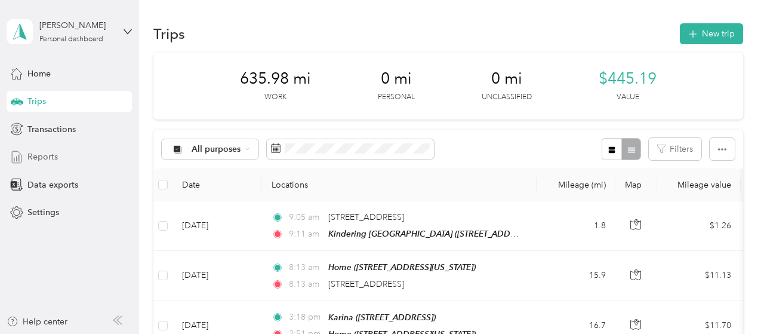
click at [44, 161] on span "Reports" at bounding box center [42, 156] width 30 height 13
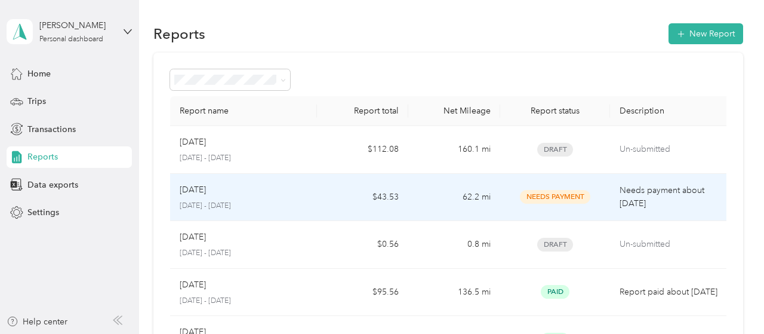
click at [433, 163] on td "160.1 mi" at bounding box center [454, 150] width 92 height 48
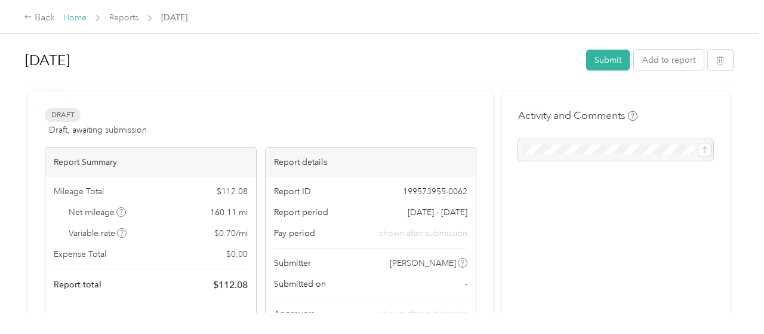
click at [75, 19] on link "Home" at bounding box center [74, 18] width 23 height 10
